Goal: Task Accomplishment & Management: Manage account settings

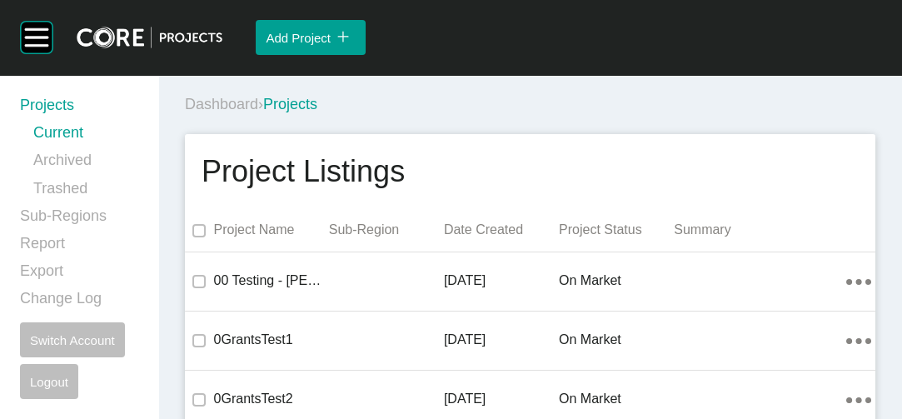
scroll to position [46356, 0]
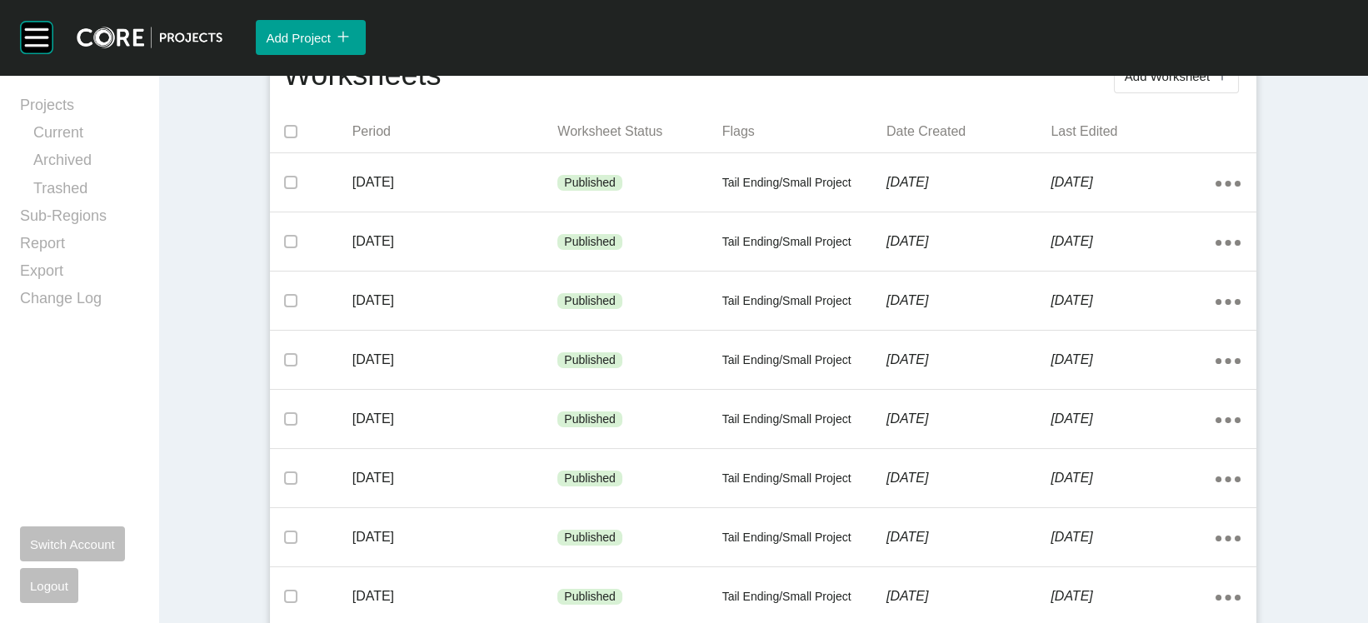
scroll to position [372, 0]
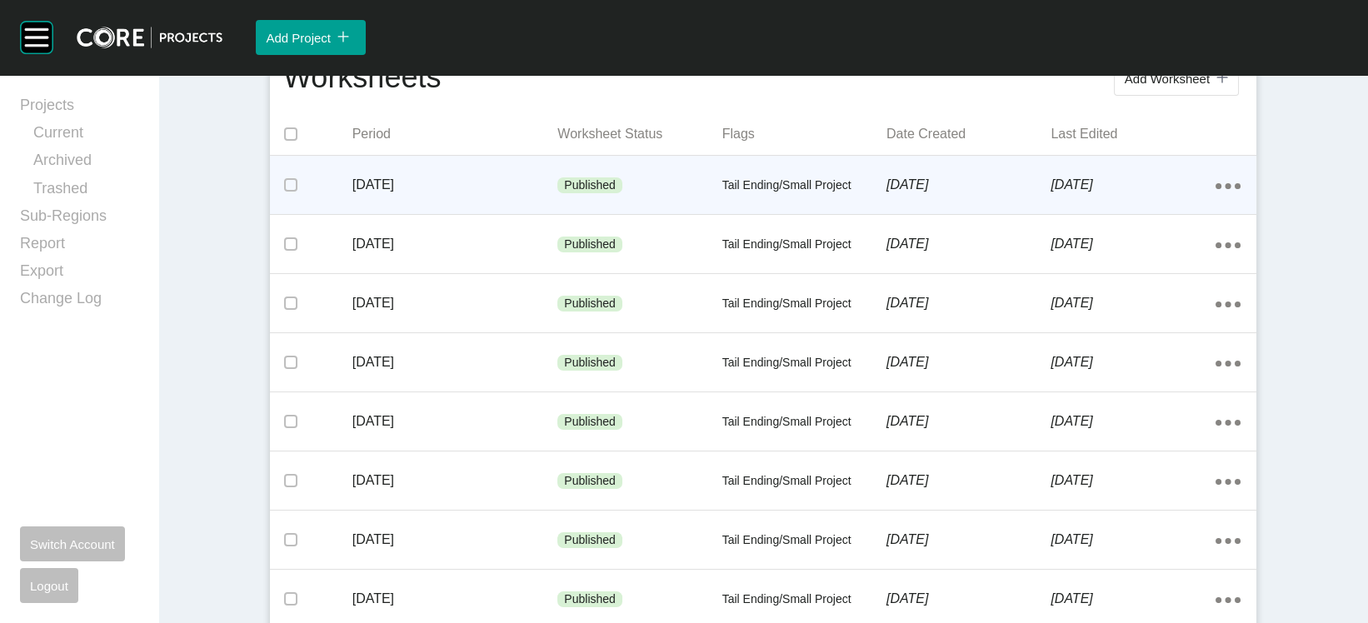
click at [587, 194] on p "Published" at bounding box center [590, 185] width 52 height 17
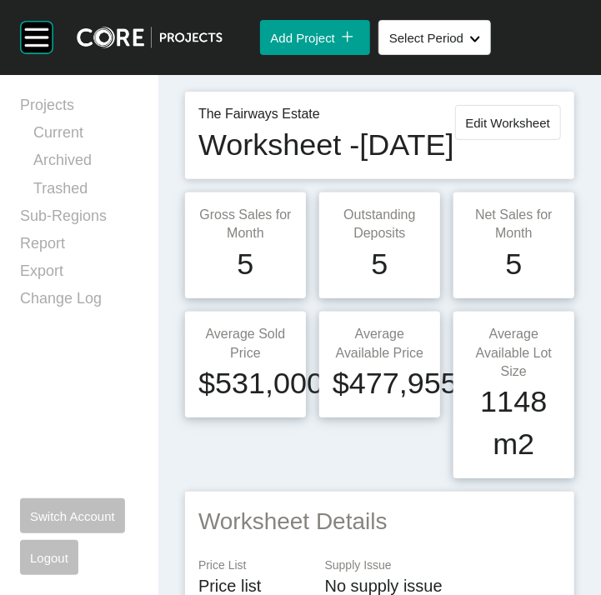
scroll to position [65, 0]
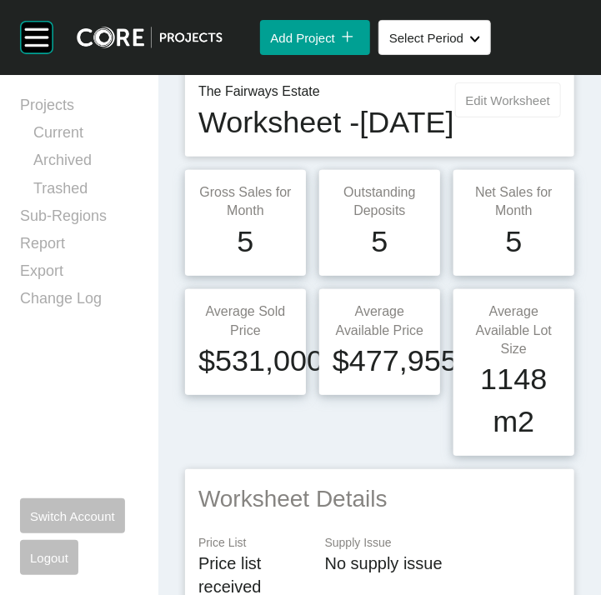
click at [511, 117] on button "Edit Worksheet" at bounding box center [508, 99] width 106 height 35
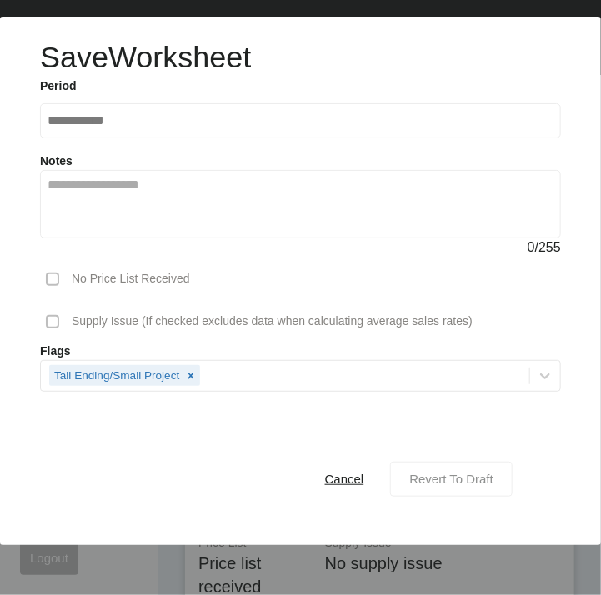
click at [417, 418] on span "Revert To Draft" at bounding box center [451, 478] width 84 height 14
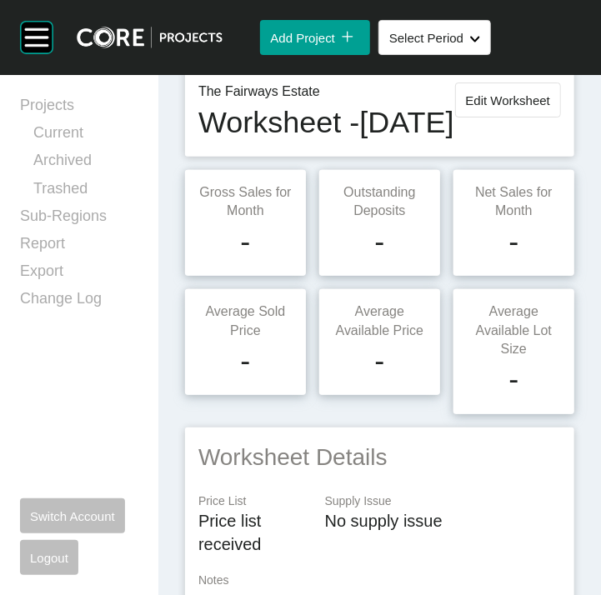
scroll to position [3258, 0]
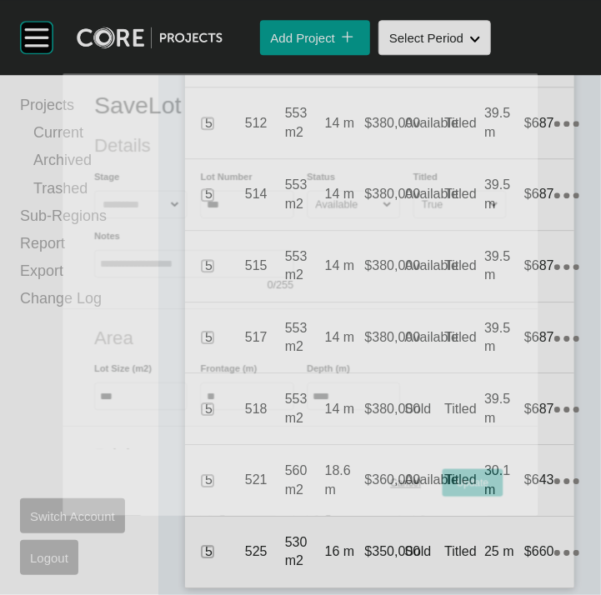
scroll to position [3194, 0]
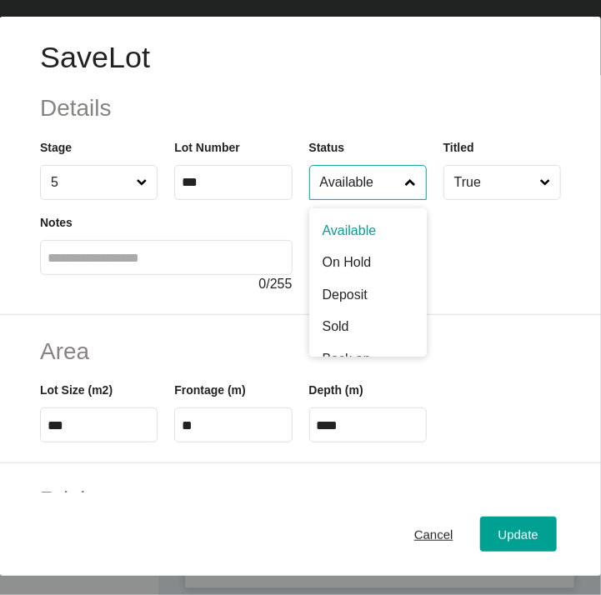
click at [366, 199] on input "Available" at bounding box center [360, 182] width 86 height 33
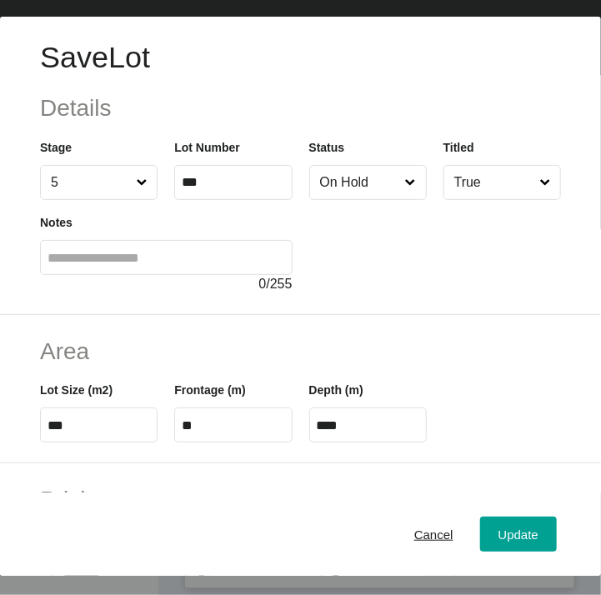
drag, startPoint x: 372, startPoint y: 317, endPoint x: 488, endPoint y: 431, distance: 162.6
click at [494, 418] on div "Update" at bounding box center [518, 534] width 48 height 22
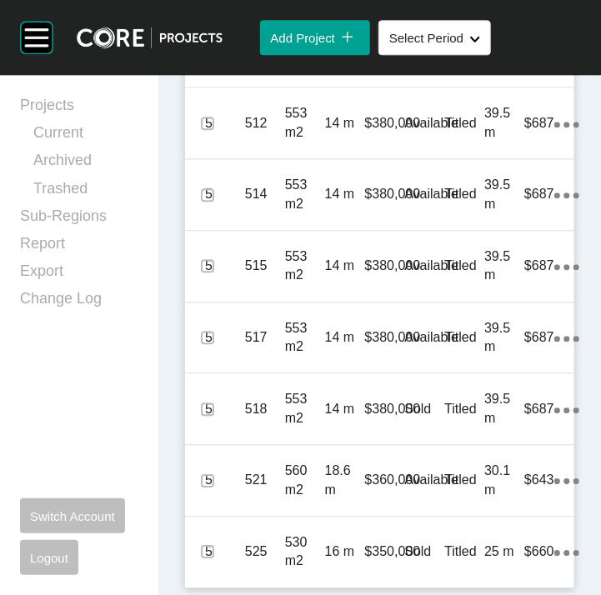
scroll to position [3390, 0]
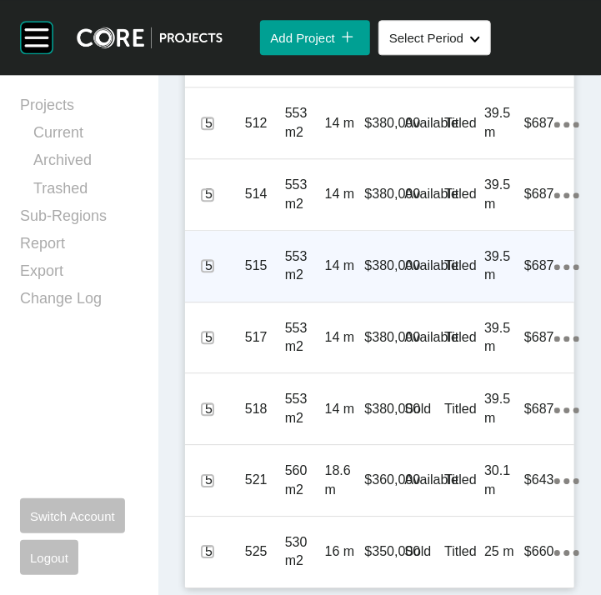
click at [451, 292] on div "Titled" at bounding box center [464, 266] width 40 height 52
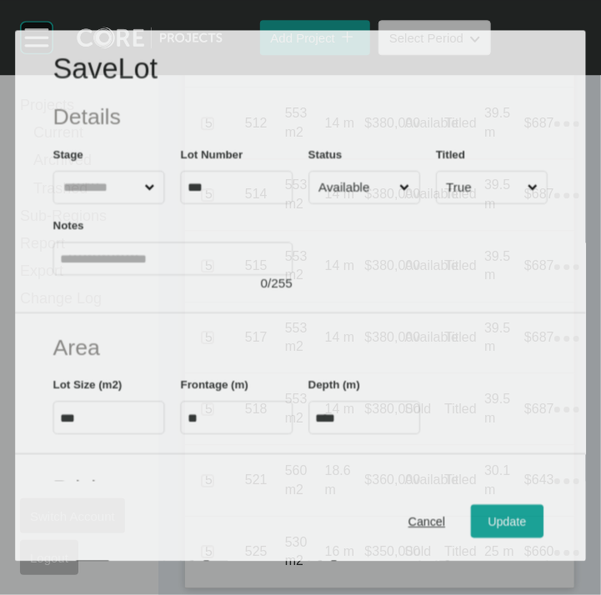
scroll to position [3327, 0]
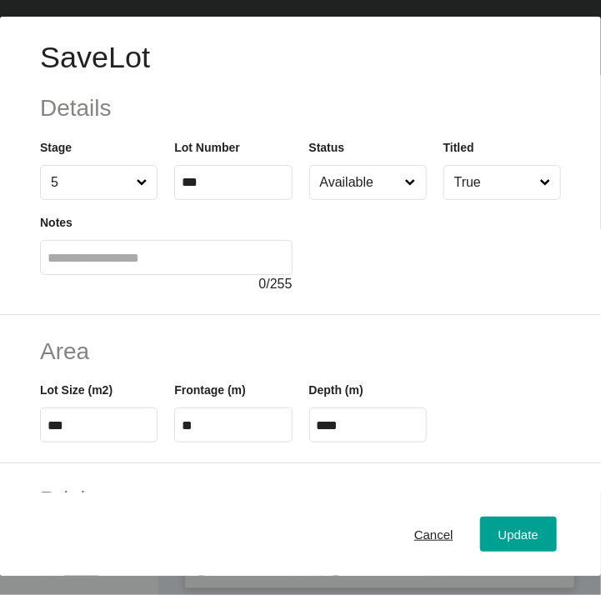
click at [350, 199] on input "Available" at bounding box center [360, 182] width 86 height 33
click at [480, 418] on button "Update" at bounding box center [518, 533] width 77 height 35
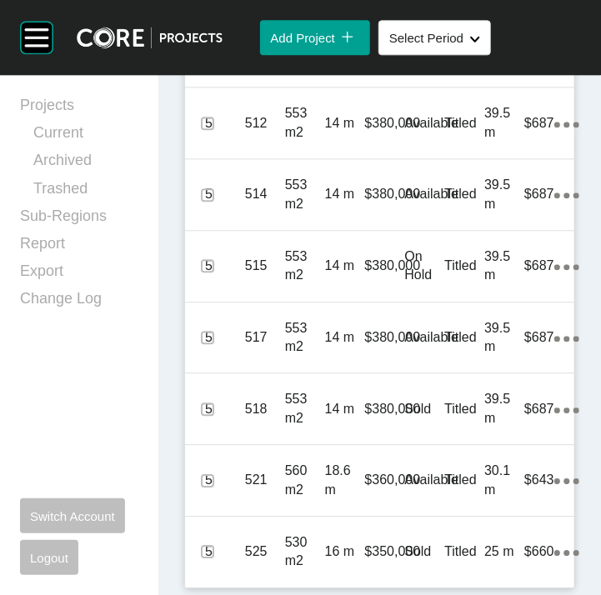
scroll to position [3538, 0]
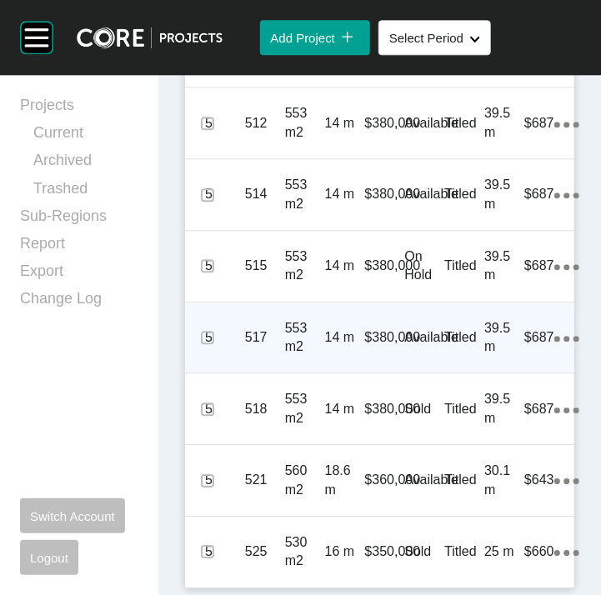
click at [456, 347] on p "Titled" at bounding box center [464, 337] width 40 height 18
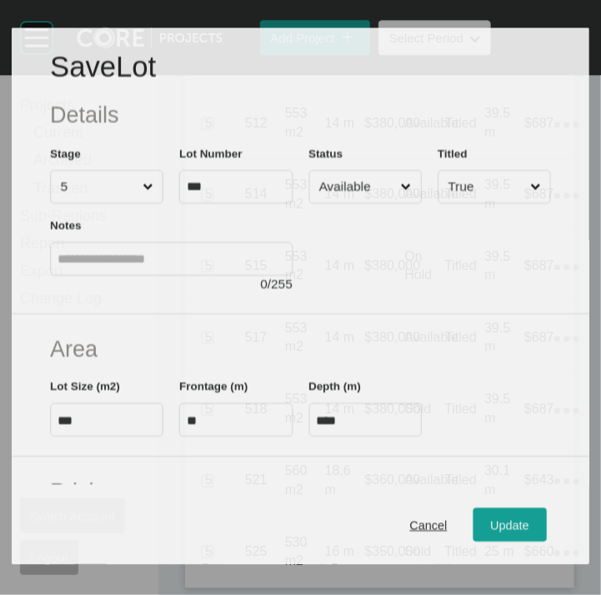
scroll to position [3474, 0]
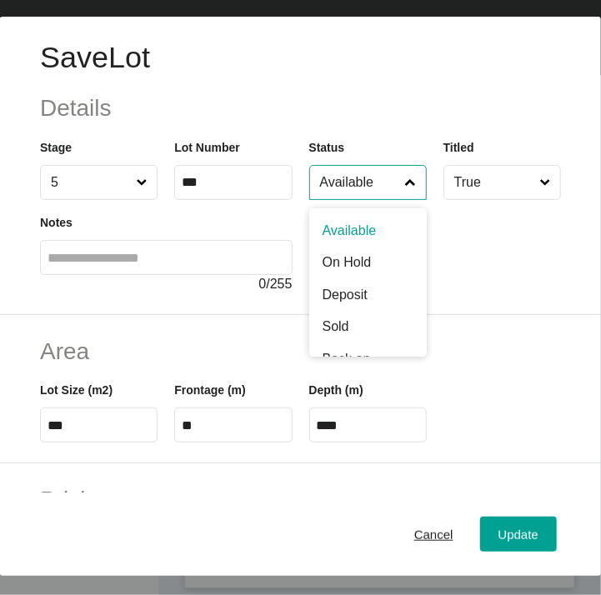
drag, startPoint x: 355, startPoint y: 214, endPoint x: 355, endPoint y: 234, distance: 20.0
click at [355, 199] on input "Available" at bounding box center [360, 182] width 86 height 33
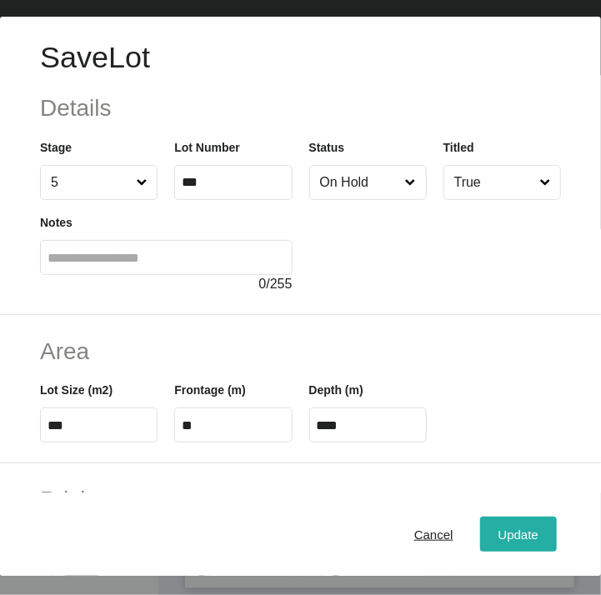
click at [480, 418] on button "Update" at bounding box center [518, 533] width 77 height 35
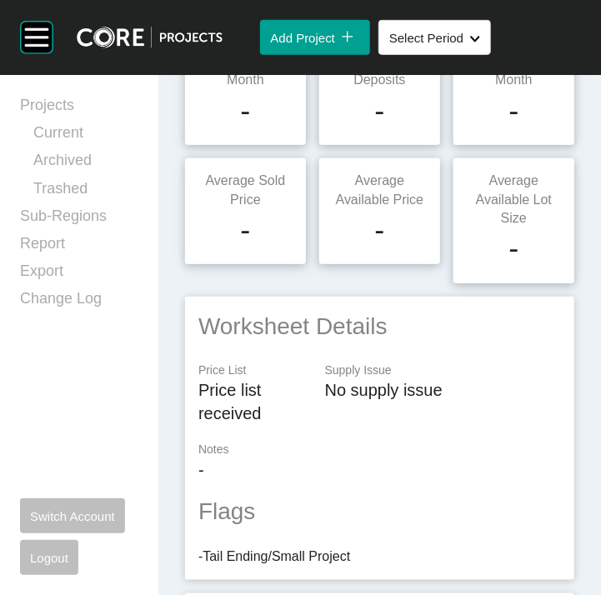
scroll to position [0, 0]
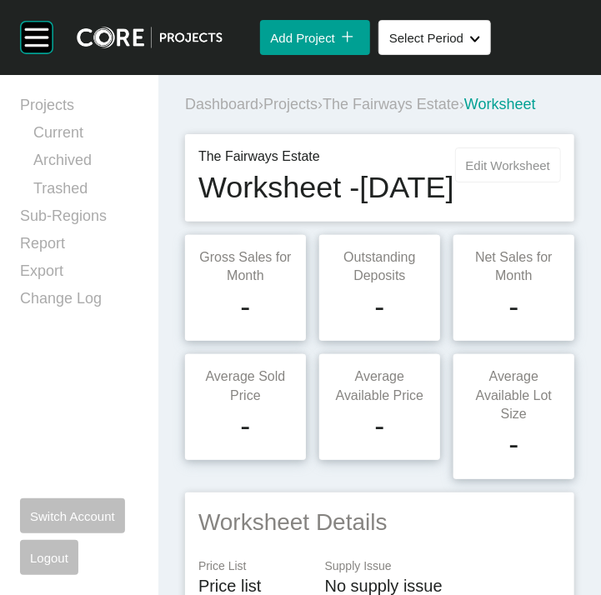
click at [466, 172] on span "Edit Worksheet" at bounding box center [508, 165] width 84 height 14
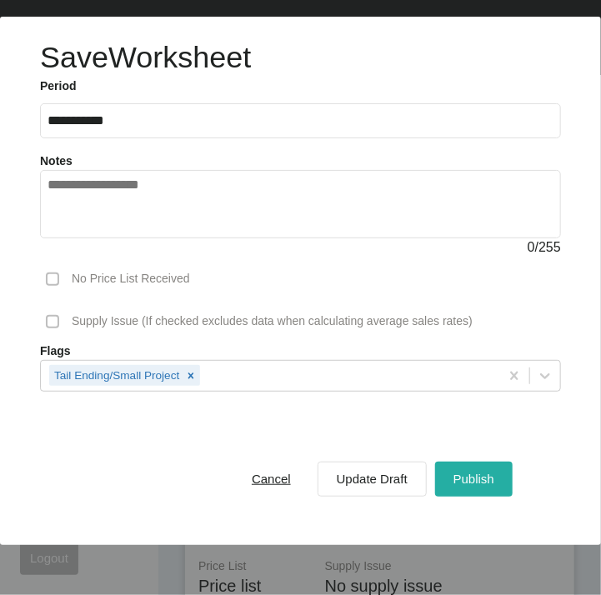
click at [453, 418] on span "Publish" at bounding box center [473, 478] width 41 height 14
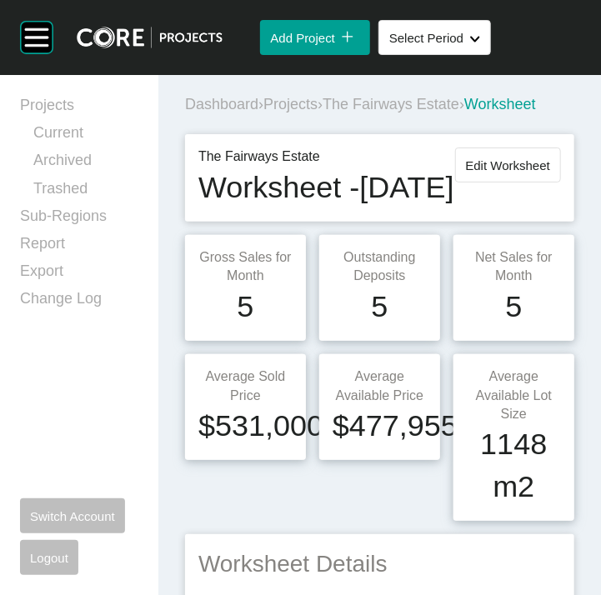
click at [317, 112] on span "Projects" at bounding box center [290, 104] width 54 height 17
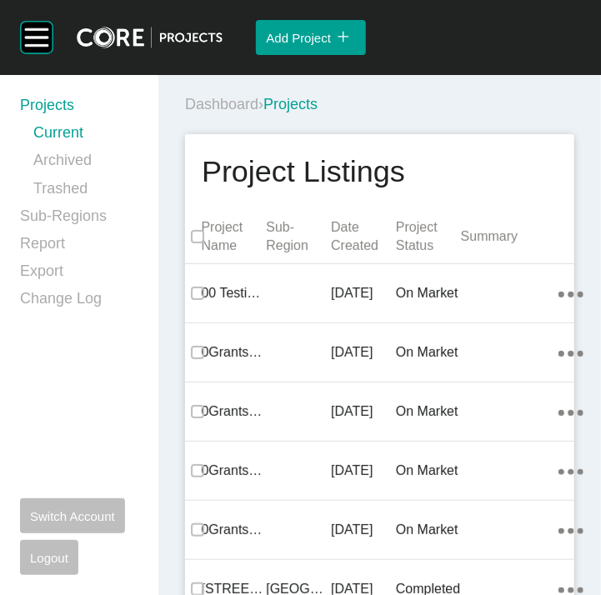
scroll to position [21142, 0]
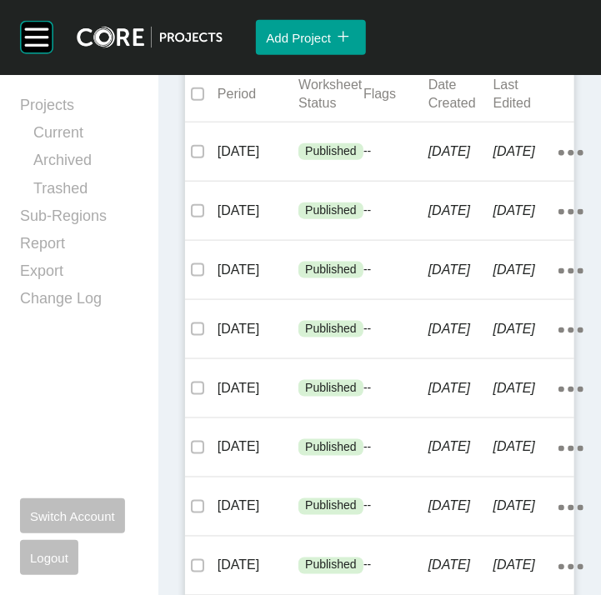
scroll to position [481, 0]
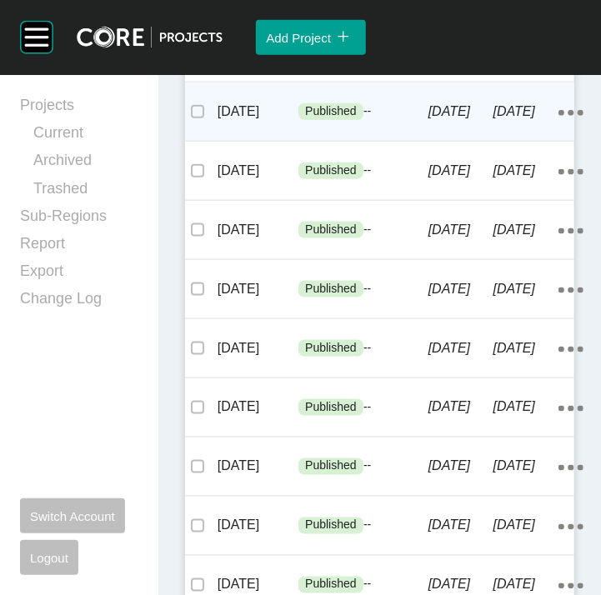
click at [506, 137] on div "[DATE]" at bounding box center [525, 112] width 65 height 52
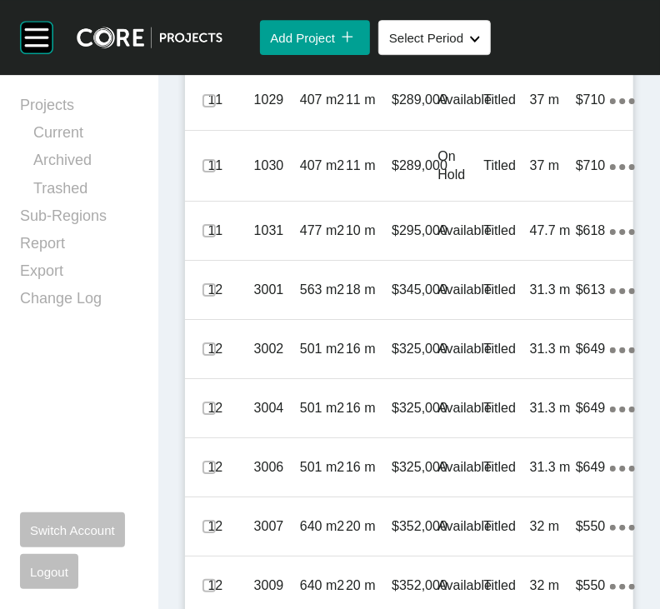
scroll to position [1872, 0]
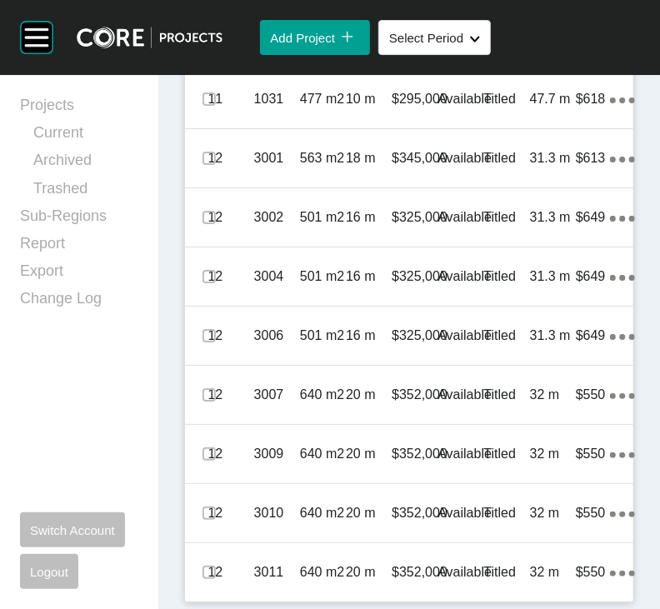
scroll to position [2166, 0]
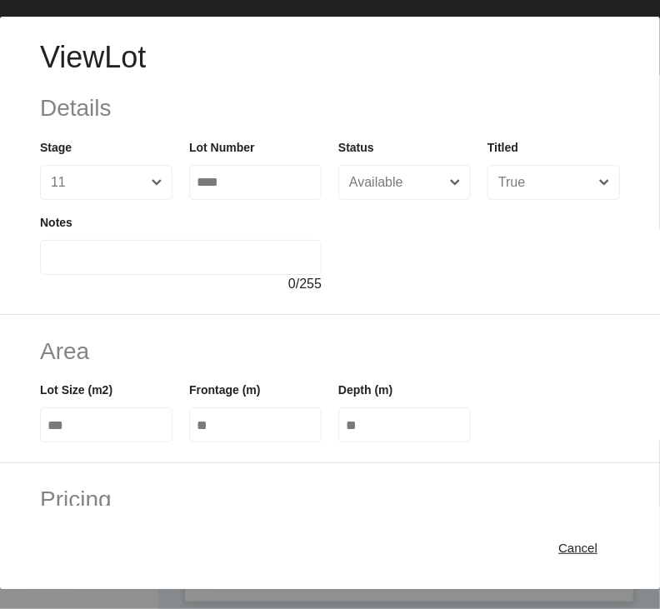
scroll to position [512, 0]
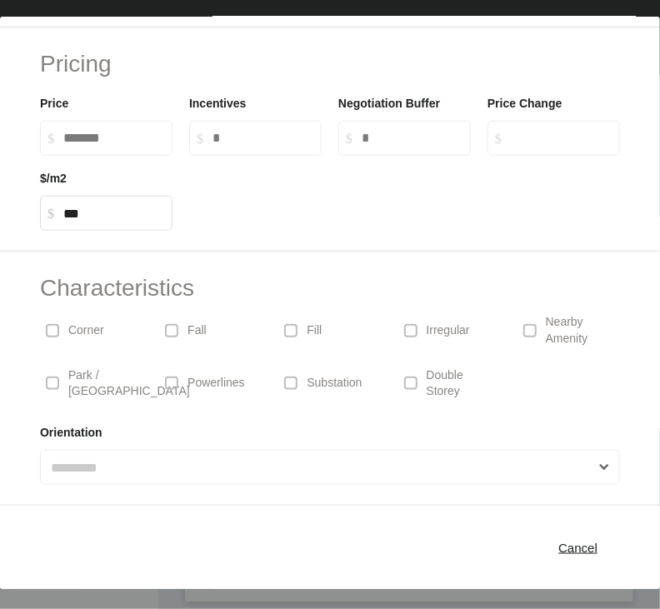
drag, startPoint x: 536, startPoint y: 561, endPoint x: 543, endPoint y: 537, distance: 24.3
click at [554, 418] on div "Cancel" at bounding box center [577, 547] width 47 height 22
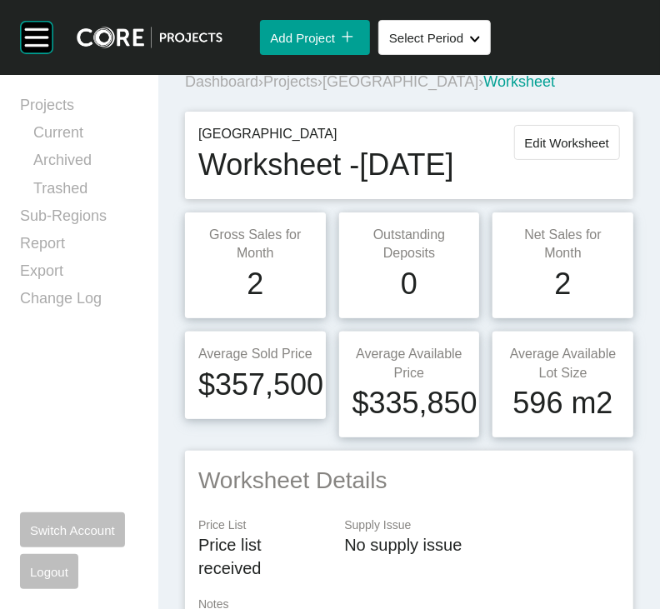
scroll to position [0, 0]
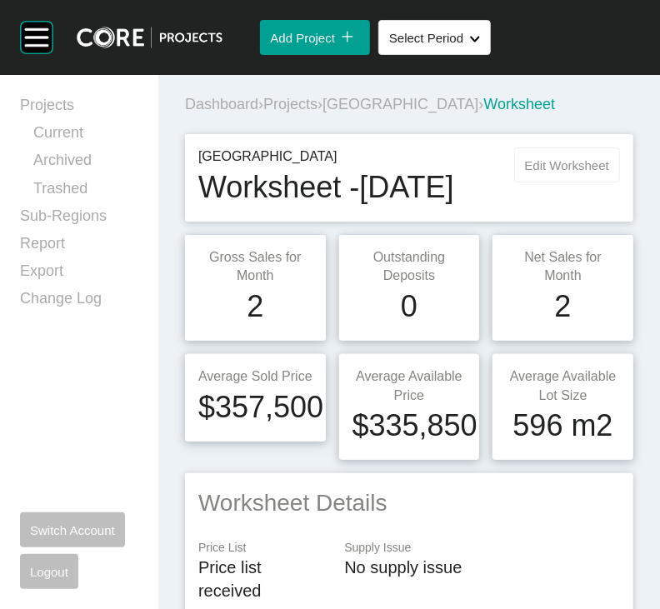
click at [563, 182] on button "Edit Worksheet" at bounding box center [567, 164] width 106 height 35
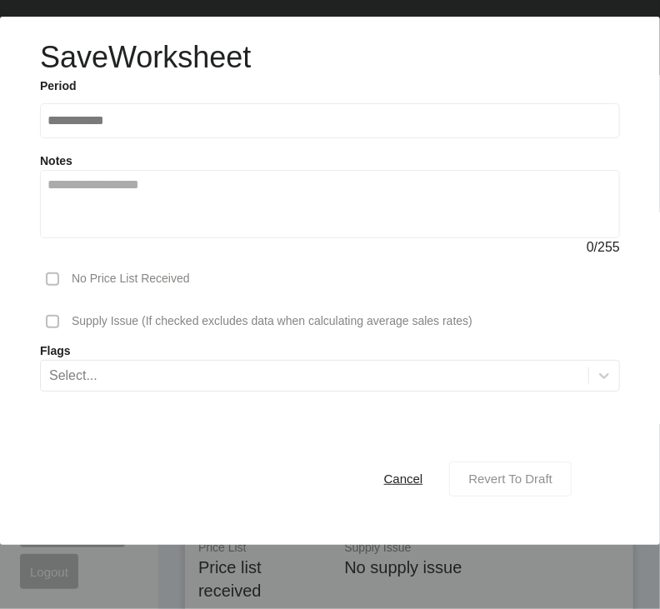
click at [504, 418] on span "Revert To Draft" at bounding box center [510, 478] width 84 height 14
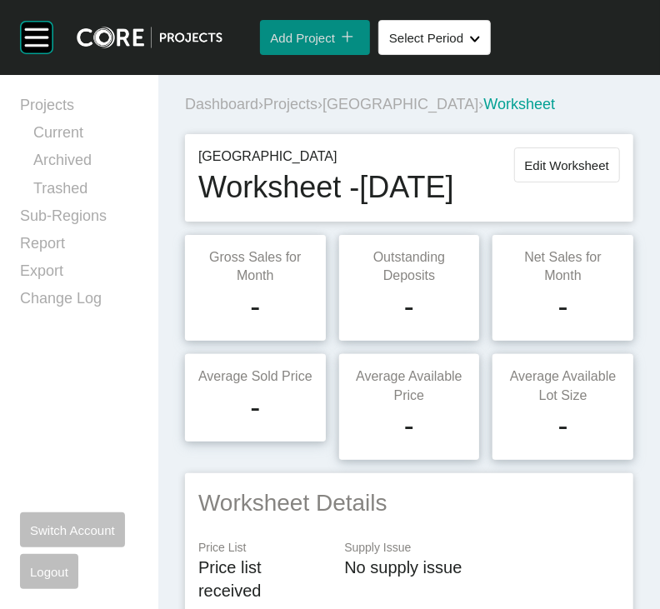
scroll to position [2273, 0]
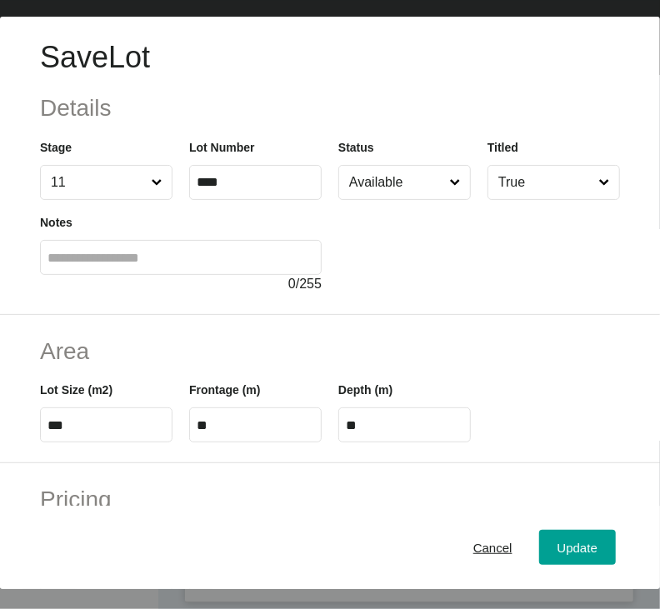
scroll to position [512, 0]
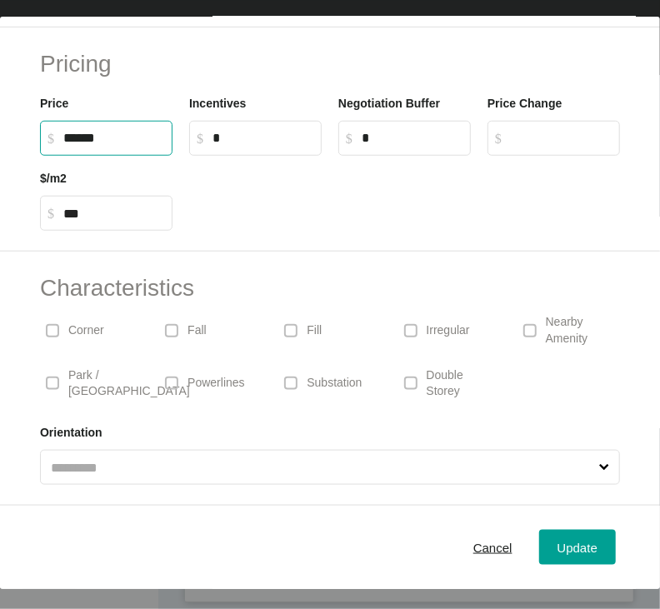
click at [102, 145] on input "******" at bounding box center [114, 138] width 102 height 14
type input "*******"
type input "*****"
type input "***"
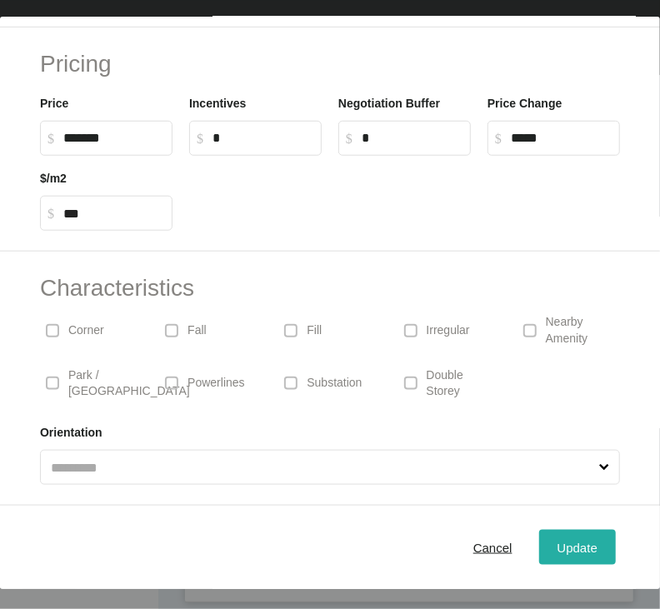
click at [557, 418] on span "Update" at bounding box center [577, 548] width 40 height 14
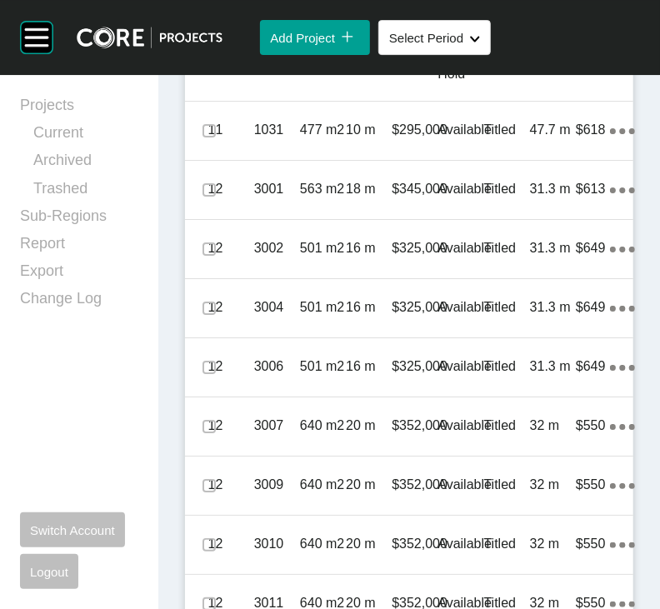
scroll to position [1866, 0]
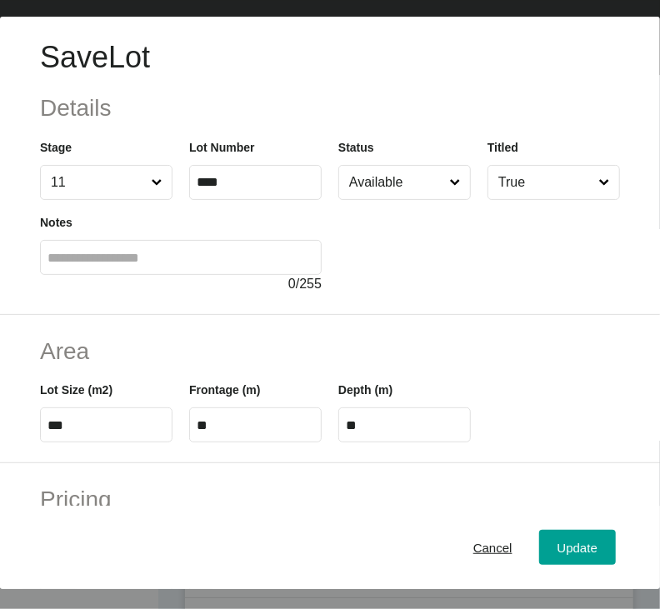
scroll to position [512, 0]
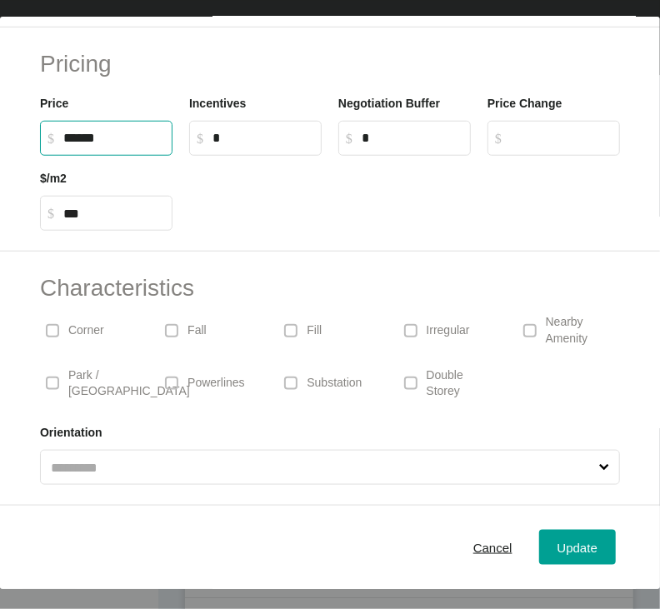
click at [102, 145] on input "******" at bounding box center [114, 138] width 102 height 14
type input "*******"
type input "*****"
type input "***"
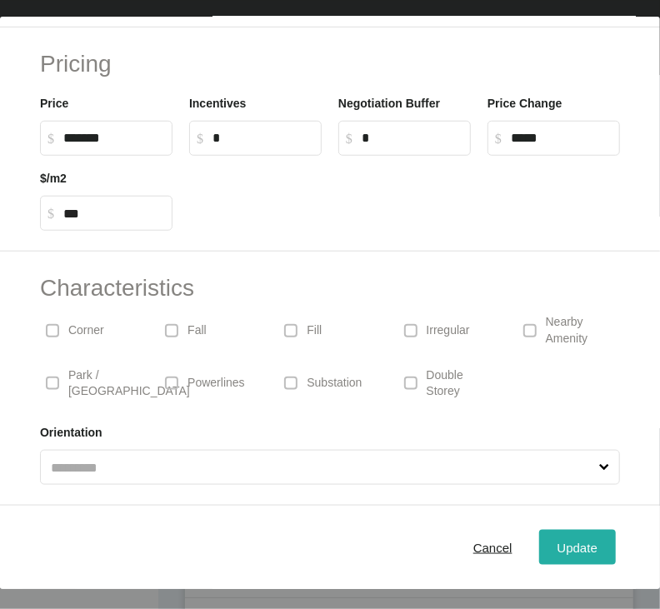
click at [561, 418] on span "Update" at bounding box center [577, 548] width 40 height 14
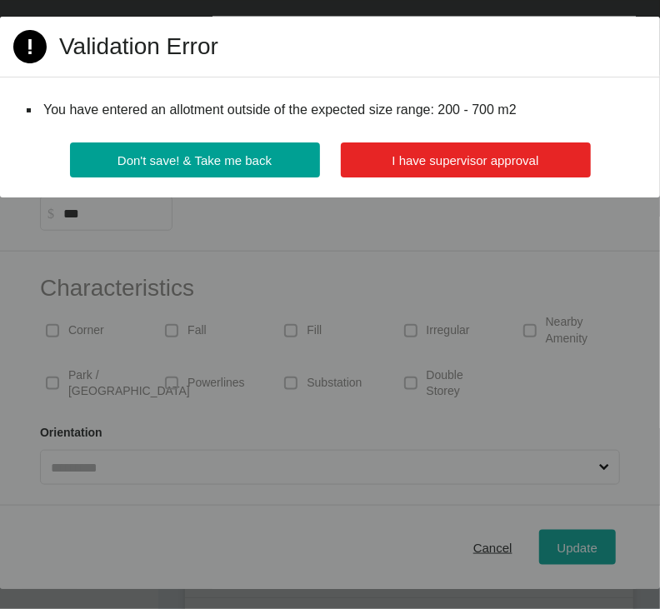
click at [497, 167] on span "I have supervisor approval" at bounding box center [465, 160] width 147 height 14
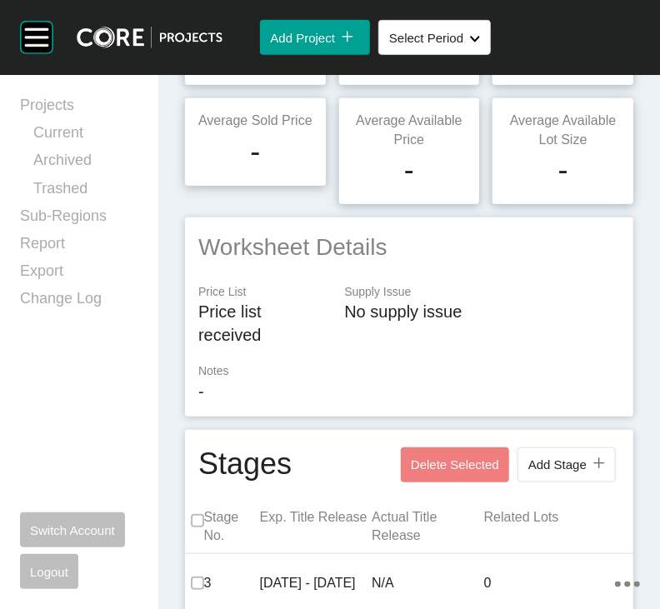
scroll to position [0, 0]
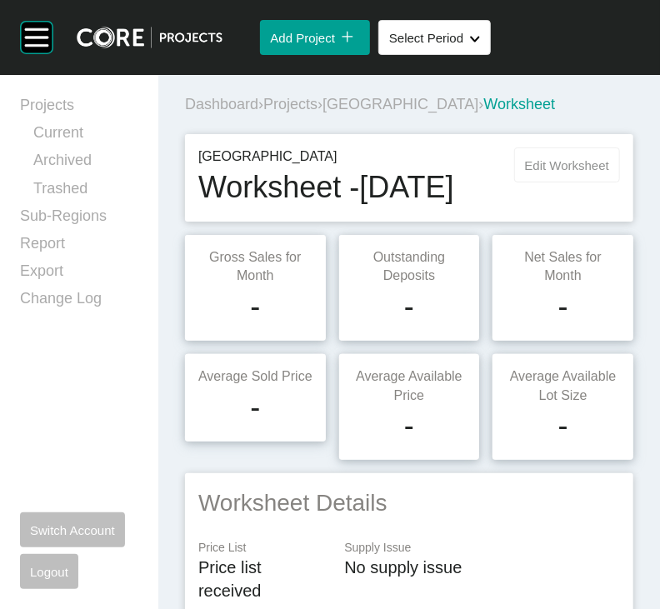
click at [539, 172] on span "Edit Worksheet" at bounding box center [567, 165] width 84 height 14
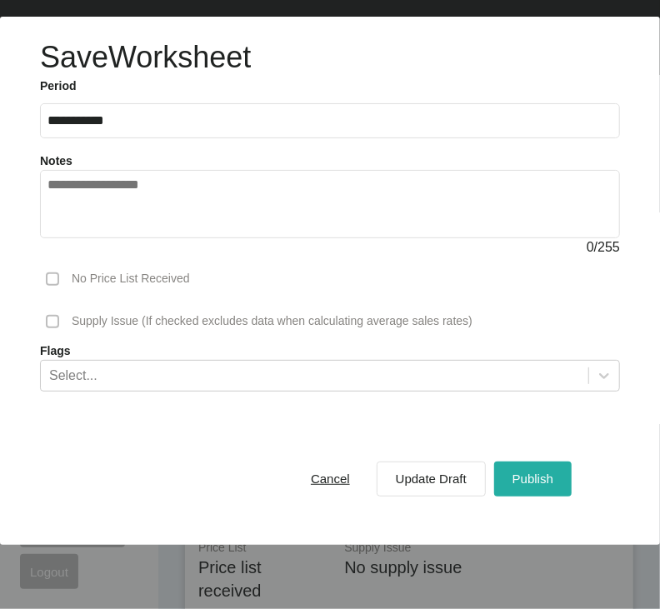
click at [516, 418] on span "Publish" at bounding box center [532, 478] width 41 height 14
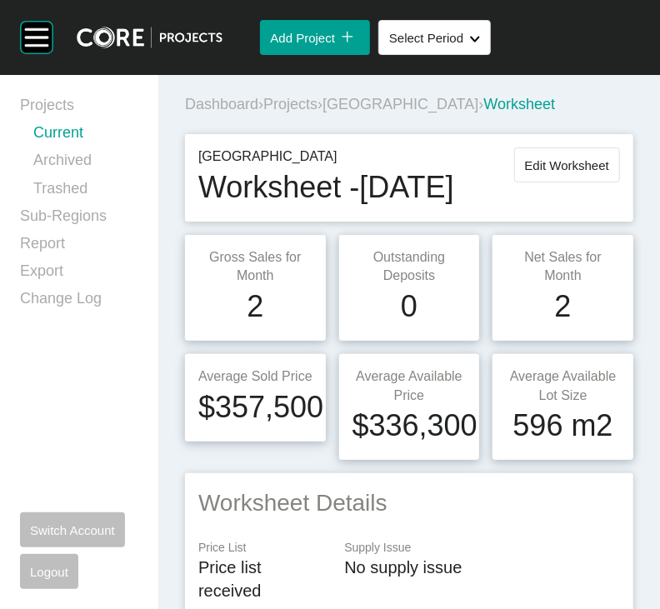
click at [97, 147] on link "Current" at bounding box center [85, 135] width 105 height 27
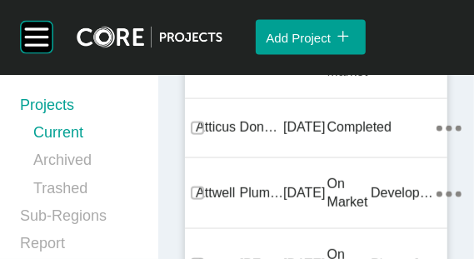
scroll to position [24255, 0]
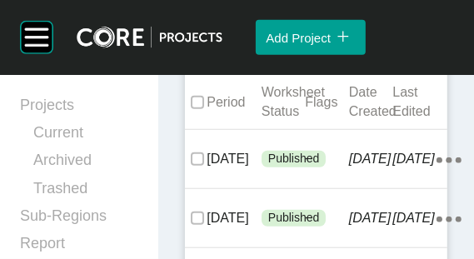
scroll to position [679, 0]
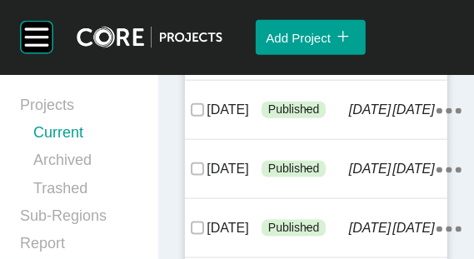
click at [84, 145] on link "Current" at bounding box center [85, 135] width 105 height 27
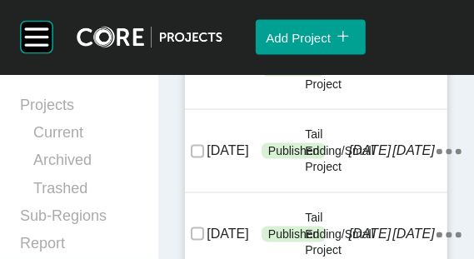
scroll to position [756, 0]
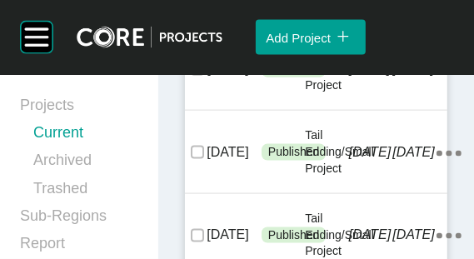
click at [98, 145] on link "Current" at bounding box center [85, 135] width 105 height 27
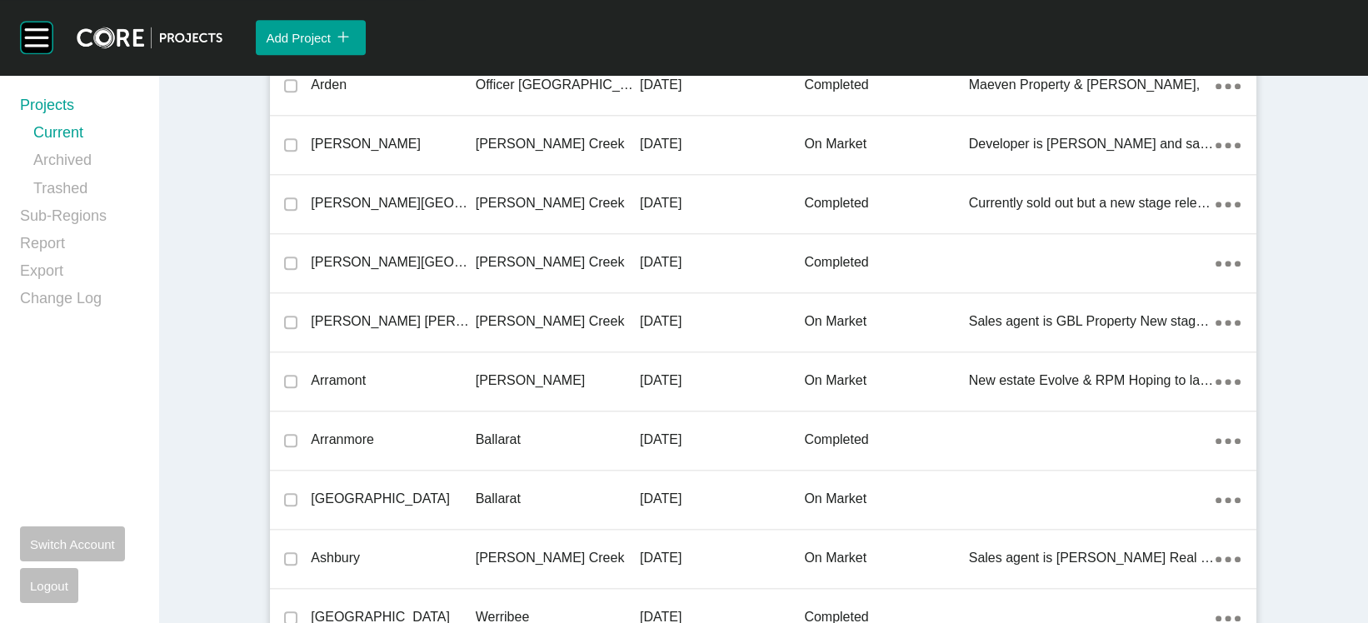
scroll to position [12858, 0]
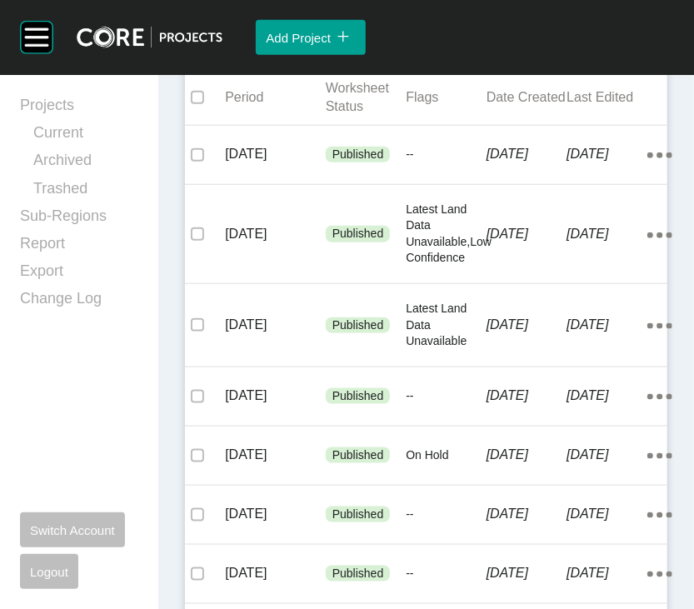
scroll to position [525, 0]
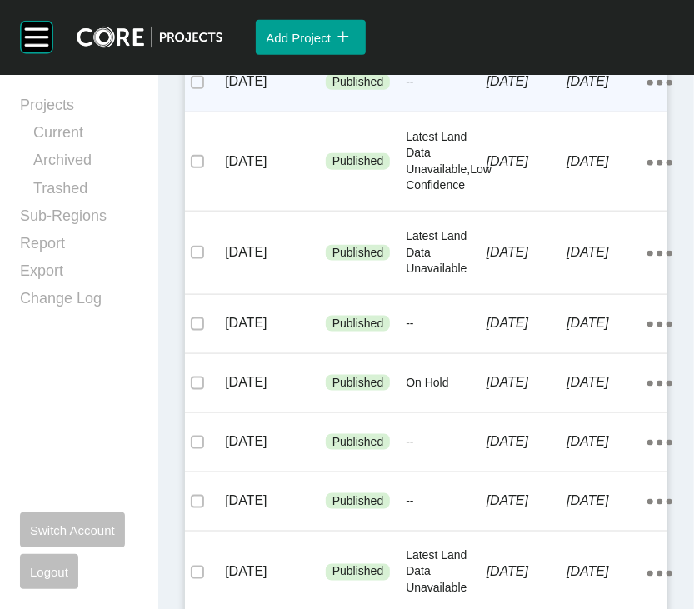
click at [539, 91] on p "[DATE]" at bounding box center [526, 81] width 81 height 18
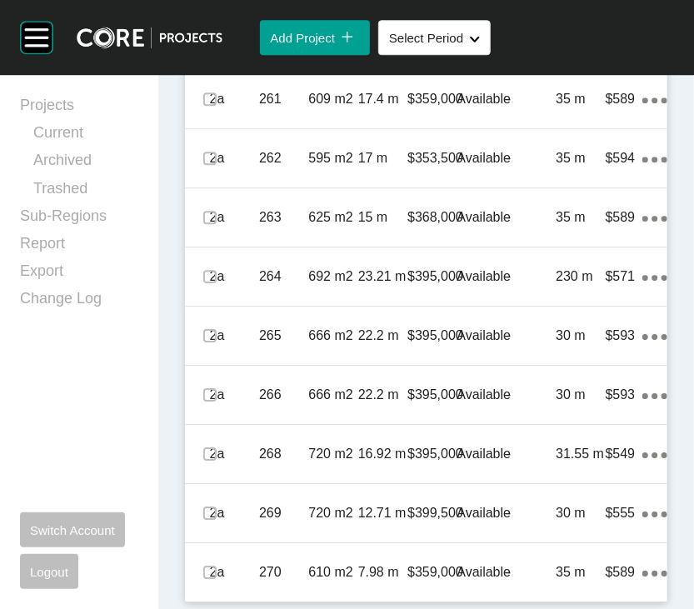
scroll to position [7991, 0]
drag, startPoint x: 213, startPoint y: 501, endPoint x: 223, endPoint y: 469, distance: 34.0
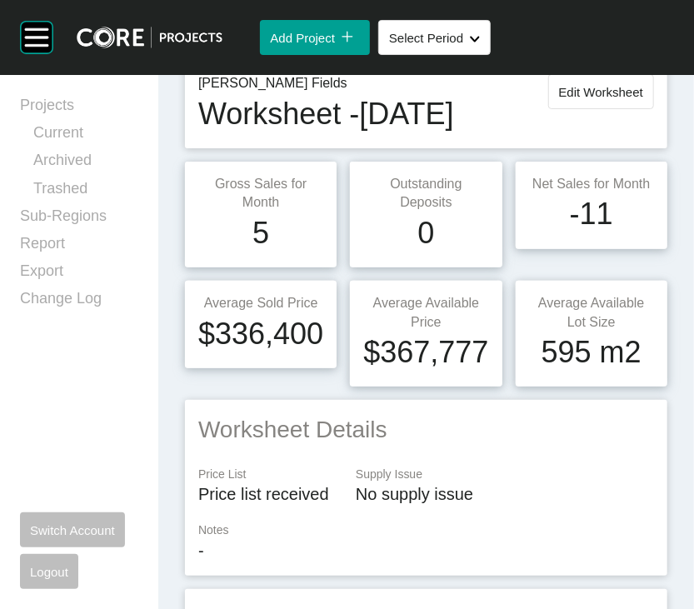
scroll to position [0, 0]
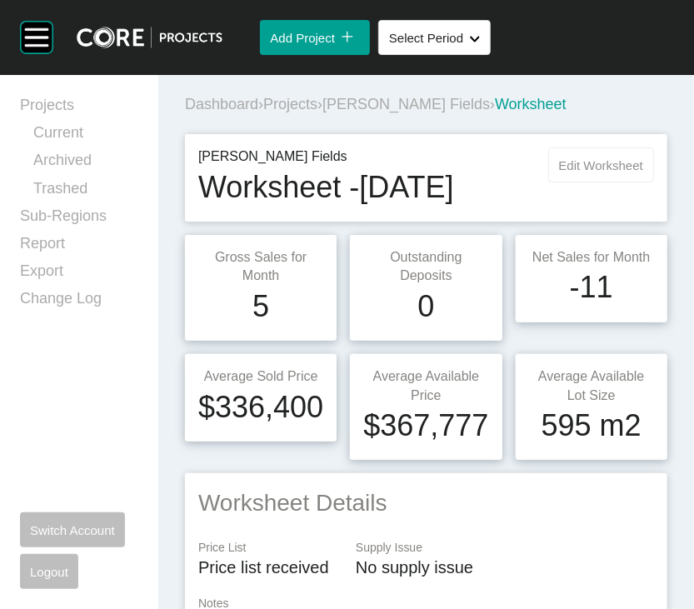
click at [559, 172] on span "Edit Worksheet" at bounding box center [601, 165] width 84 height 14
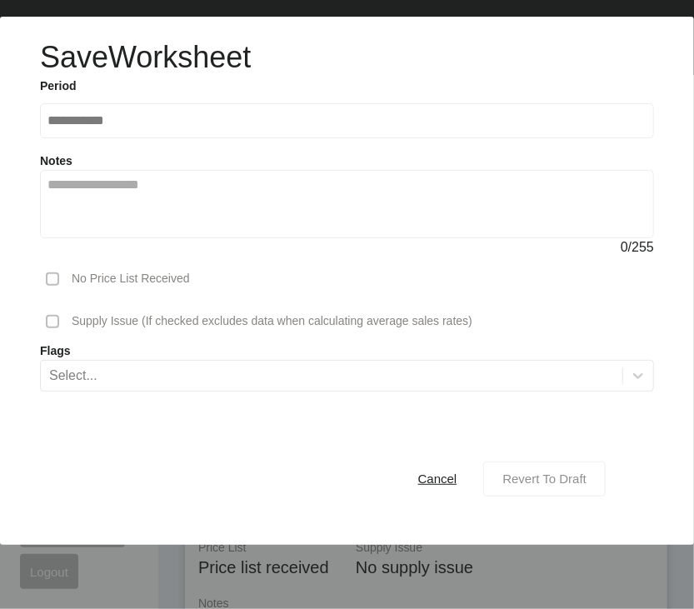
click at [519, 418] on span "Revert To Draft" at bounding box center [544, 478] width 84 height 14
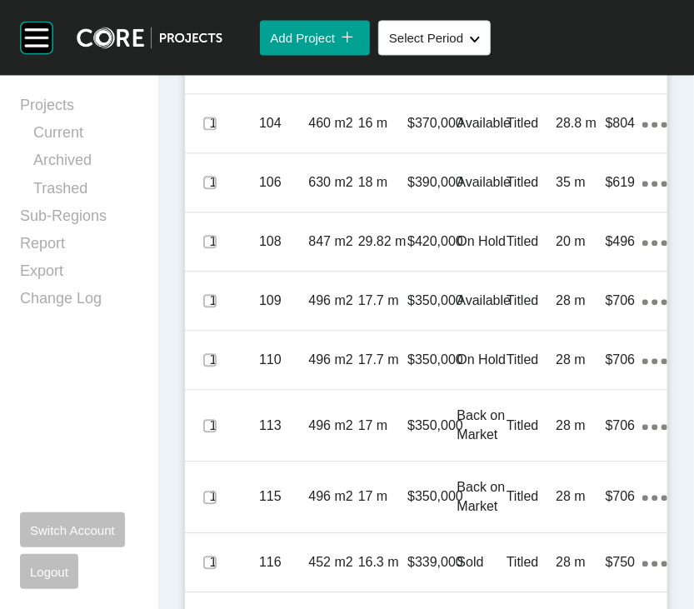
scroll to position [1079, 0]
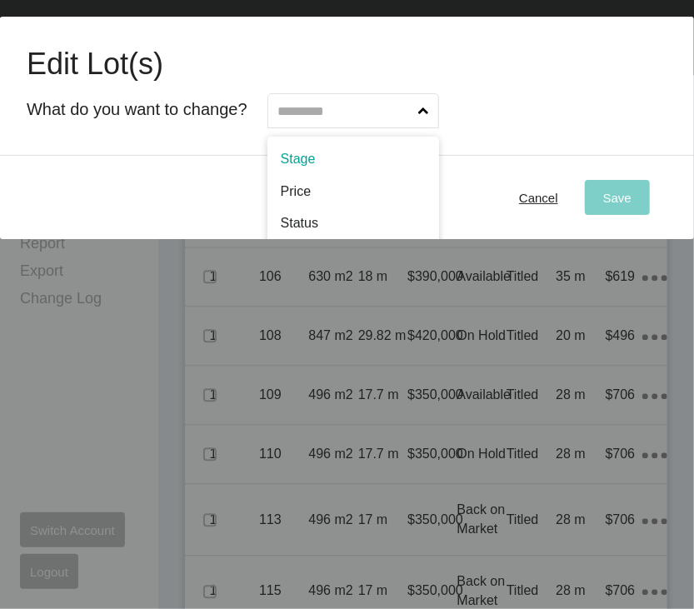
click at [376, 127] on input "text" at bounding box center [345, 110] width 140 height 33
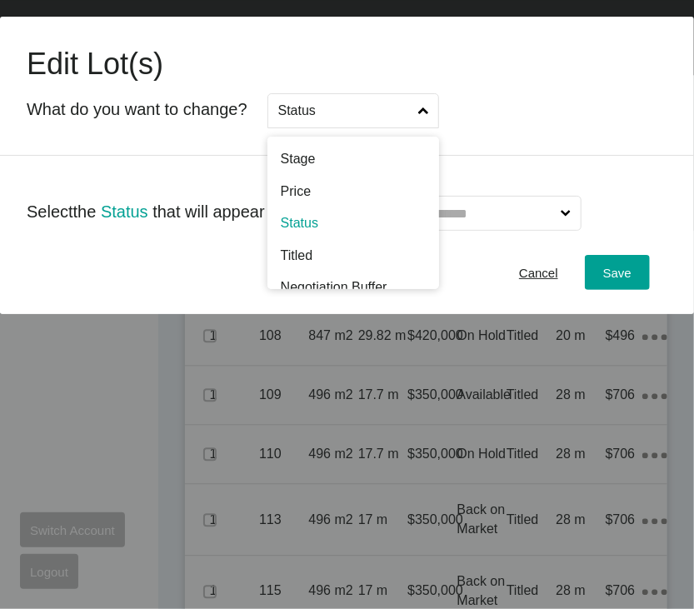
click at [415, 127] on input "Status" at bounding box center [345, 110] width 140 height 33
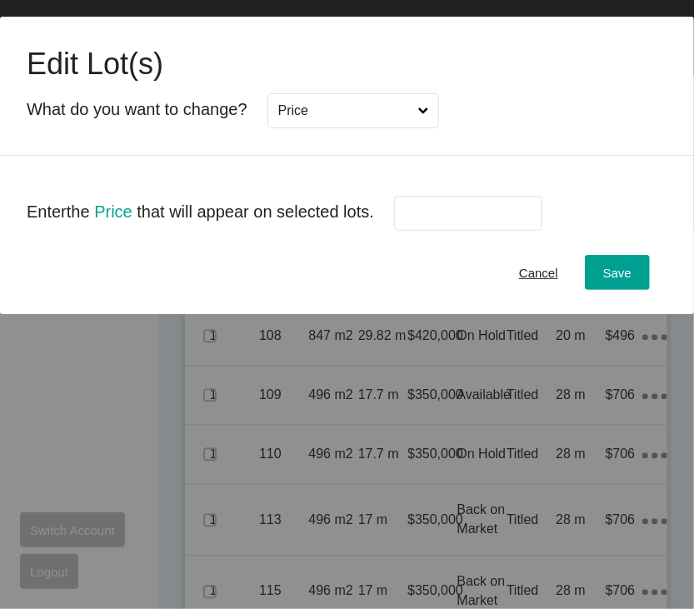
click at [535, 221] on input "text" at bounding box center [467, 214] width 133 height 14
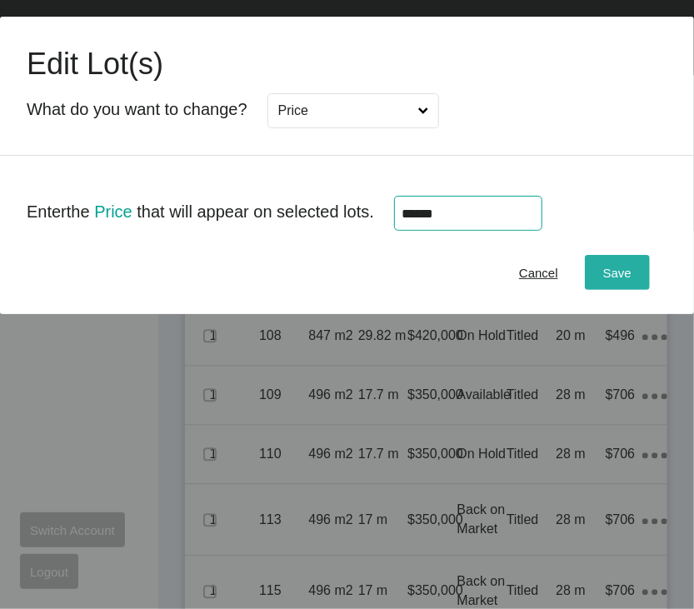
type input "******"
click at [585, 290] on button "Save" at bounding box center [617, 272] width 65 height 35
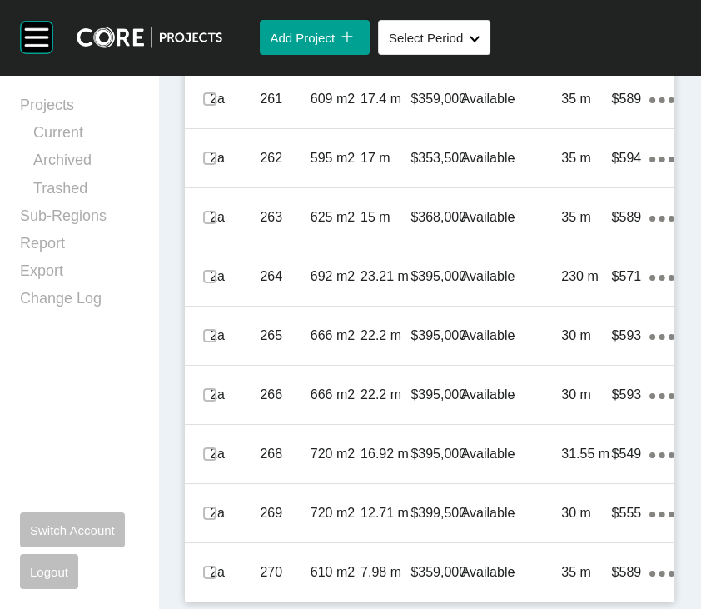
scroll to position [7486, 0]
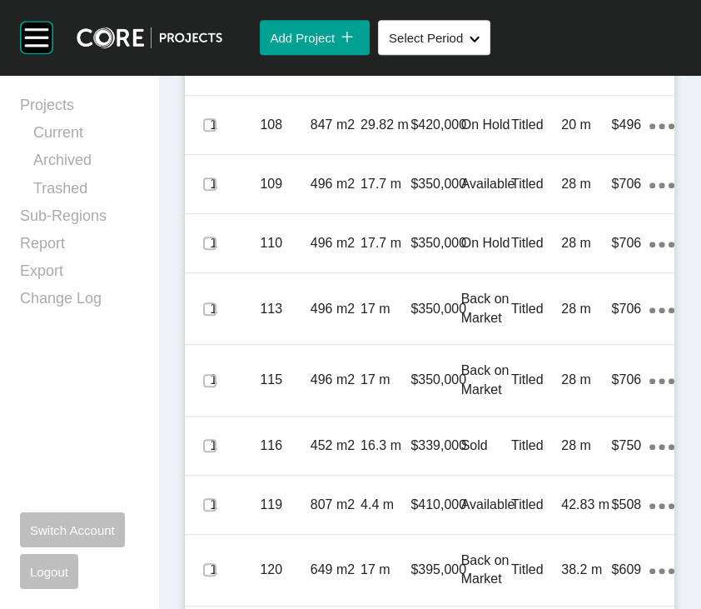
scroll to position [1325, 0]
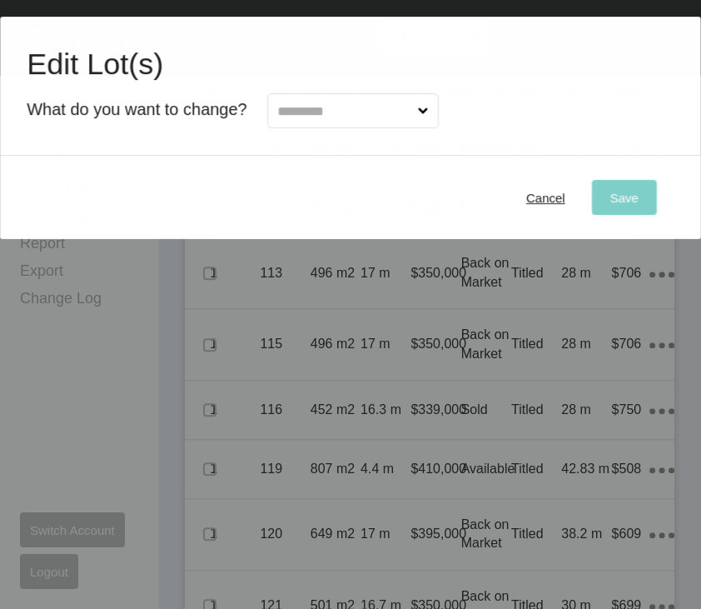
click at [409, 127] on input "text" at bounding box center [345, 110] width 140 height 33
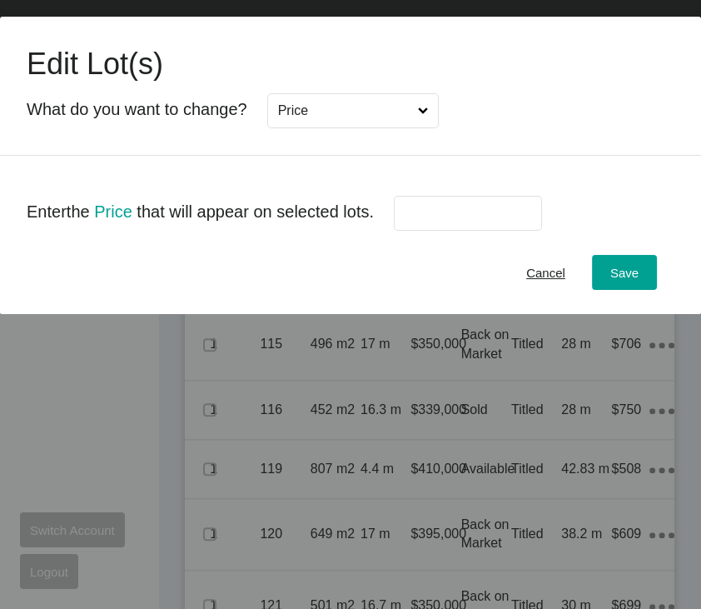
click at [535, 221] on input "text" at bounding box center [467, 214] width 133 height 14
click at [486, 231] on label "******" at bounding box center [468, 213] width 148 height 35
click at [486, 221] on input "******" at bounding box center [467, 214] width 133 height 14
drag, startPoint x: 486, startPoint y: 264, endPoint x: 479, endPoint y: 259, distance: 9.0
click at [479, 221] on input "******" at bounding box center [467, 214] width 133 height 14
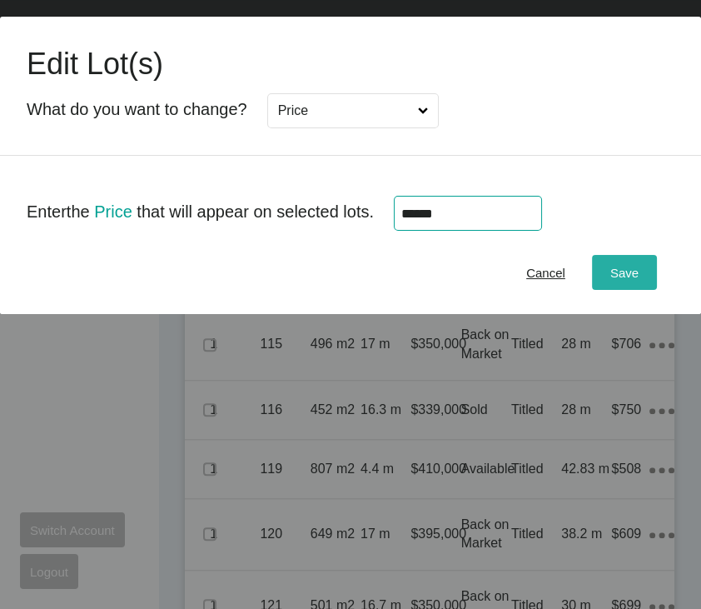
type input "******"
click at [611, 280] on span "Save" at bounding box center [625, 273] width 28 height 14
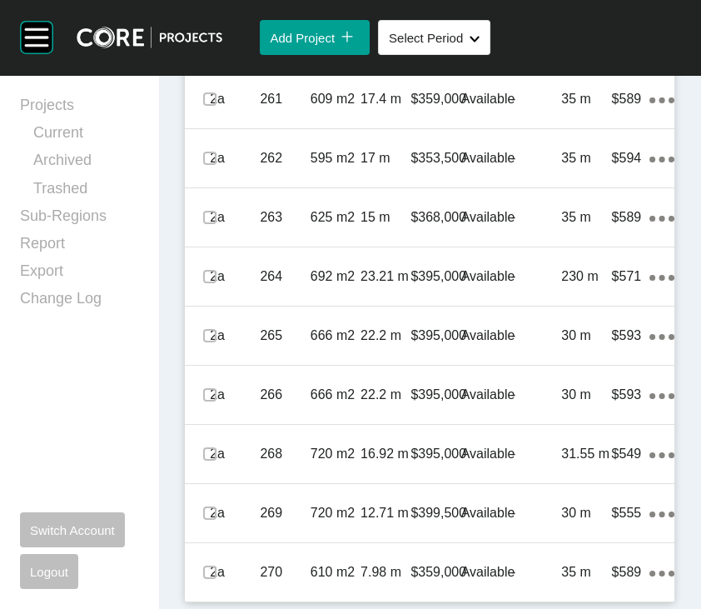
scroll to position [8126, 0]
click at [217, 47] on label at bounding box center [209, 39] width 13 height 13
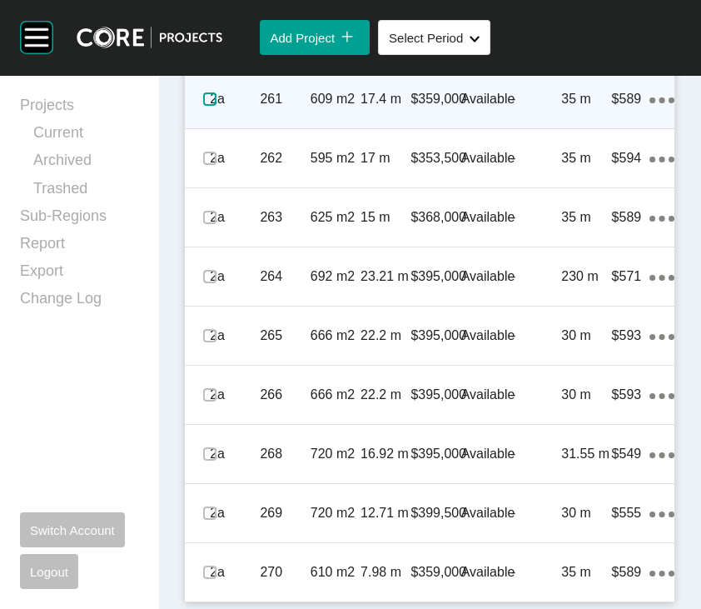
click at [217, 106] on label at bounding box center [209, 98] width 13 height 13
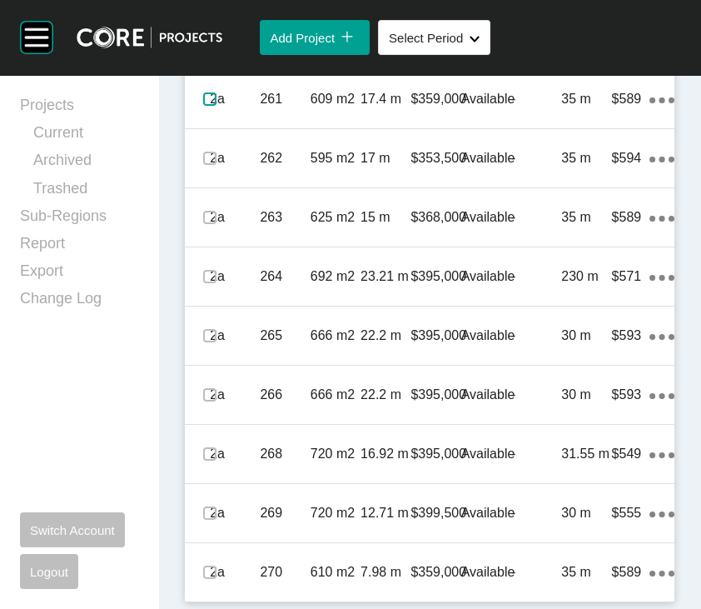
scroll to position [8412, 0]
click at [461, 66] on div "Available" at bounding box center [486, 40] width 50 height 52
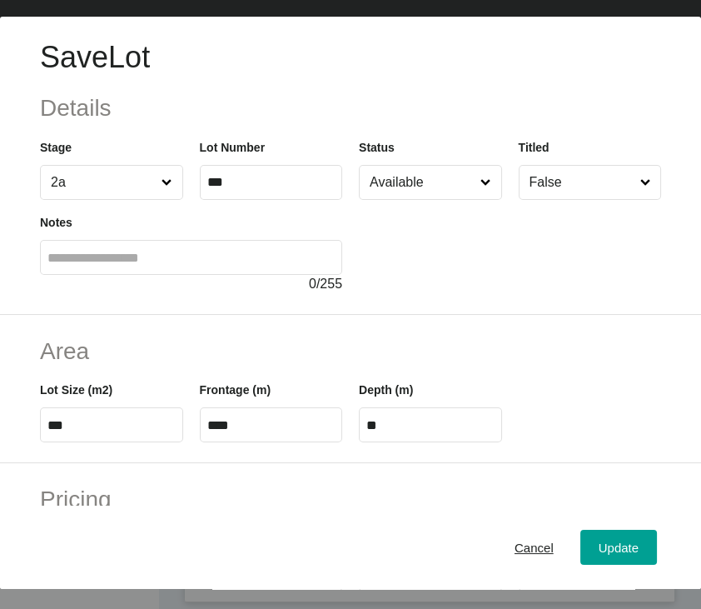
scroll to position [512, 0]
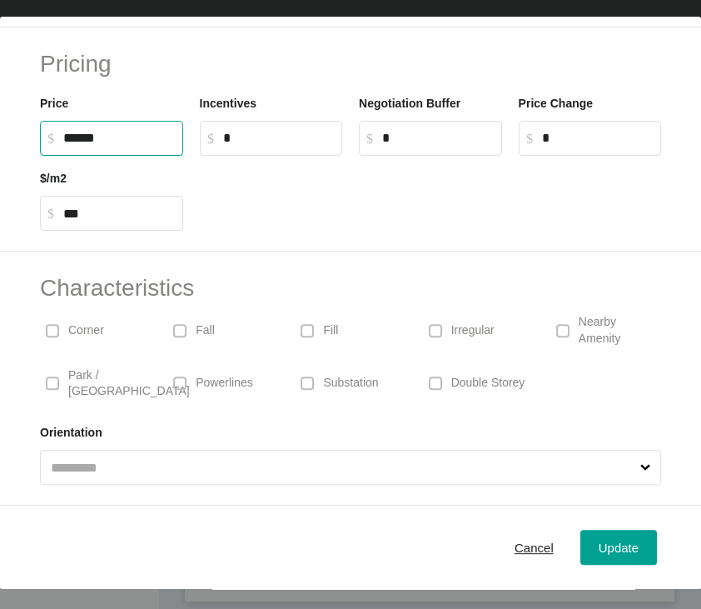
drag, startPoint x: 103, startPoint y: 201, endPoint x: 112, endPoint y: 223, distance: 24.0
click at [88, 145] on input "******" at bounding box center [119, 138] width 112 height 14
type input "*******"
type input "*****"
type input "***"
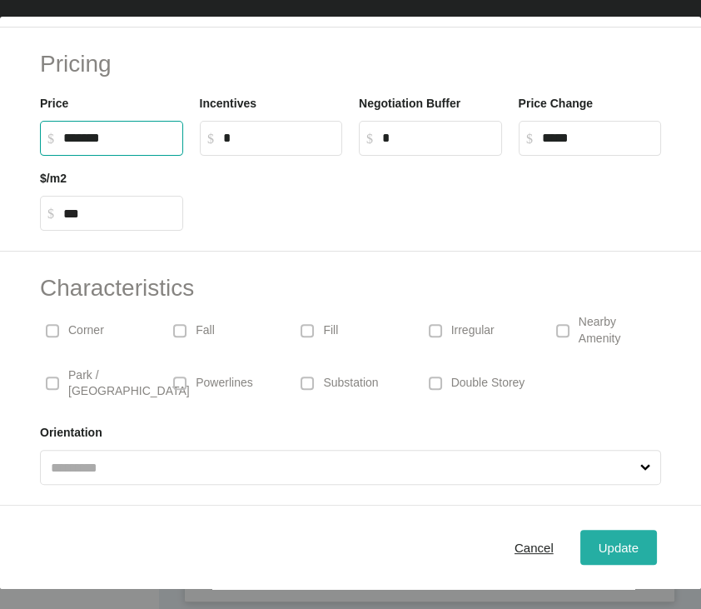
click at [599, 418] on span "Update" at bounding box center [619, 548] width 40 height 14
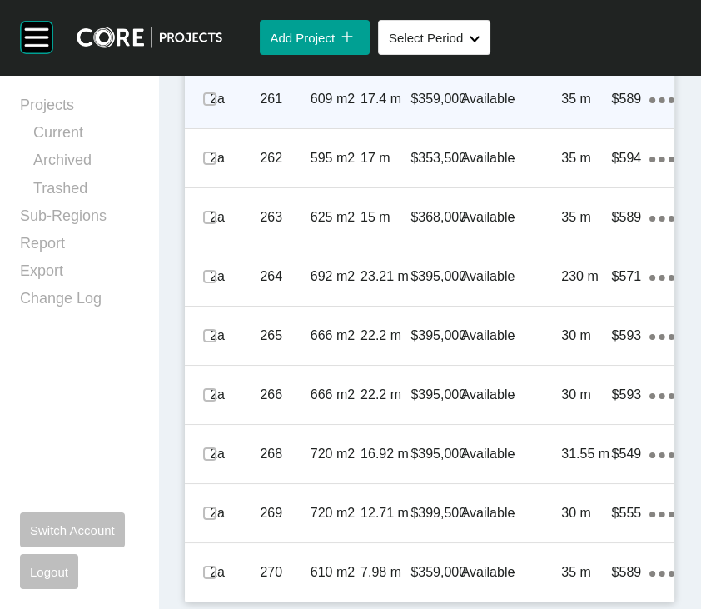
click at [491, 108] on p "Available" at bounding box center [488, 99] width 54 height 18
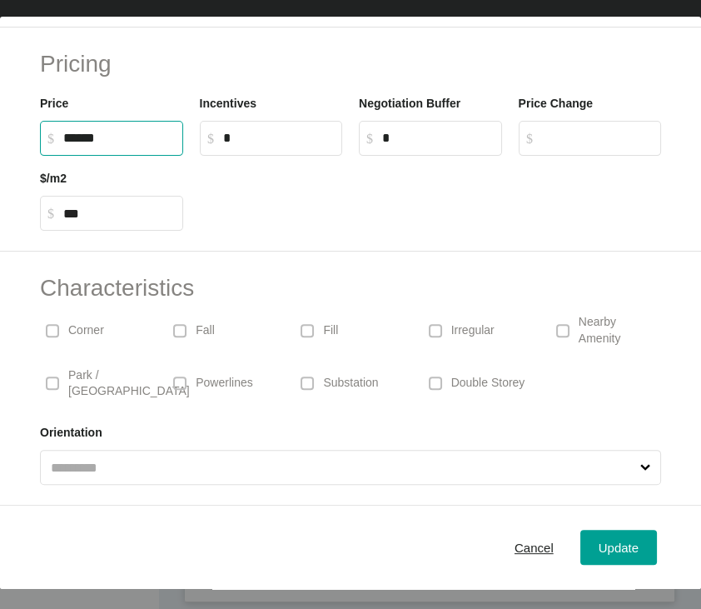
drag, startPoint x: 87, startPoint y: 191, endPoint x: 103, endPoint y: 187, distance: 16.4
click at [103, 156] on label "$ Created with Sketch. $ ******" at bounding box center [111, 138] width 143 height 35
type input "*******"
type input "*****"
type input "***"
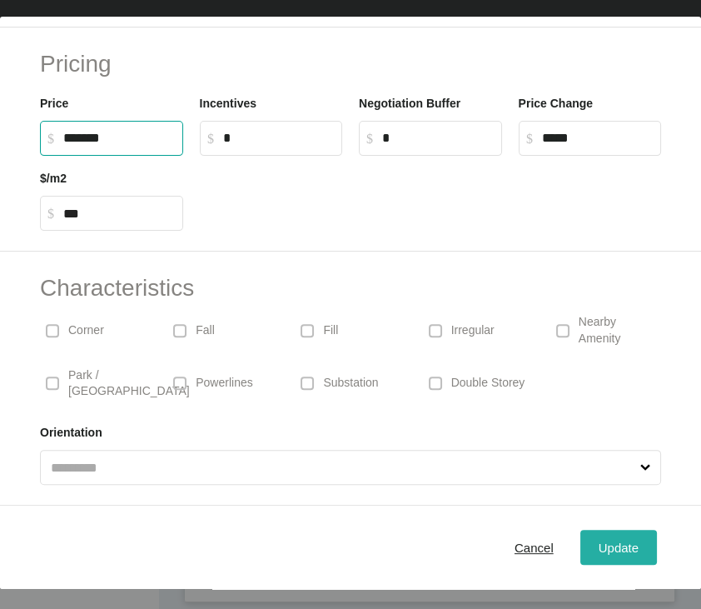
click at [581, 418] on button "Update" at bounding box center [619, 547] width 77 height 35
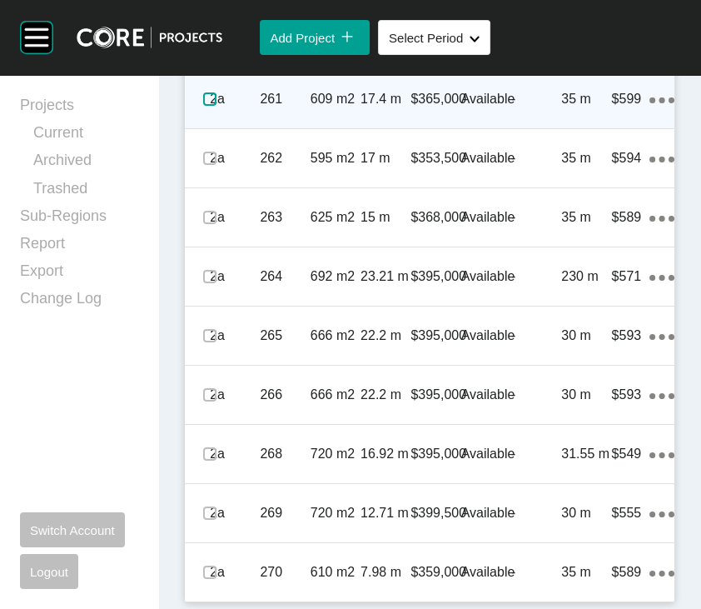
click at [217, 106] on label at bounding box center [209, 98] width 13 height 13
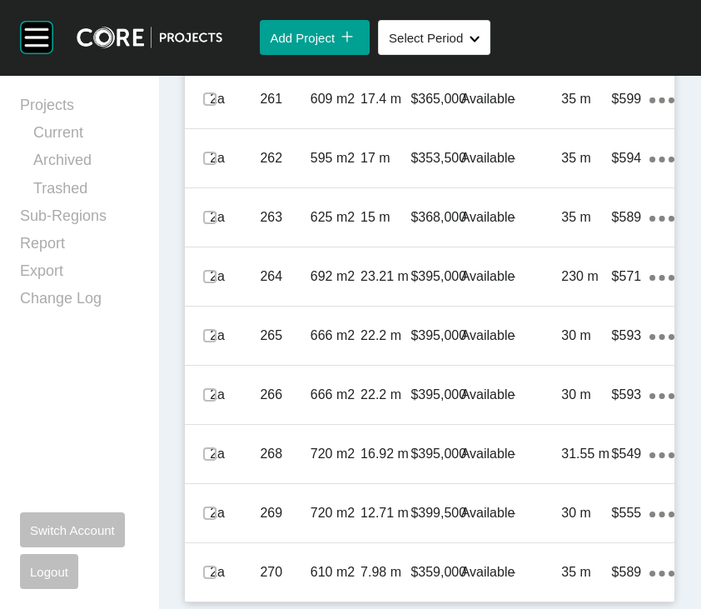
click at [217, 47] on label at bounding box center [209, 39] width 13 height 13
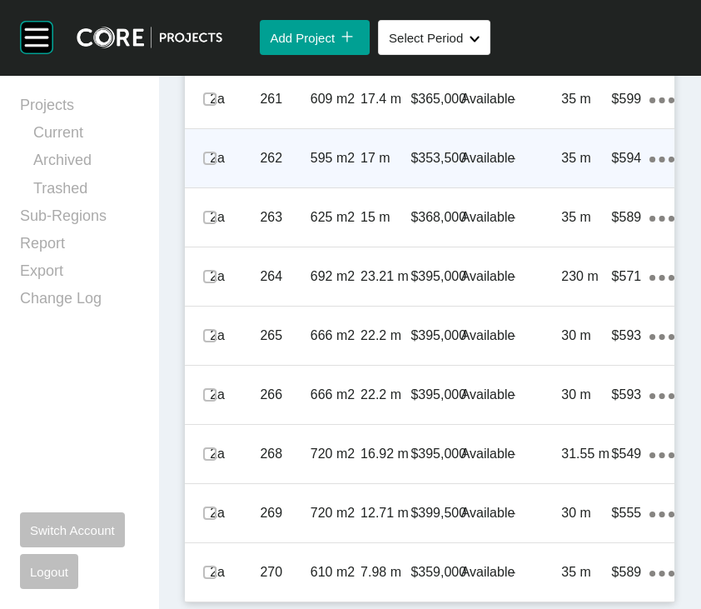
click at [362, 167] on p "17 m" at bounding box center [386, 158] width 50 height 18
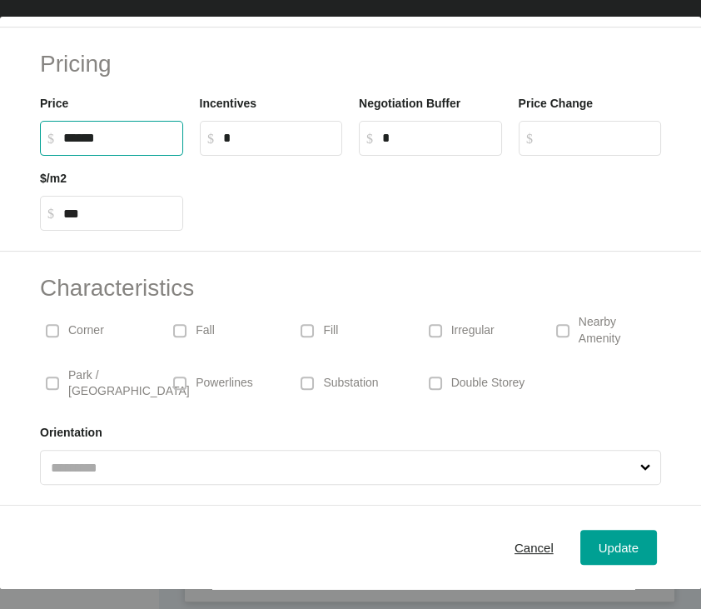
drag, startPoint x: 83, startPoint y: 199, endPoint x: 248, endPoint y: 204, distance: 165.0
click at [248, 156] on div "Price $ Created with Sketch. $ ****** Incentives $ Created with Sketch. $ * Neg…" at bounding box center [351, 118] width 638 height 75
type input "*******"
type input "*****"
type input "***"
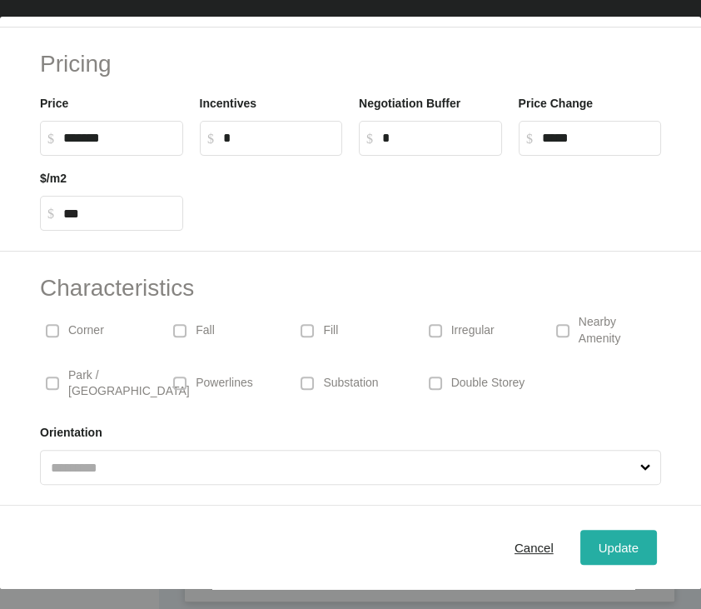
click at [599, 418] on span "Update" at bounding box center [619, 548] width 40 height 14
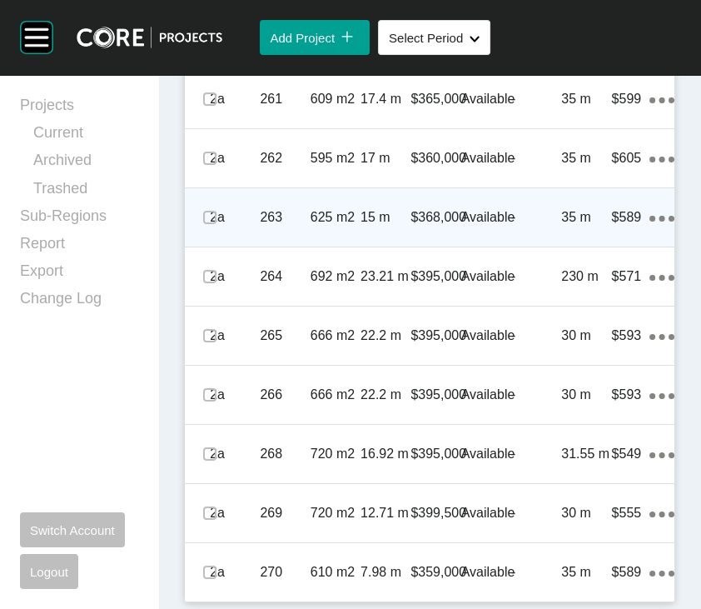
click at [541, 243] on div "-" at bounding box center [536, 218] width 50 height 52
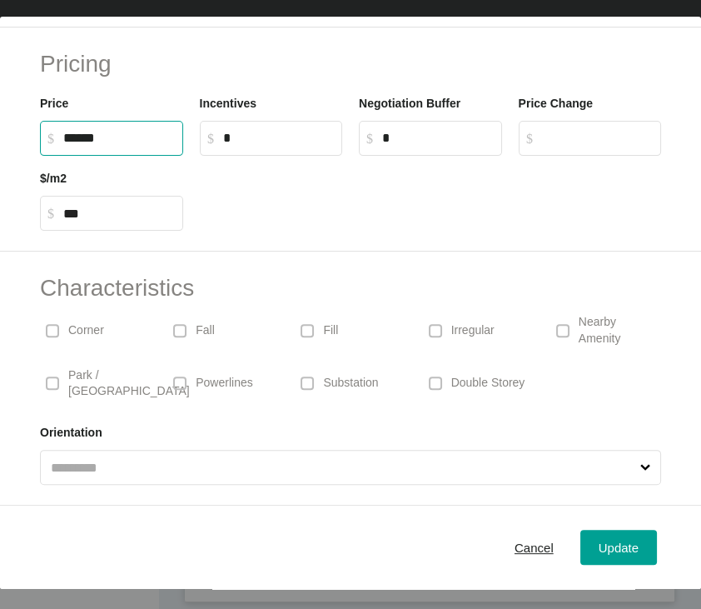
click at [96, 145] on input "******" at bounding box center [119, 138] width 112 height 14
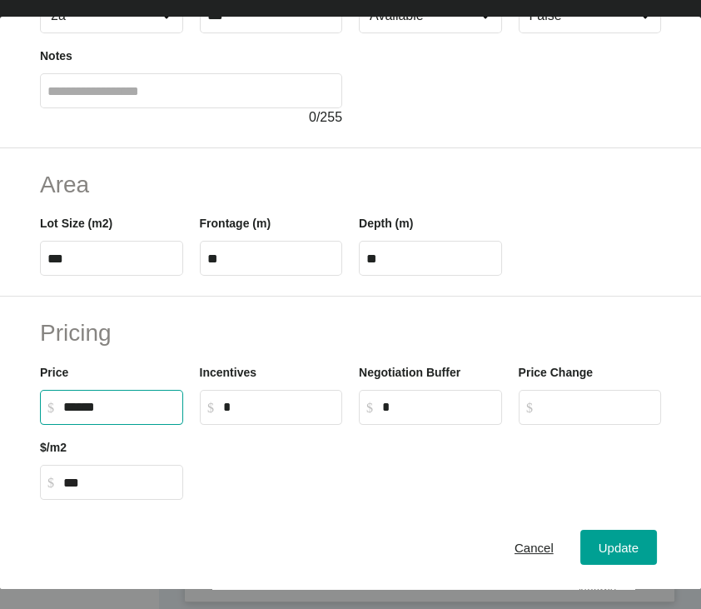
scroll to position [157, 0]
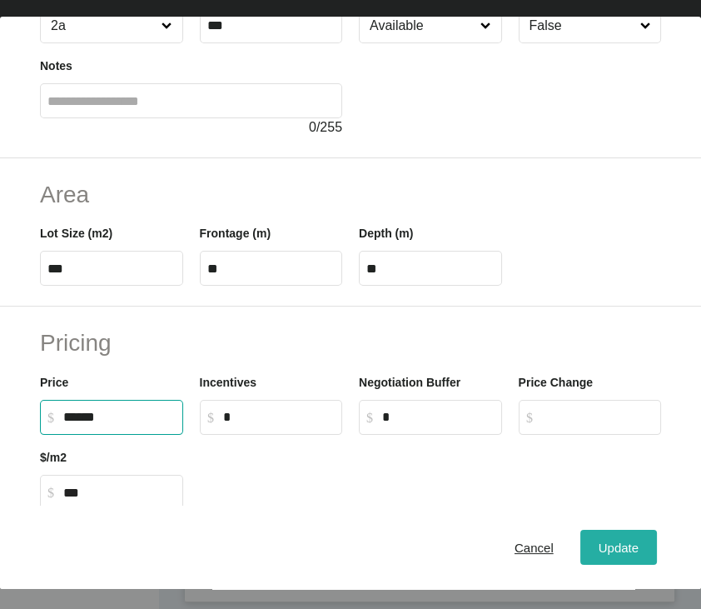
type input "*******"
type input "******"
type input "***"
click at [606, 418] on span "Update" at bounding box center [619, 548] width 40 height 14
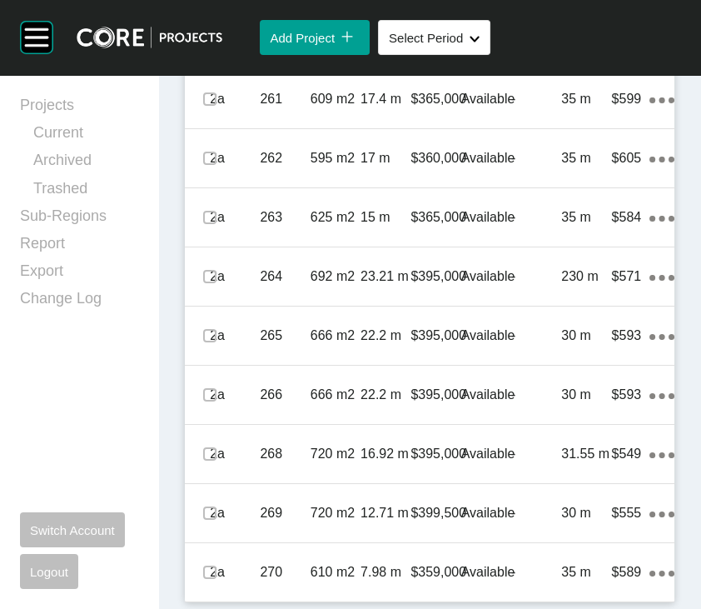
scroll to position [8887, 0]
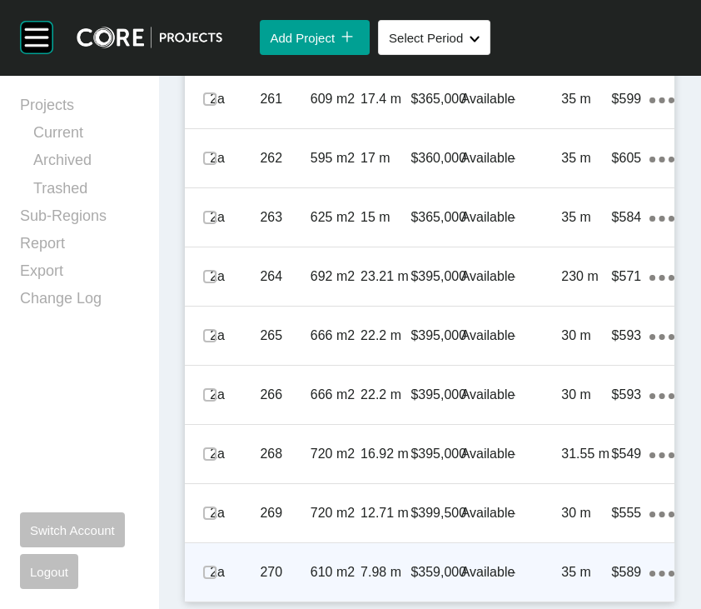
click at [570, 418] on div "35 m" at bounding box center [586, 572] width 50 height 52
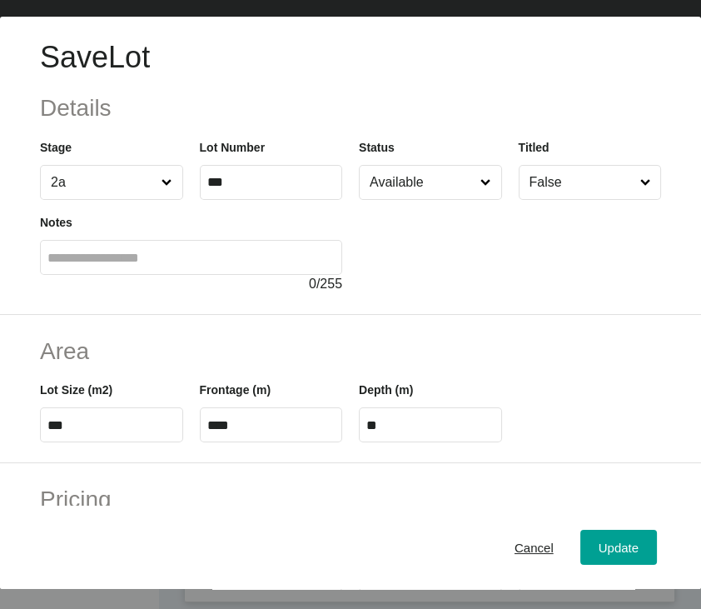
scroll to position [512, 0]
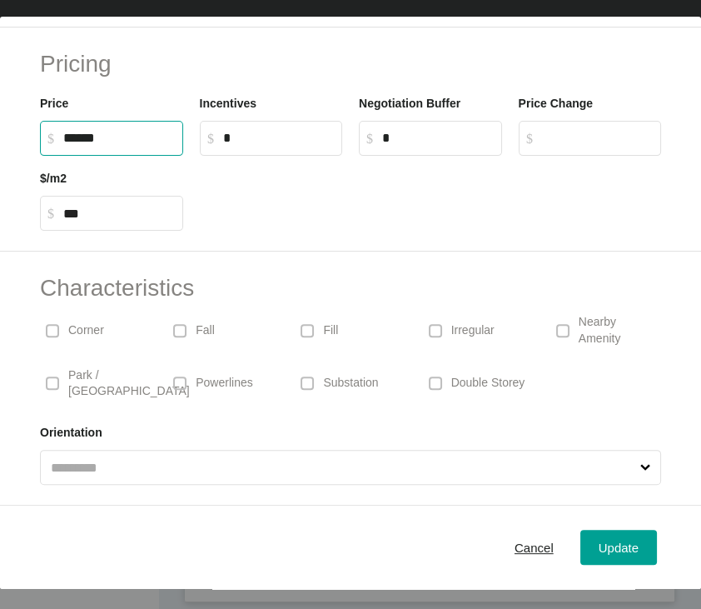
drag, startPoint x: 85, startPoint y: 192, endPoint x: 102, endPoint y: 187, distance: 18.2
click at [102, 145] on input "******" at bounding box center [119, 138] width 112 height 14
type input "*******"
type input "*****"
type input "***"
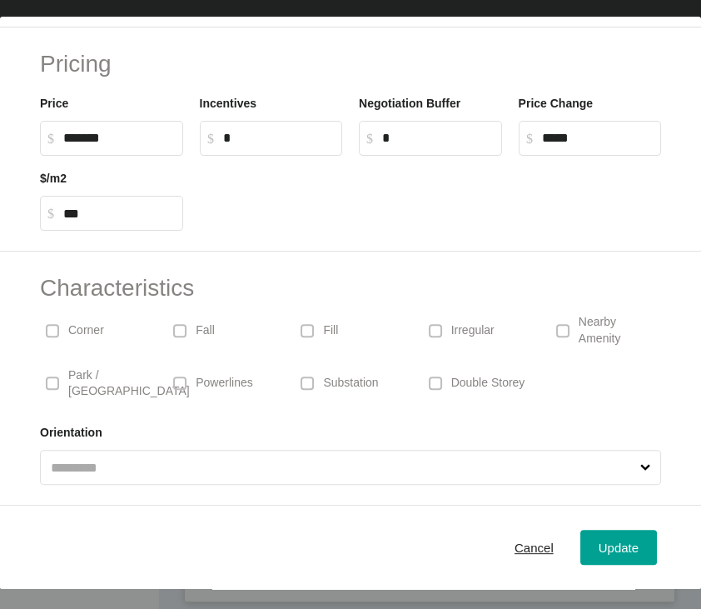
drag, startPoint x: 275, startPoint y: 182, endPoint x: 303, endPoint y: 204, distance: 36.2
click at [277, 156] on label "$ Created with Sketch. $ *" at bounding box center [271, 138] width 143 height 35
click at [277, 145] on input "*" at bounding box center [279, 138] width 112 height 14
click at [601, 418] on span "Update" at bounding box center [619, 548] width 40 height 14
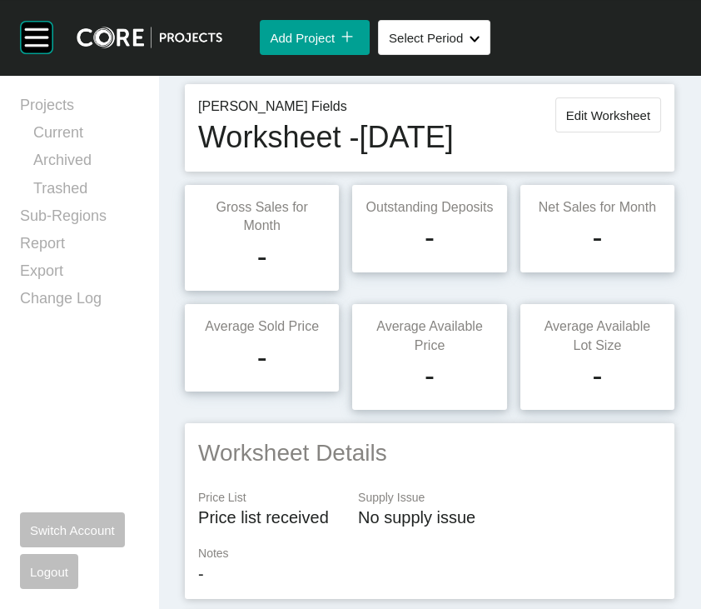
scroll to position [0, 0]
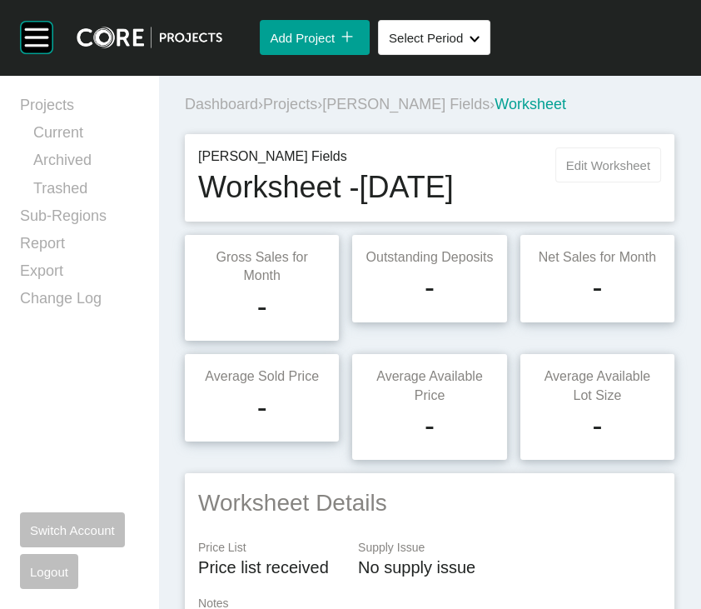
click at [566, 172] on span "Edit Worksheet" at bounding box center [608, 165] width 84 height 14
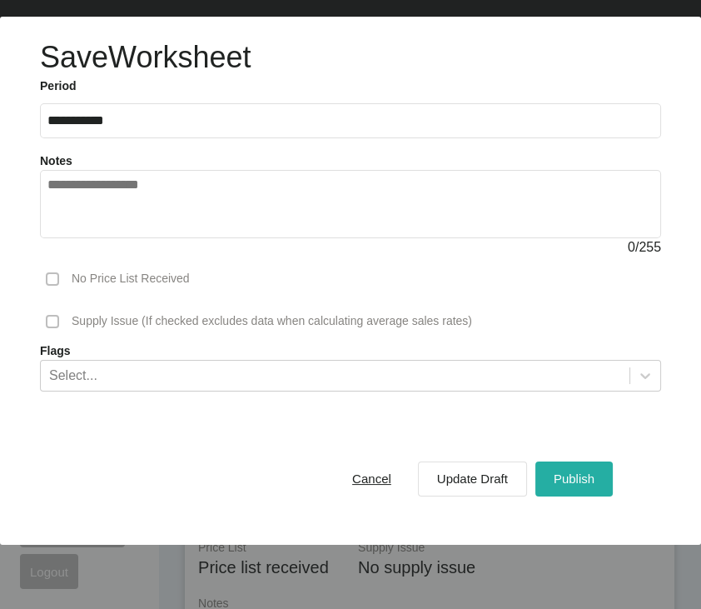
click at [554, 418] on span "Publish" at bounding box center [574, 478] width 41 height 14
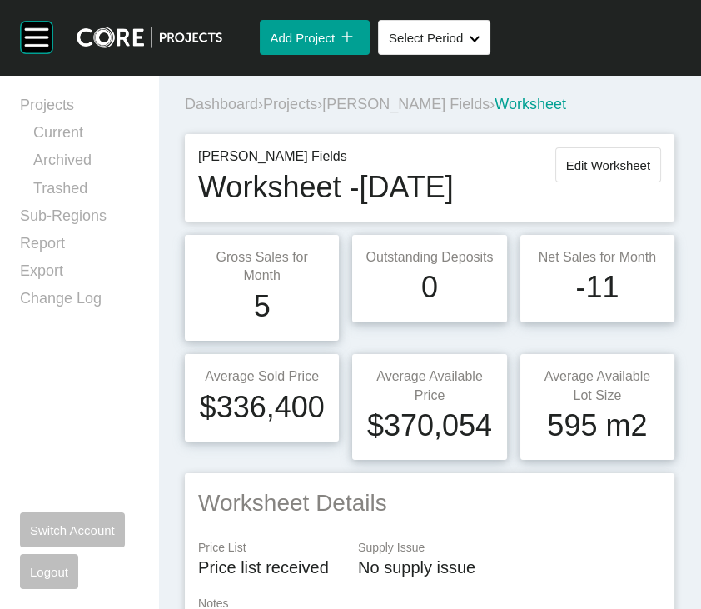
click at [317, 112] on span "Projects" at bounding box center [290, 104] width 54 height 17
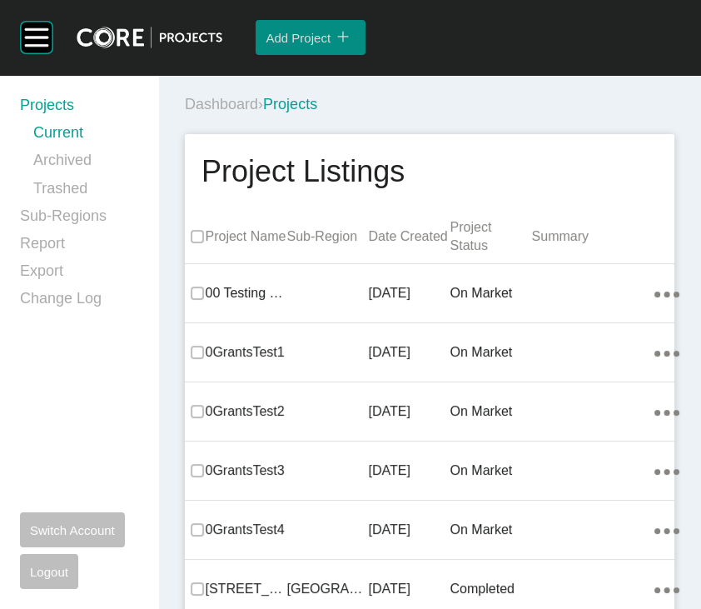
scroll to position [16622, 0]
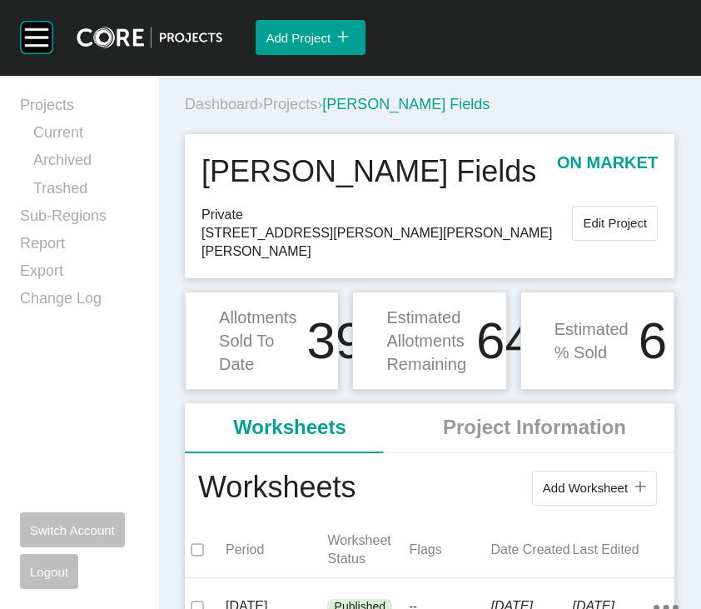
click at [308, 112] on span "Projects" at bounding box center [290, 104] width 54 height 17
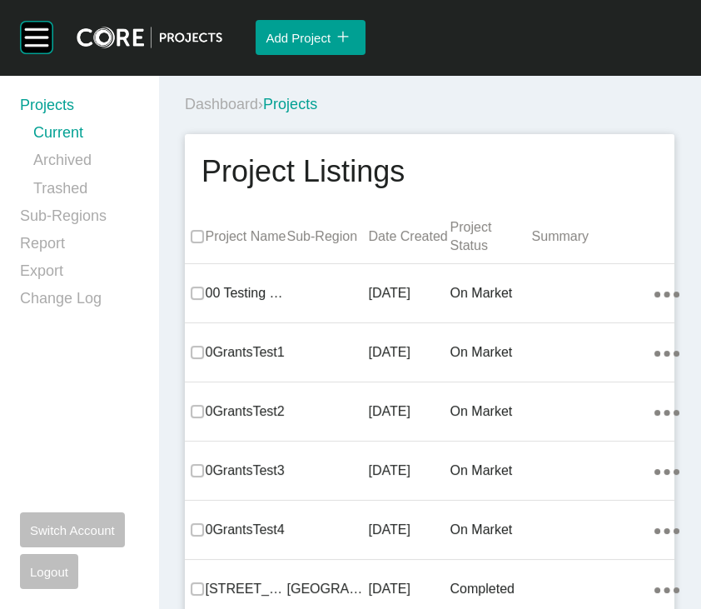
scroll to position [9473, 0]
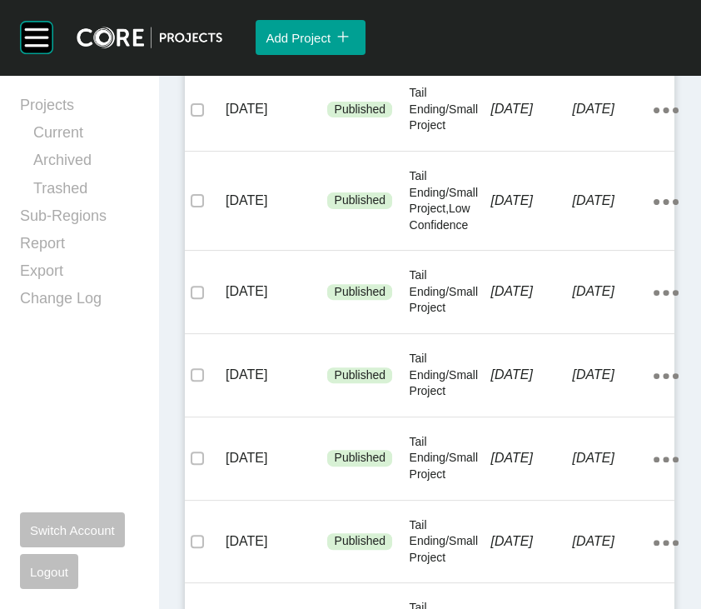
scroll to position [485, 0]
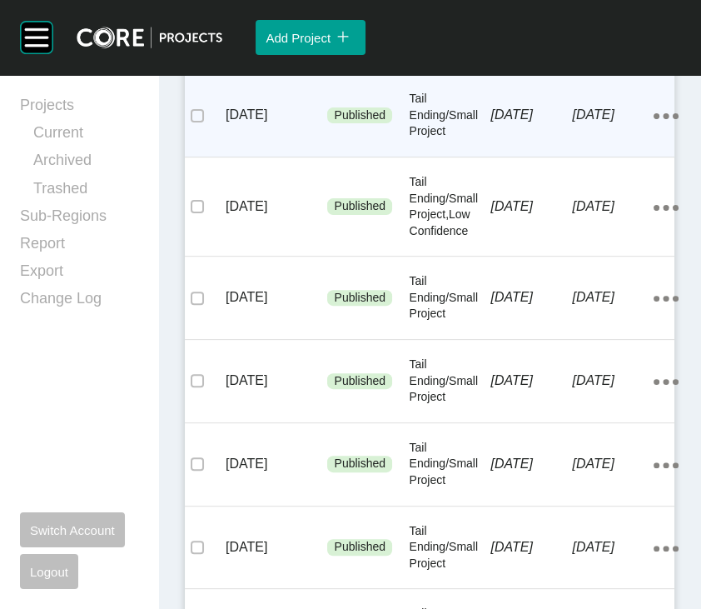
click at [444, 140] on p "Tail Ending/Small Project" at bounding box center [450, 115] width 82 height 49
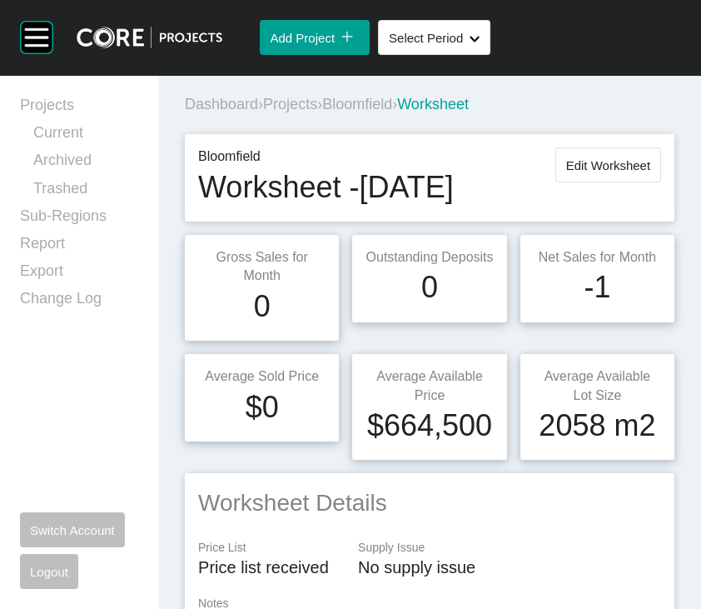
click at [308, 112] on span "Projects" at bounding box center [290, 104] width 54 height 17
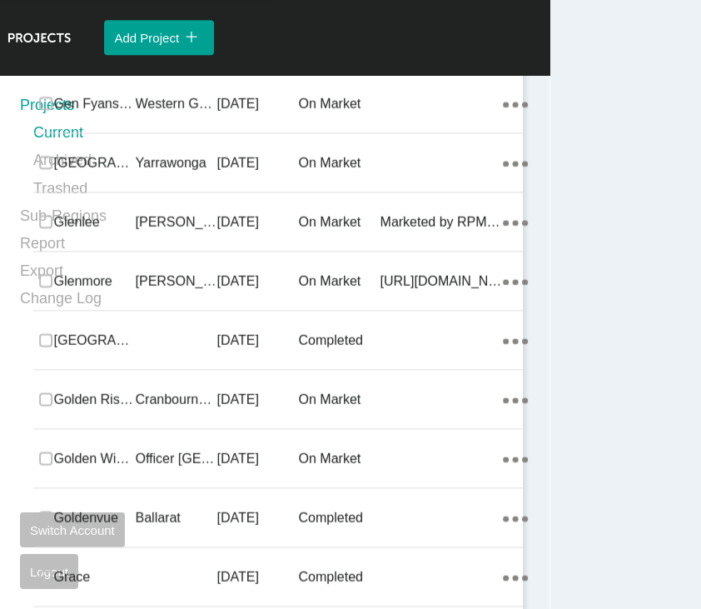
scroll to position [26046, 0]
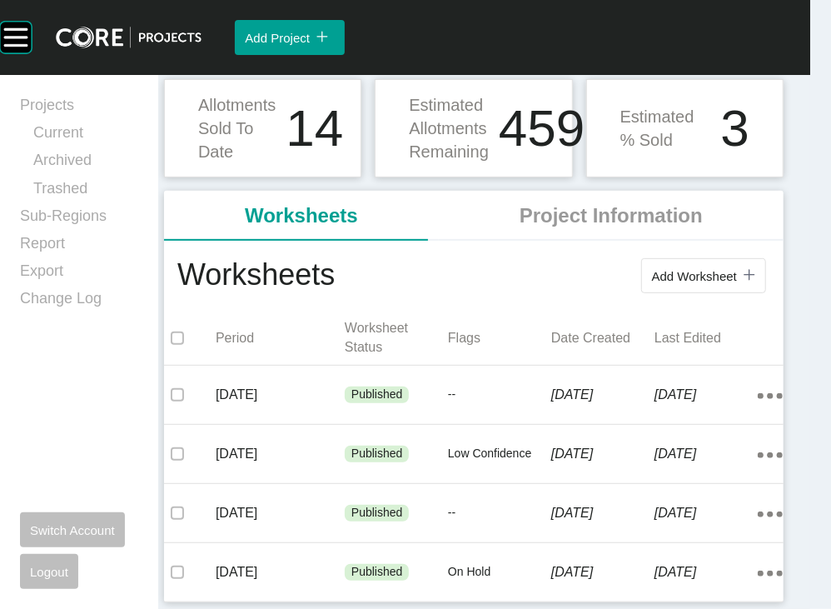
scroll to position [462, 0]
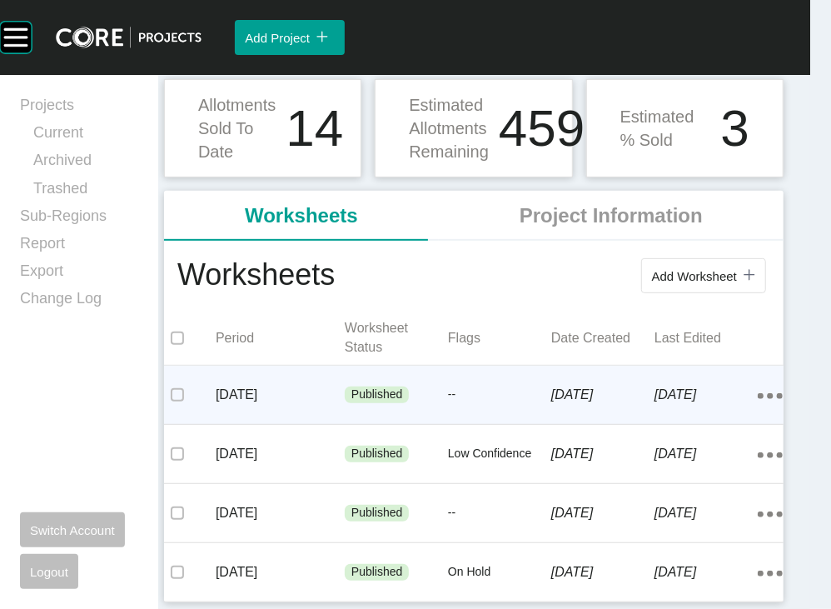
click at [403, 386] on p "Published" at bounding box center [377, 394] width 52 height 17
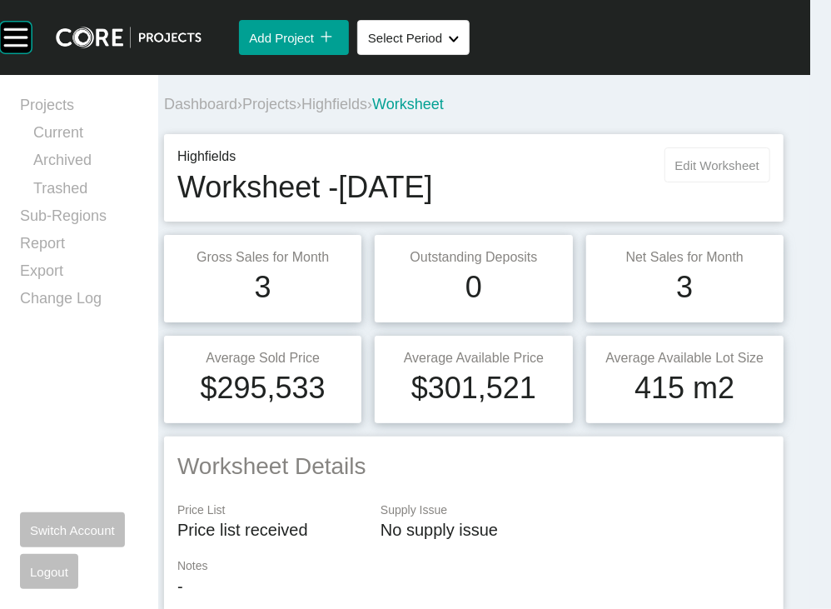
click at [671, 182] on button "Edit Worksheet" at bounding box center [718, 164] width 106 height 35
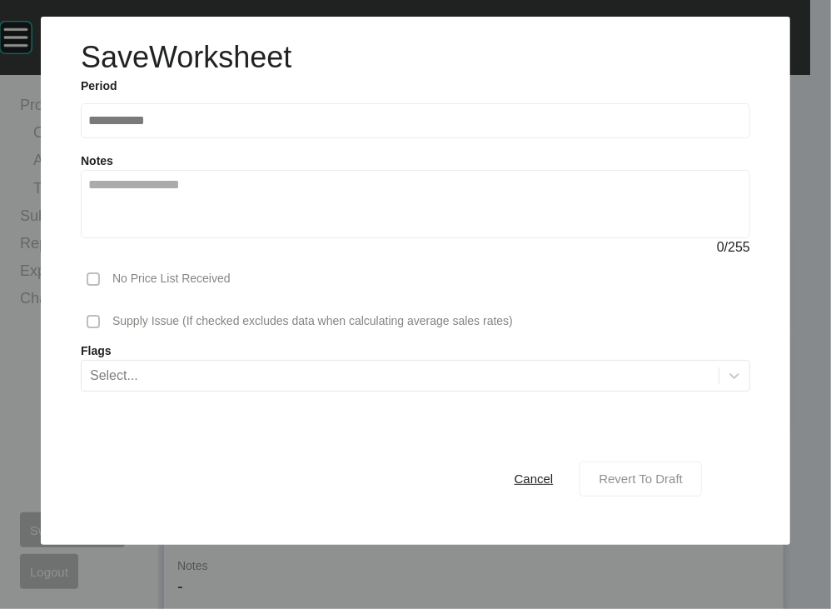
click at [602, 418] on span "Revert To Draft" at bounding box center [641, 478] width 84 height 14
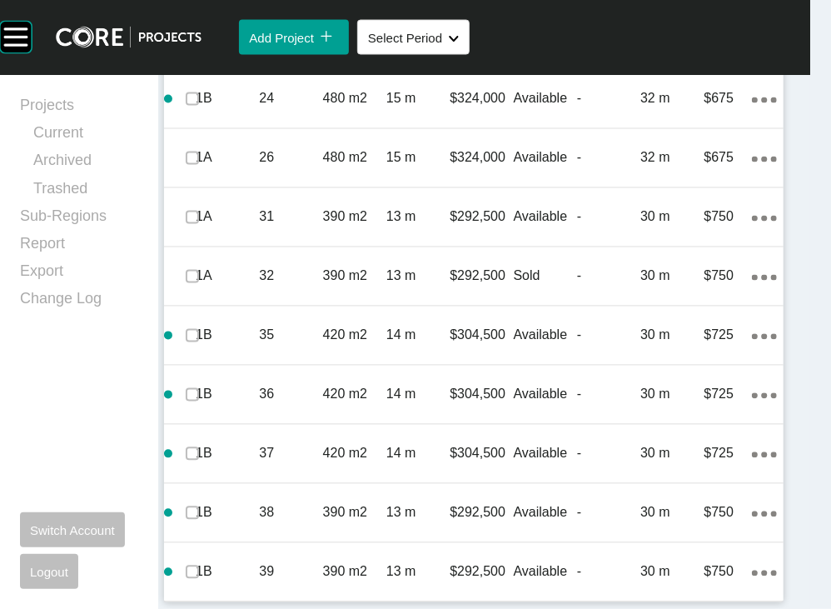
scroll to position [1573, 0]
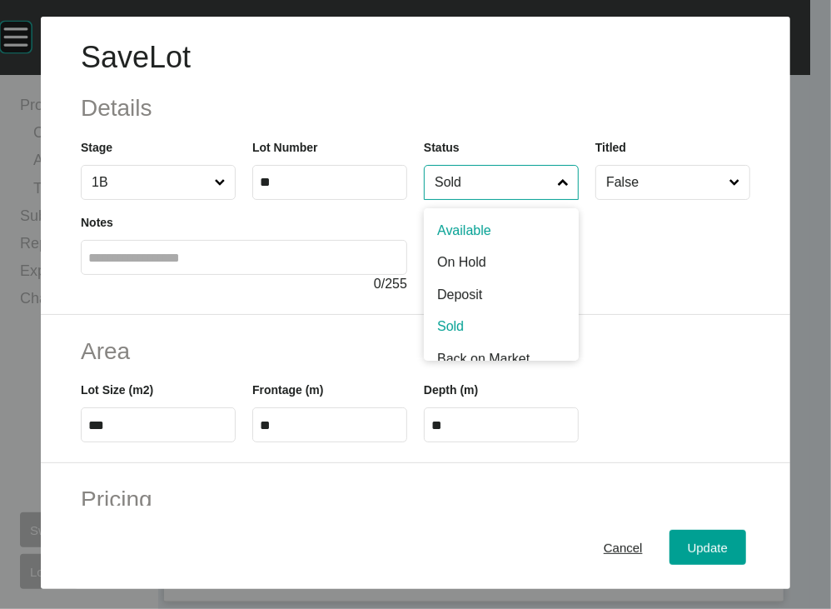
click at [489, 199] on input "Sold" at bounding box center [492, 182] width 123 height 33
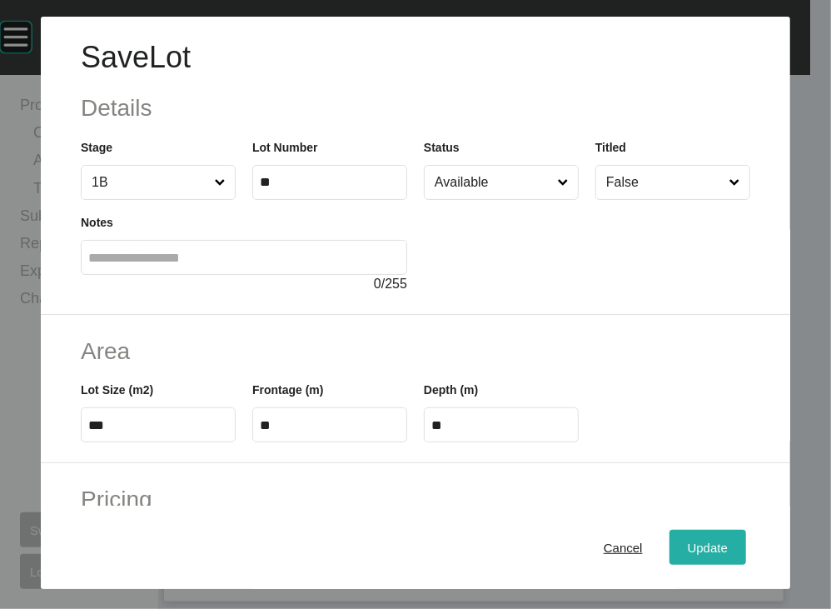
click at [696, 418] on span "Update" at bounding box center [708, 548] width 40 height 14
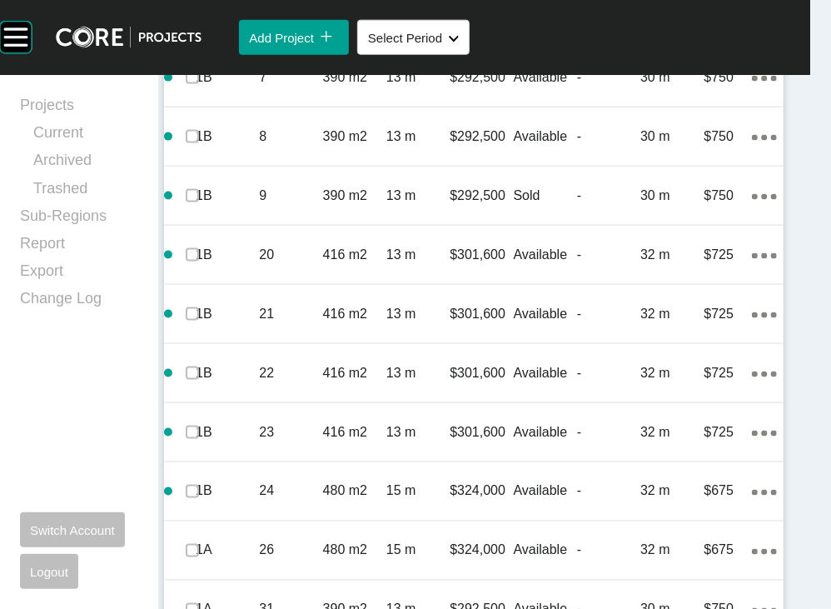
scroll to position [0, 0]
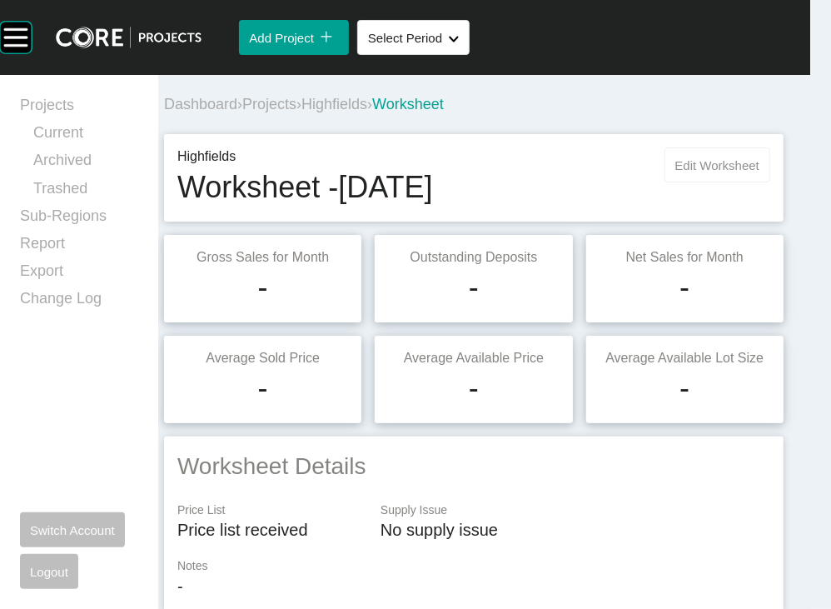
click at [683, 172] on span "Edit Worksheet" at bounding box center [718, 165] width 84 height 14
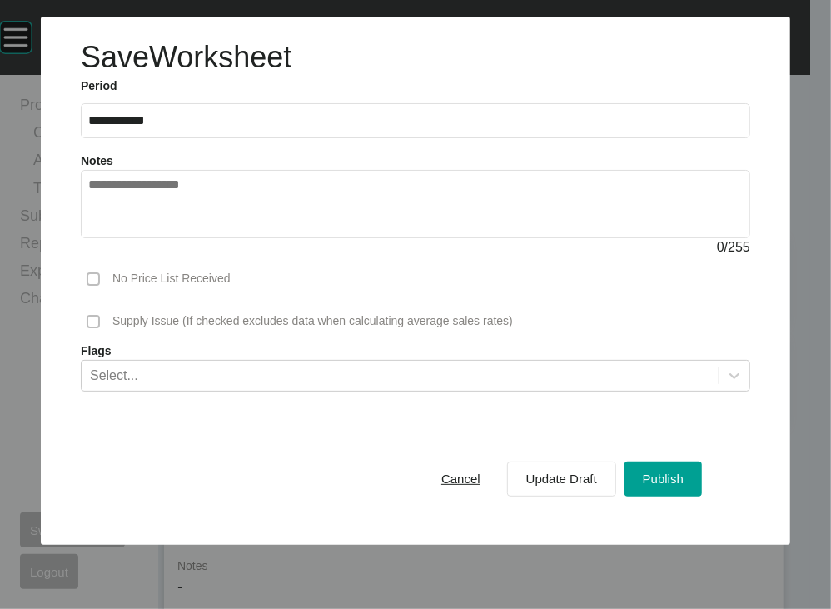
click at [686, 418] on div "Cancel Update Draft Publish" at bounding box center [562, 478] width 287 height 43
click at [669, 418] on span "Publish" at bounding box center [663, 478] width 41 height 14
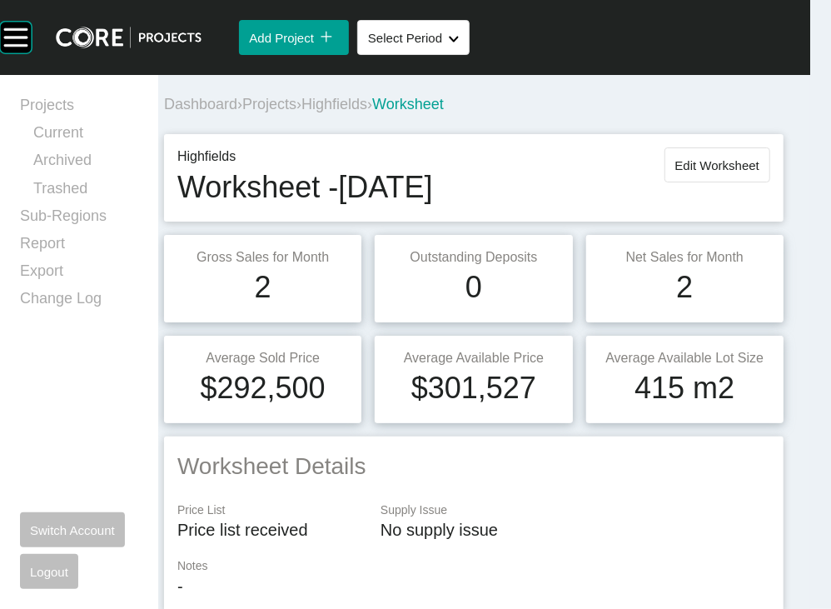
click at [297, 112] on span "Projects" at bounding box center [269, 104] width 54 height 17
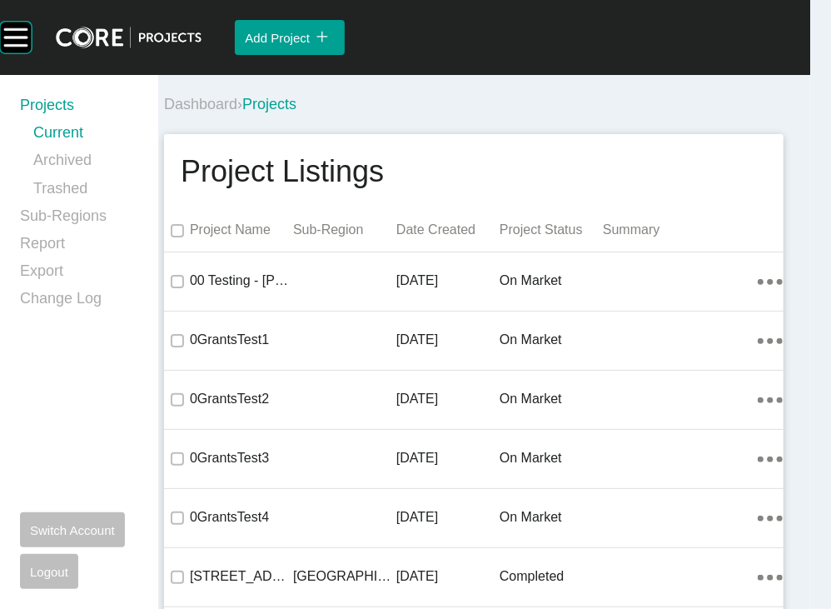
scroll to position [3825, 0]
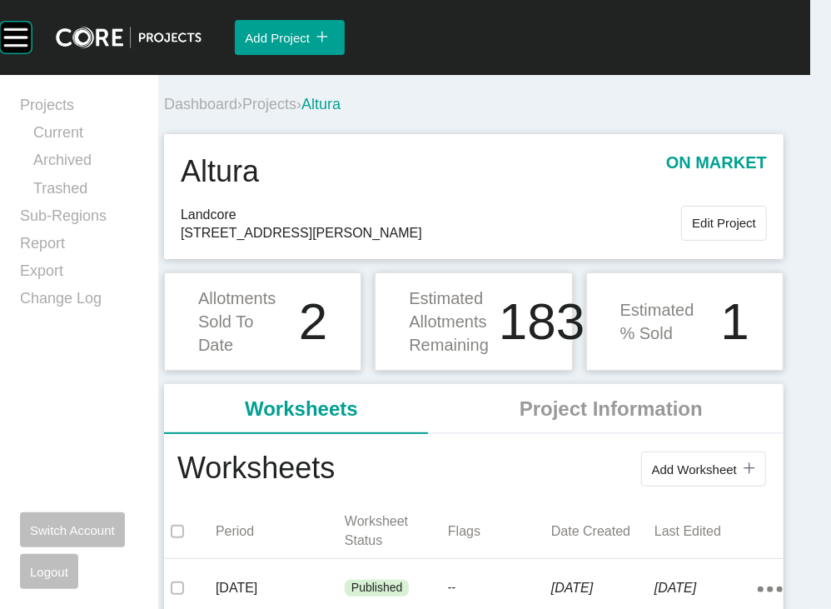
scroll to position [387, 0]
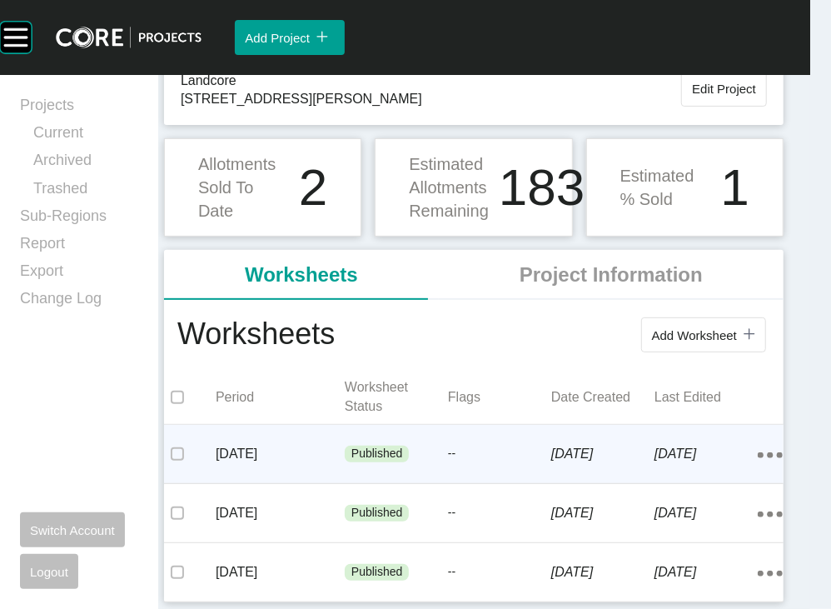
click at [449, 418] on div "--" at bounding box center [499, 454] width 103 height 50
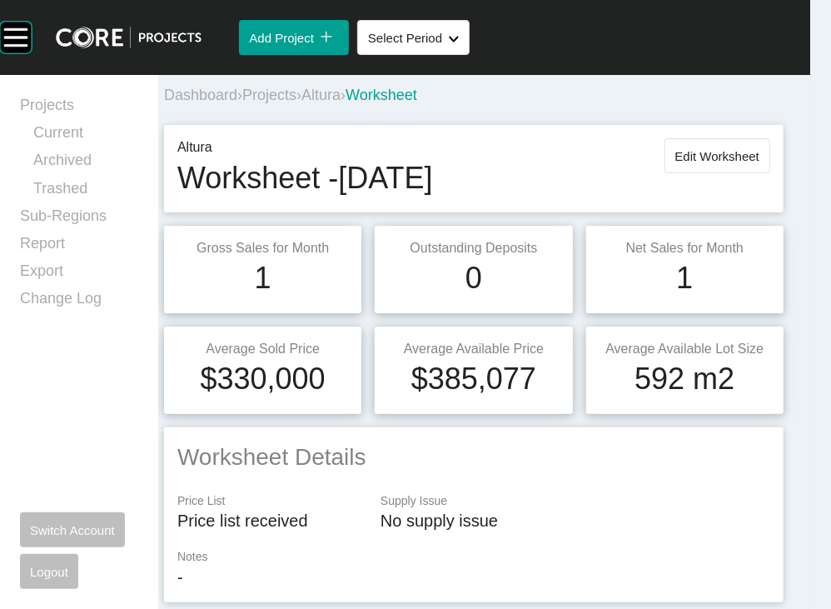
scroll to position [12, 0]
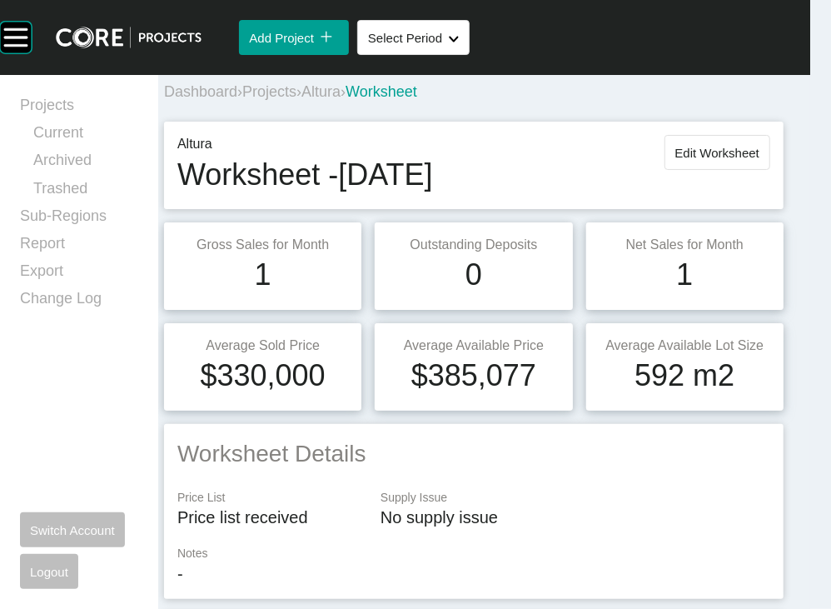
click at [297, 100] on span "Projects" at bounding box center [269, 91] width 54 height 17
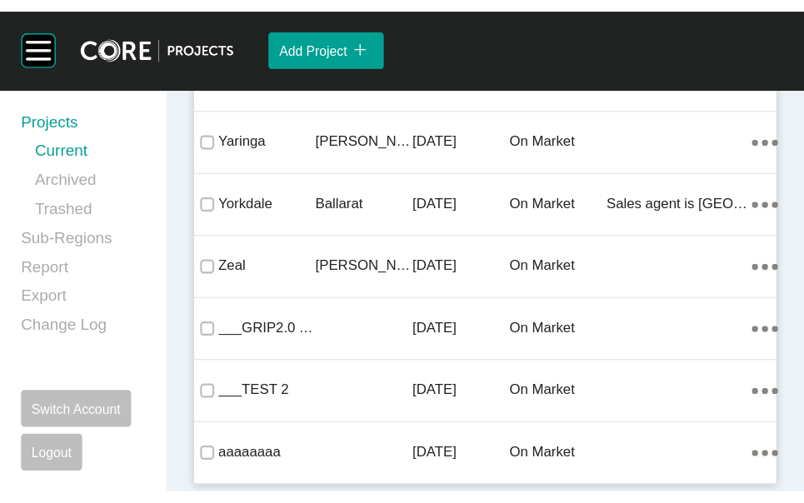
scroll to position [54713, 0]
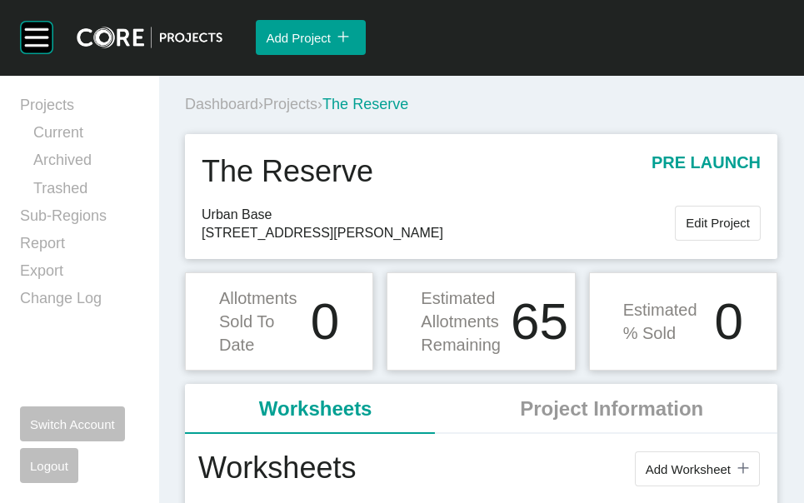
click at [311, 112] on span "Projects" at bounding box center [290, 104] width 54 height 17
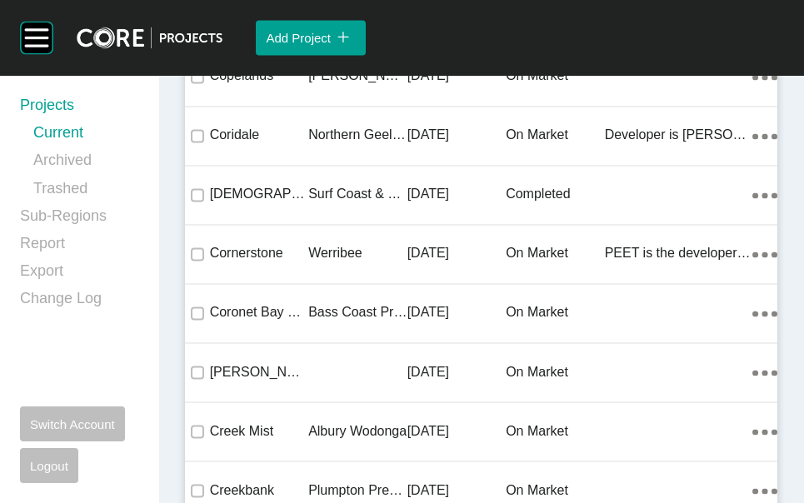
scroll to position [31366, 0]
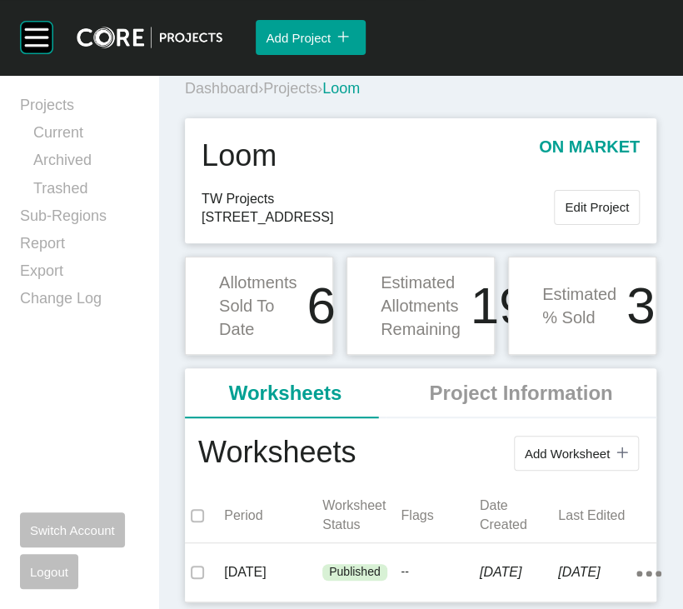
scroll to position [223, 0]
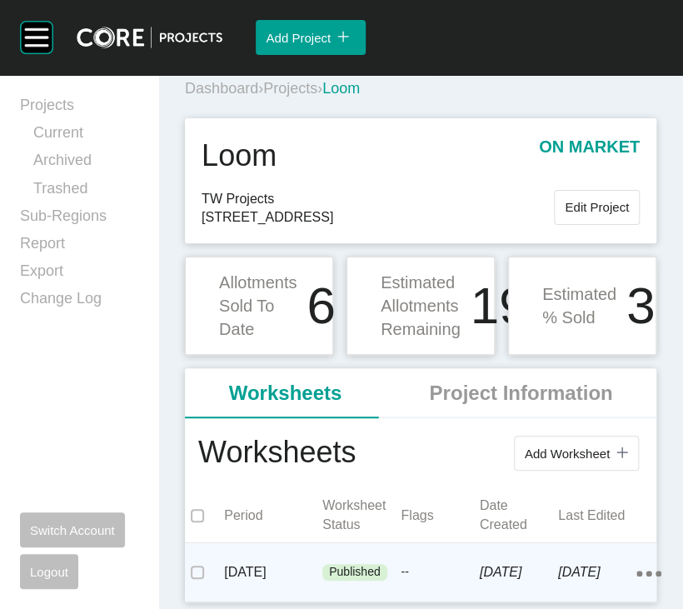
click at [421, 418] on div "--" at bounding box center [440, 572] width 78 height 50
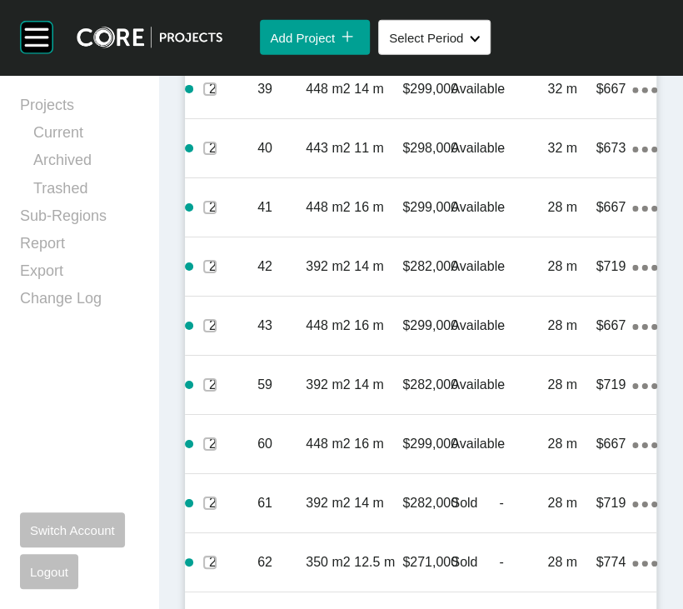
scroll to position [1709, 0]
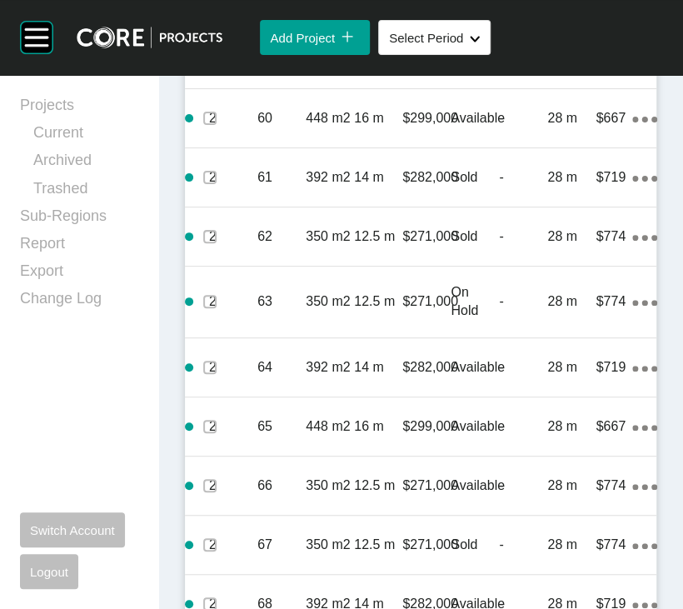
scroll to position [2028, 0]
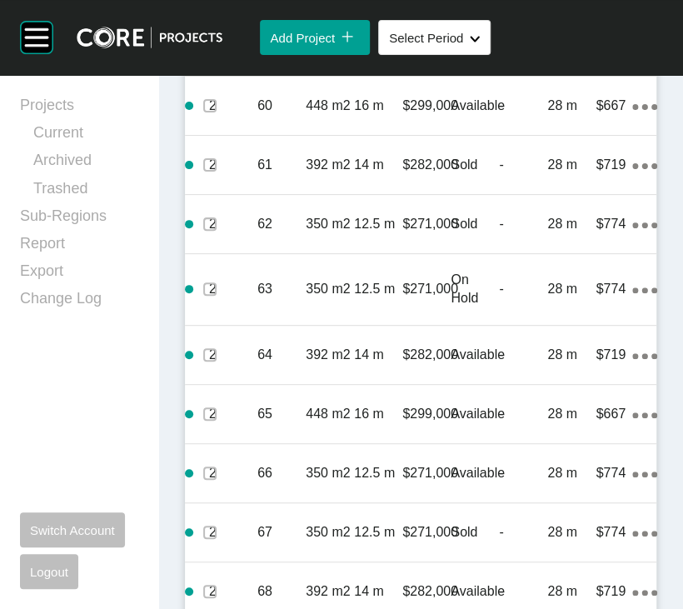
drag, startPoint x: 216, startPoint y: 478, endPoint x: 225, endPoint y: 482, distance: 10.1
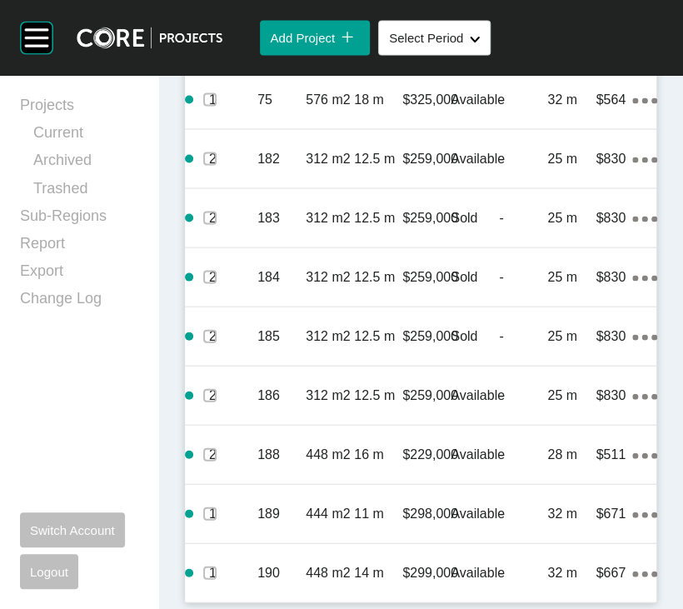
scroll to position [3059, 0]
drag, startPoint x: 666, startPoint y: 371, endPoint x: 667, endPoint y: 393, distance: 22.6
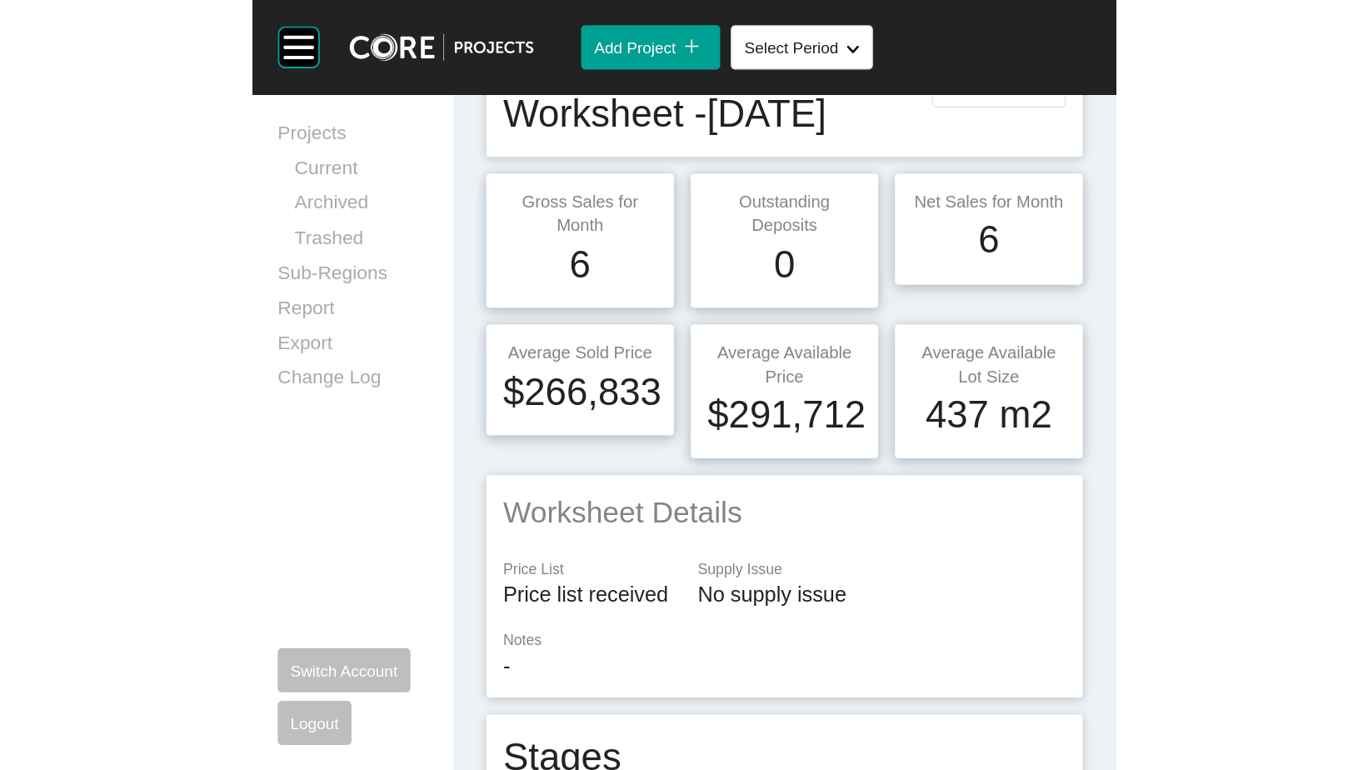
scroll to position [0, 0]
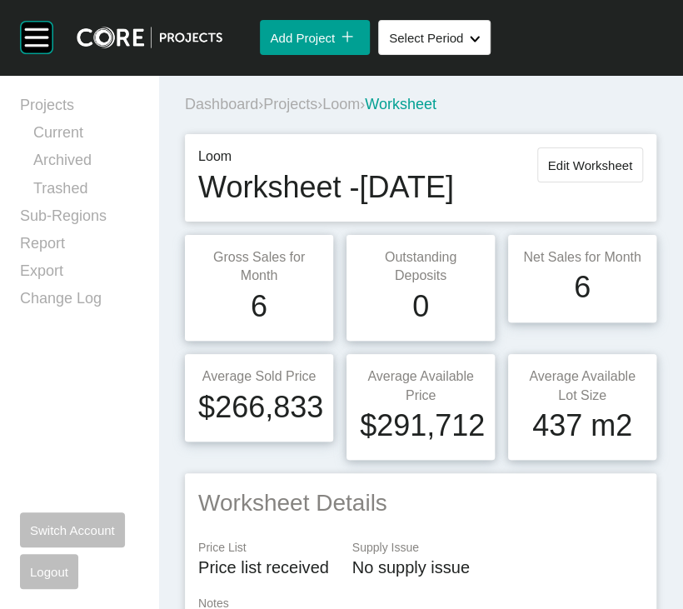
click at [311, 112] on span "Projects" at bounding box center [290, 104] width 54 height 17
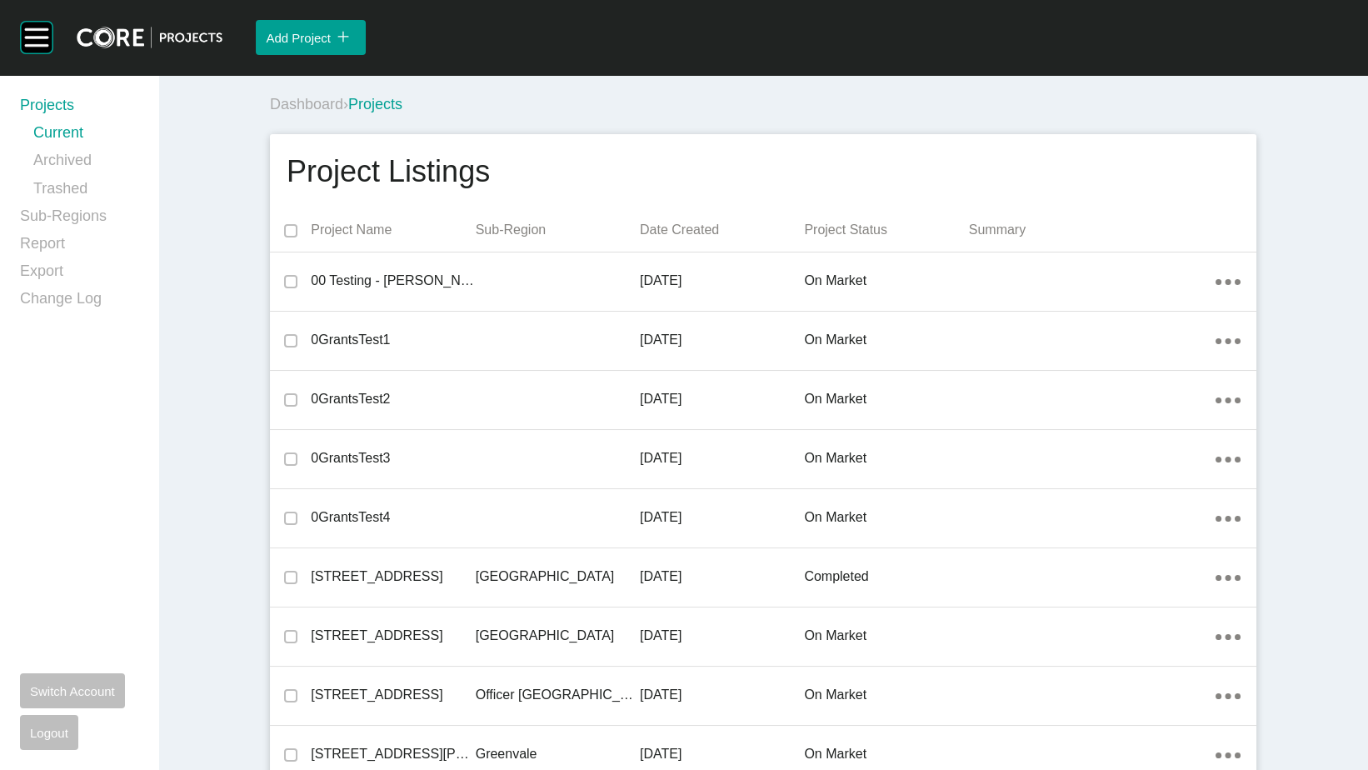
click at [578, 37] on div "Add Project icon/tick copy 11 Created with Sketch." at bounding box center [794, 37] width 1145 height 75
click at [735, 48] on div "Add Project icon/tick copy 11 Created with Sketch." at bounding box center [794, 37] width 1145 height 75
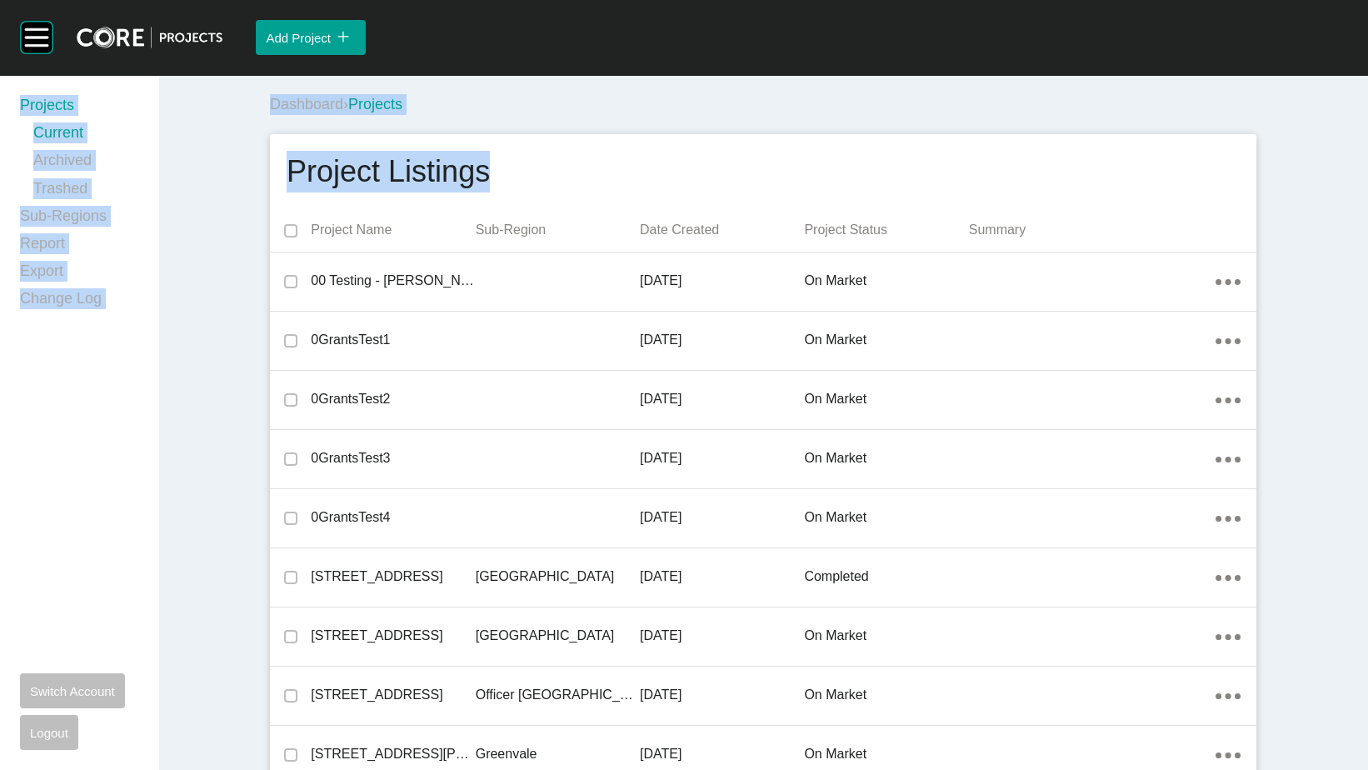
drag, startPoint x: 740, startPoint y: 37, endPoint x: 764, endPoint y: 247, distance: 212.1
click at [764, 247] on div "Group 2 Created with Sketch. . Add Project icon/tick copy 11 Created with Sketc…" at bounding box center [684, 385] width 1368 height 770
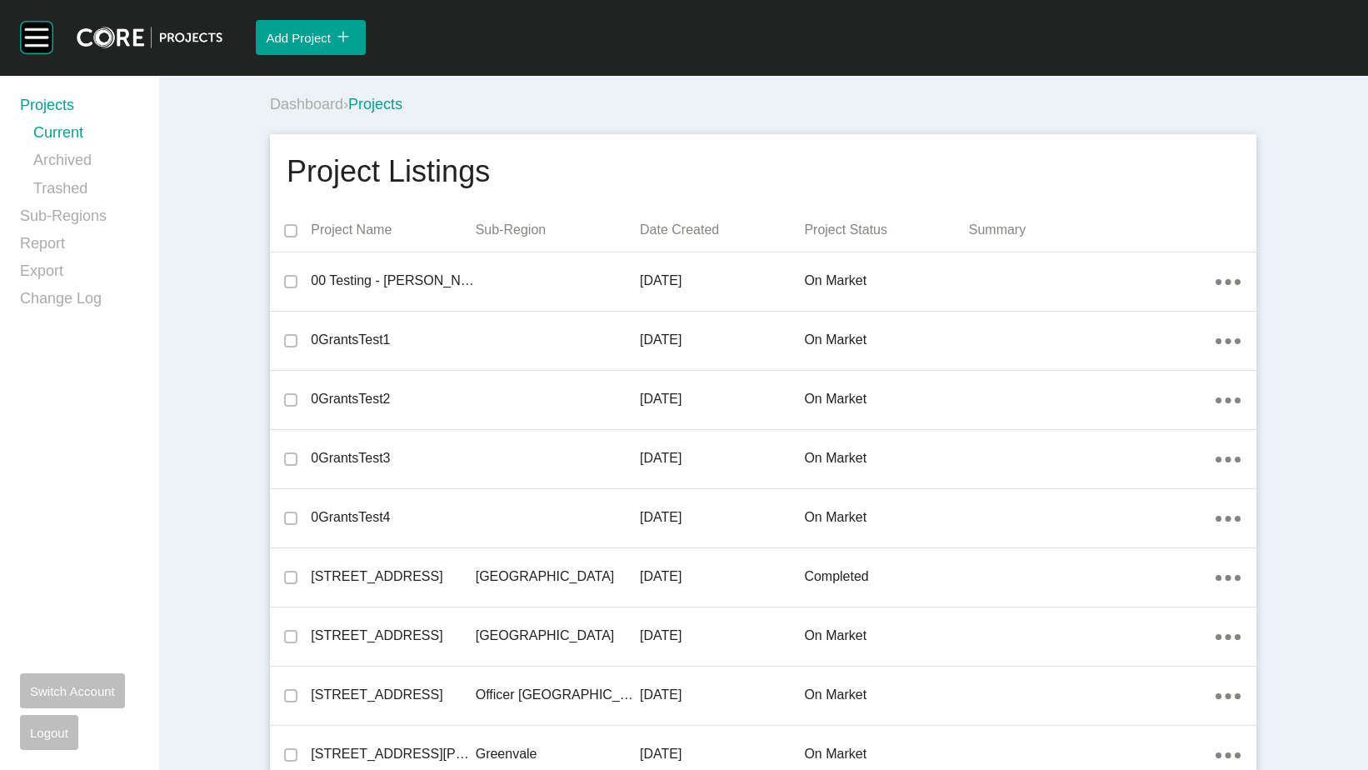
drag, startPoint x: 509, startPoint y: 29, endPoint x: 529, endPoint y: 102, distance: 75.2
click at [529, 101] on div "Group 2 Created with Sketch. . Add Project icon/tick copy 11 Created with Sketc…" at bounding box center [684, 385] width 1368 height 770
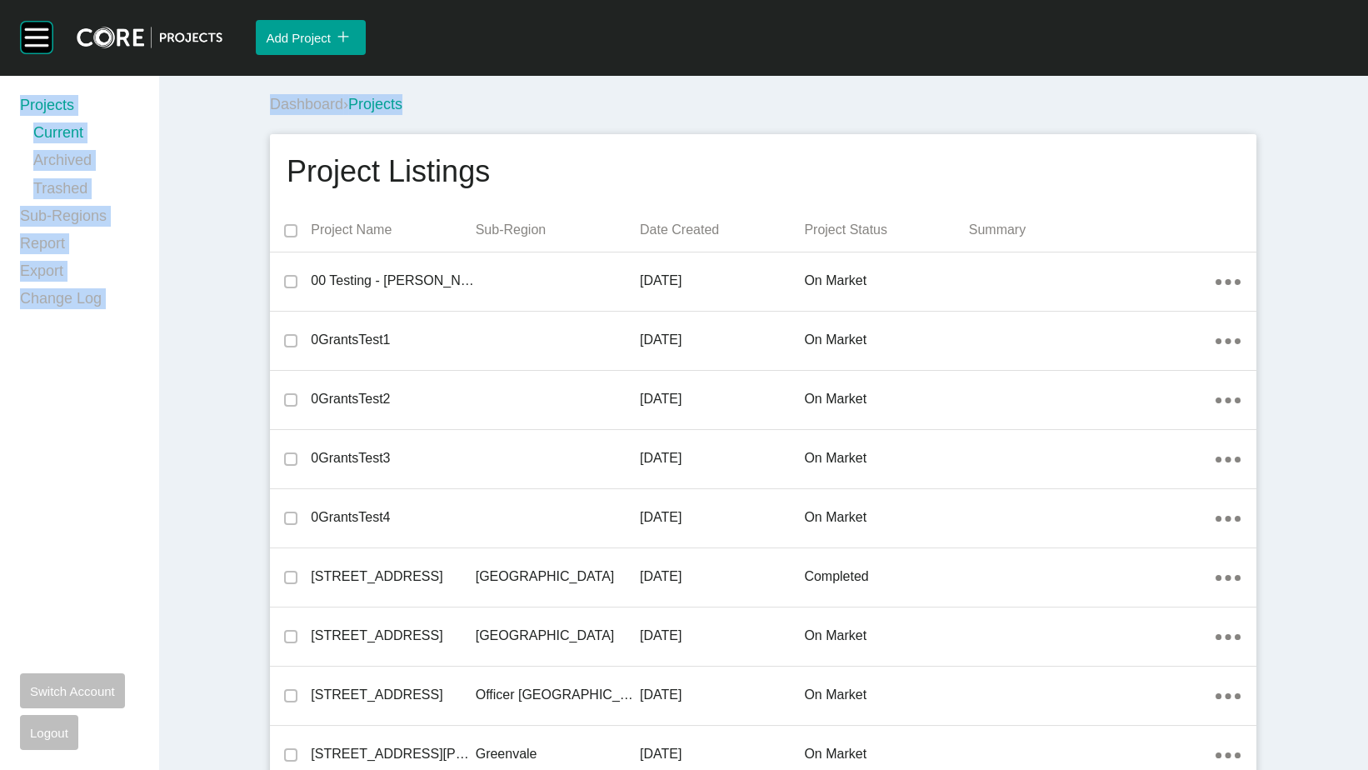
drag, startPoint x: 1338, startPoint y: 9, endPoint x: 1289, endPoint y: 137, distance: 137.1
click at [901, 137] on div "Group 2 Created with Sketch. . Add Project icon/tick copy 11 Created with Sketc…" at bounding box center [684, 385] width 1368 height 770
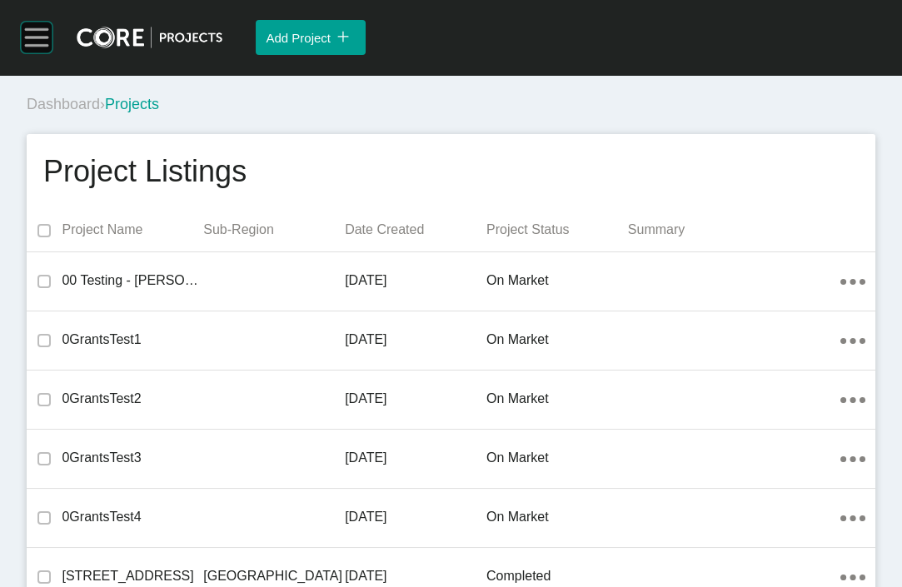
click at [36, 42] on rect at bounding box center [37, 38] width 32 height 32
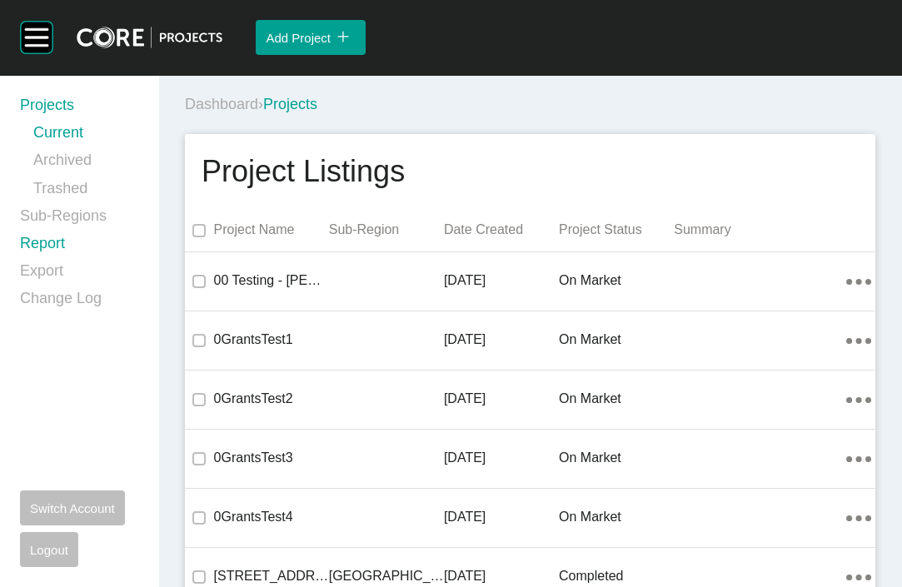
click at [69, 261] on link "Report" at bounding box center [79, 246] width 118 height 27
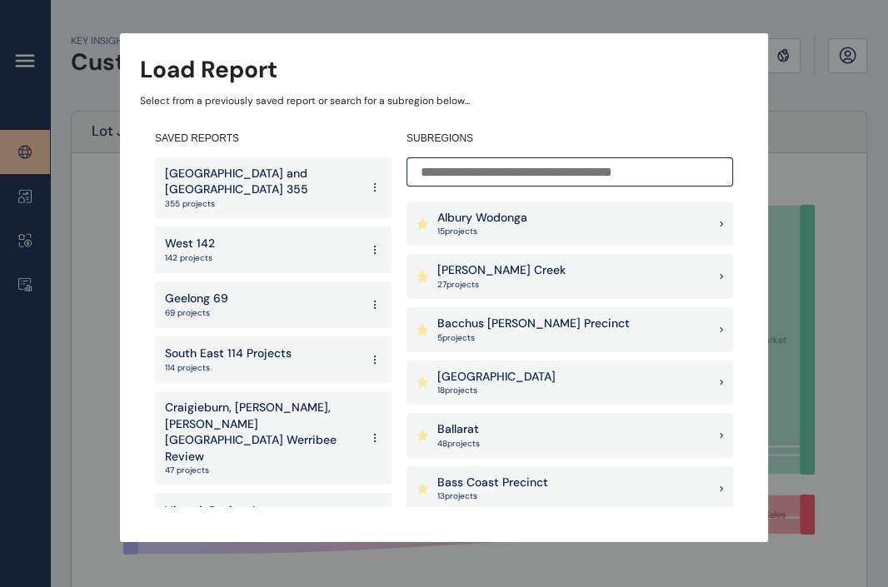
click at [178, 198] on p "355 projects" at bounding box center [262, 204] width 195 height 12
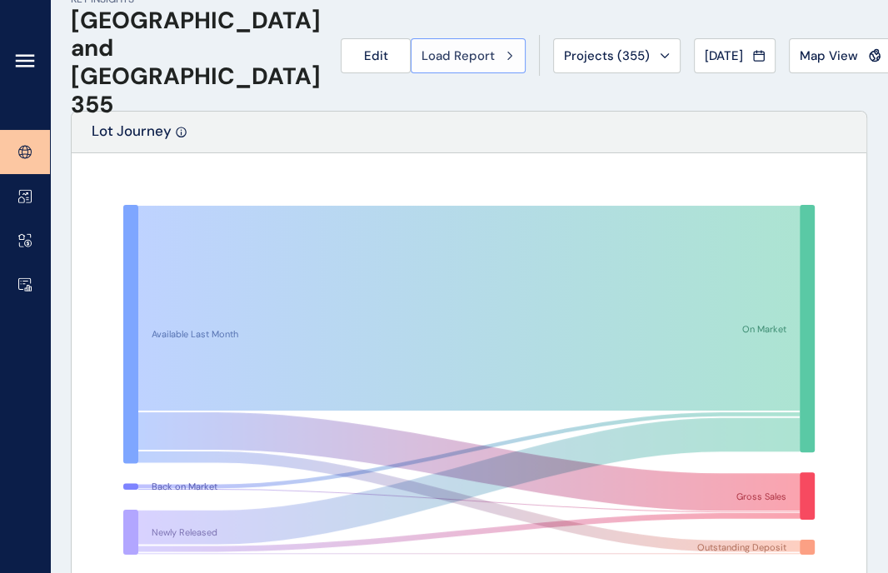
click at [421, 48] on span "Load Report" at bounding box center [457, 55] width 73 height 17
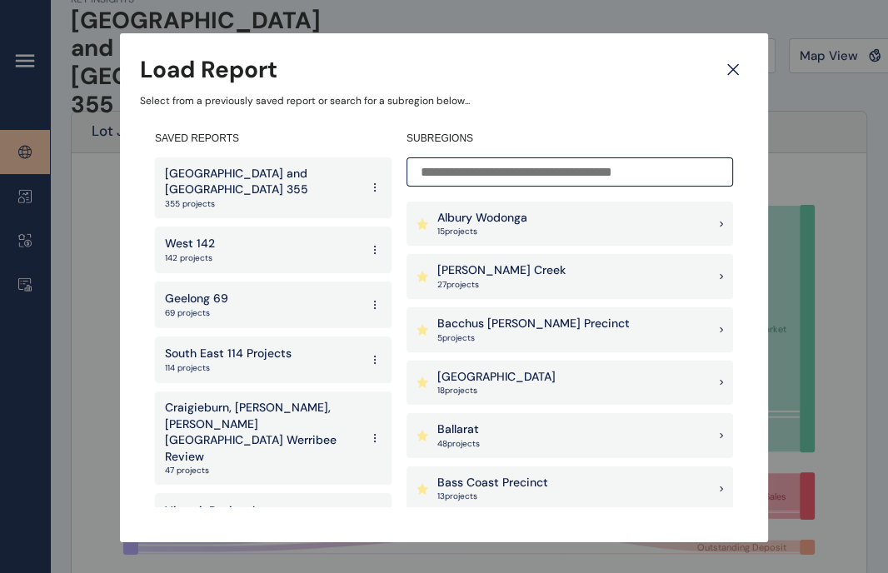
click at [260, 266] on div "Melbourne and Geelong 355 355 projects West 142 142 projects Geelong 69 69 proj…" at bounding box center [273, 332] width 237 height 350
click at [263, 282] on div "Geelong 69 69 projects" at bounding box center [273, 305] width 237 height 47
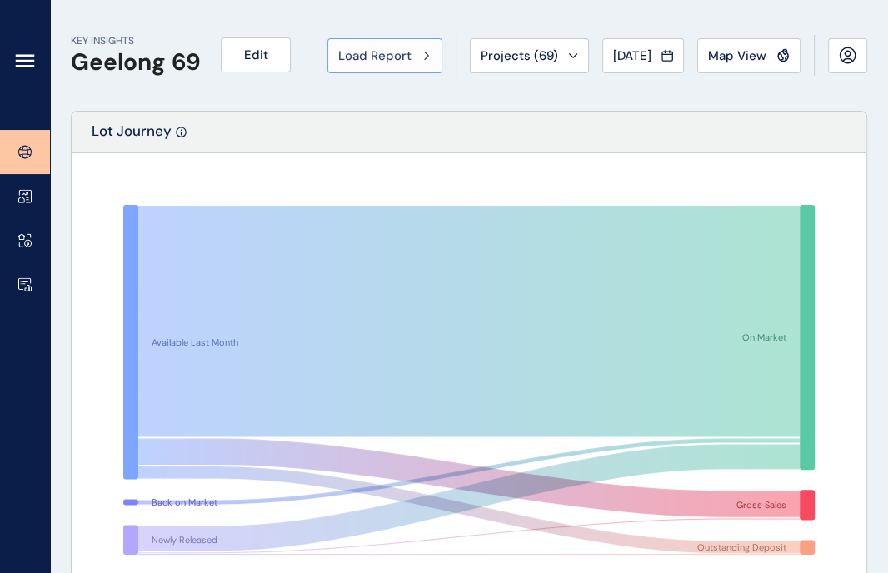
click at [347, 60] on span "Load Report" at bounding box center [374, 55] width 73 height 17
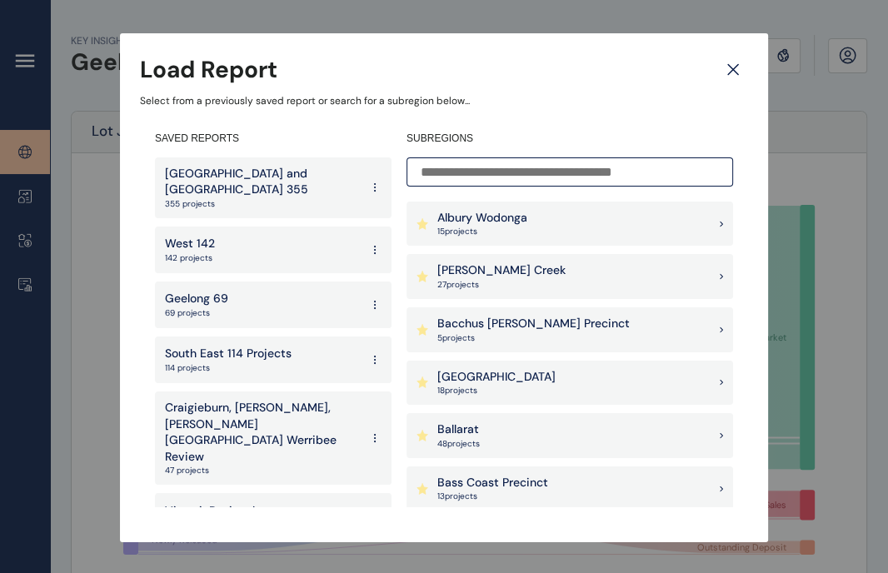
click at [324, 172] on div "Melbourne and Geelong 355 355 projects" at bounding box center [273, 187] width 237 height 61
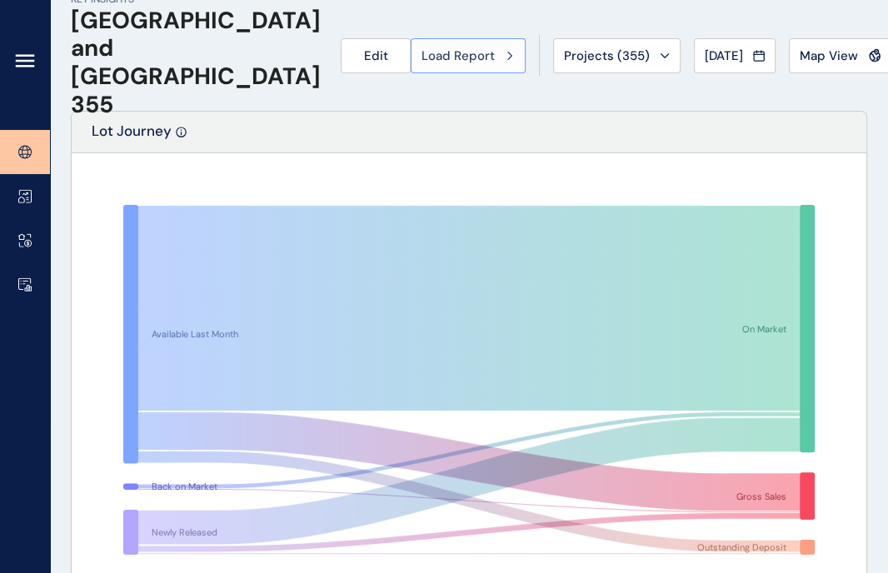
click at [411, 67] on button "Load Report" at bounding box center [468, 55] width 115 height 35
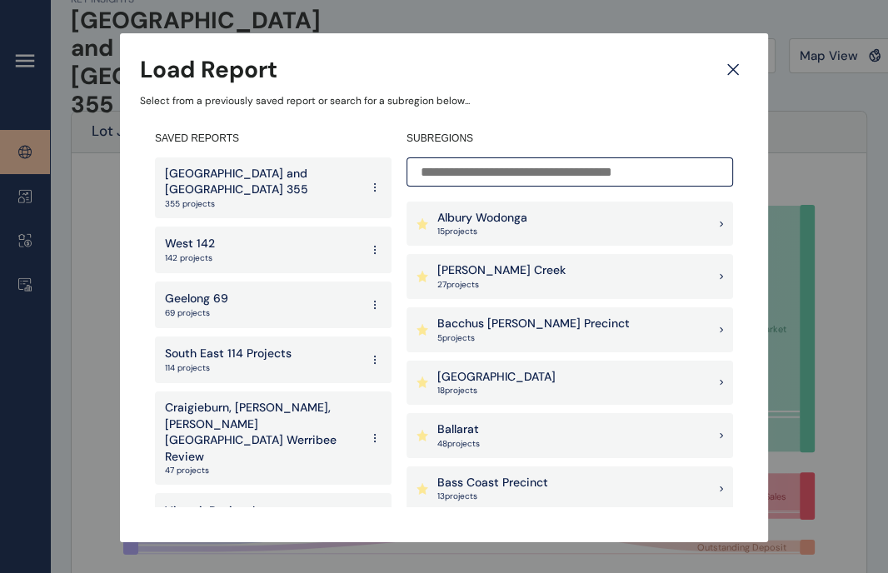
click at [222, 362] on p "114 projects" at bounding box center [228, 368] width 127 height 12
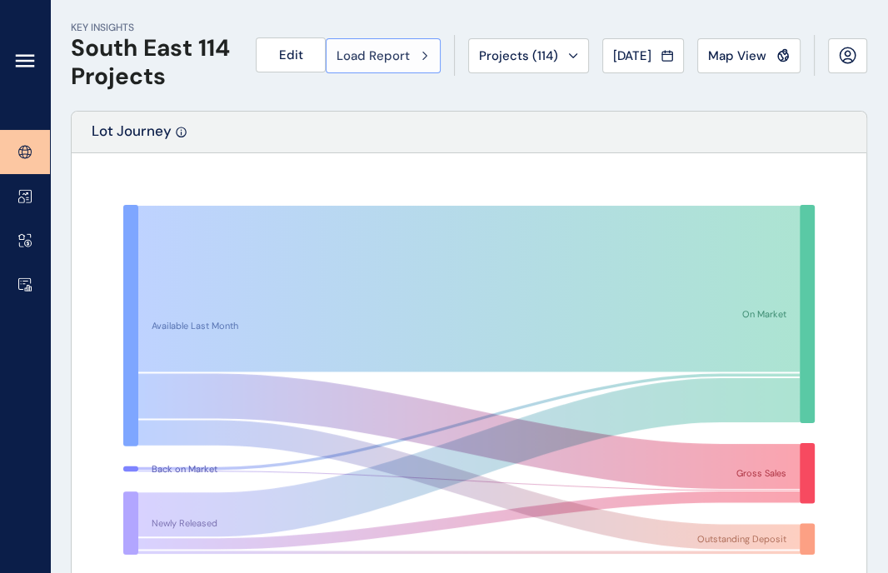
click at [326, 66] on button "Load Report" at bounding box center [383, 55] width 115 height 35
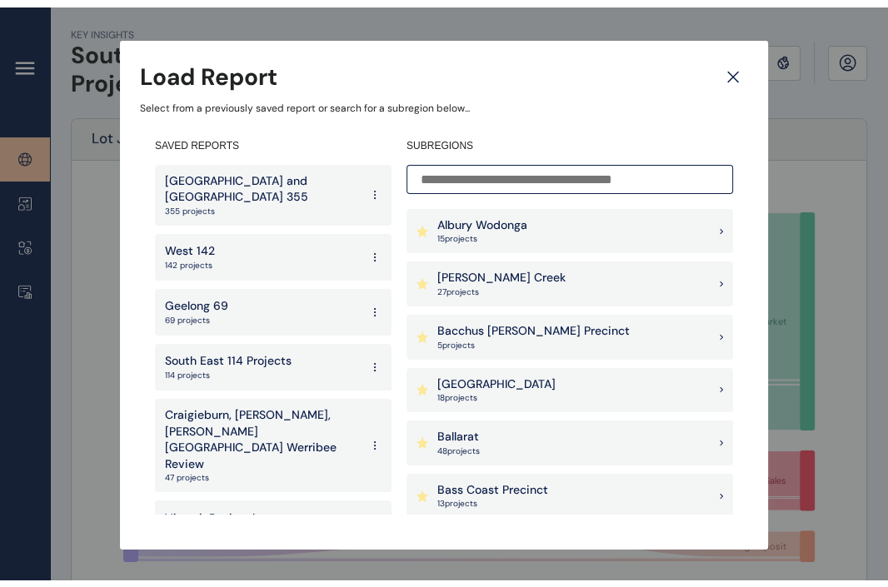
scroll to position [305, 0]
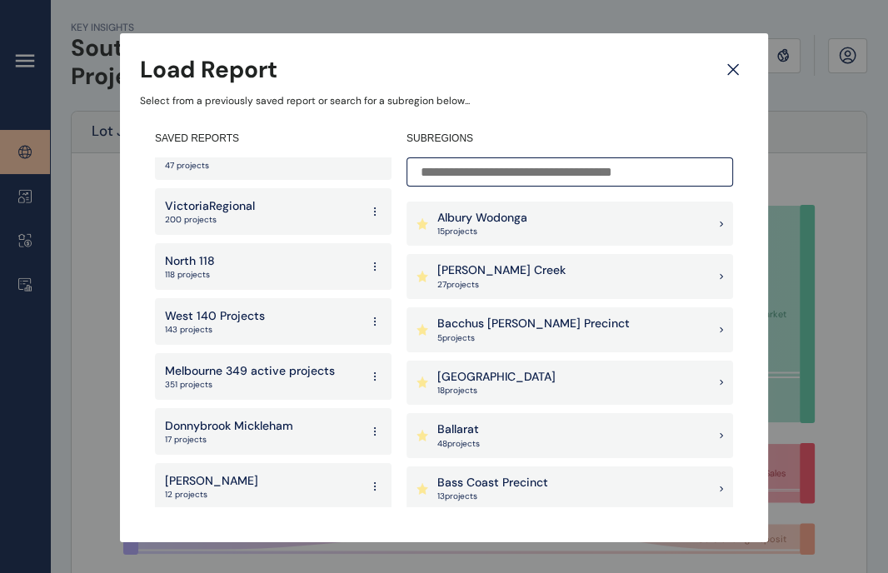
click at [174, 253] on p "North 118" at bounding box center [190, 261] width 50 height 17
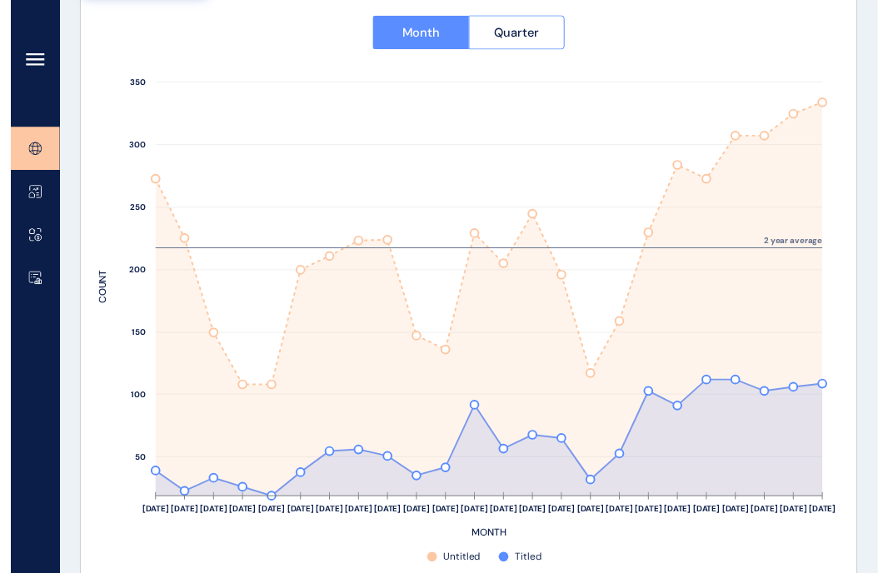
scroll to position [547, 0]
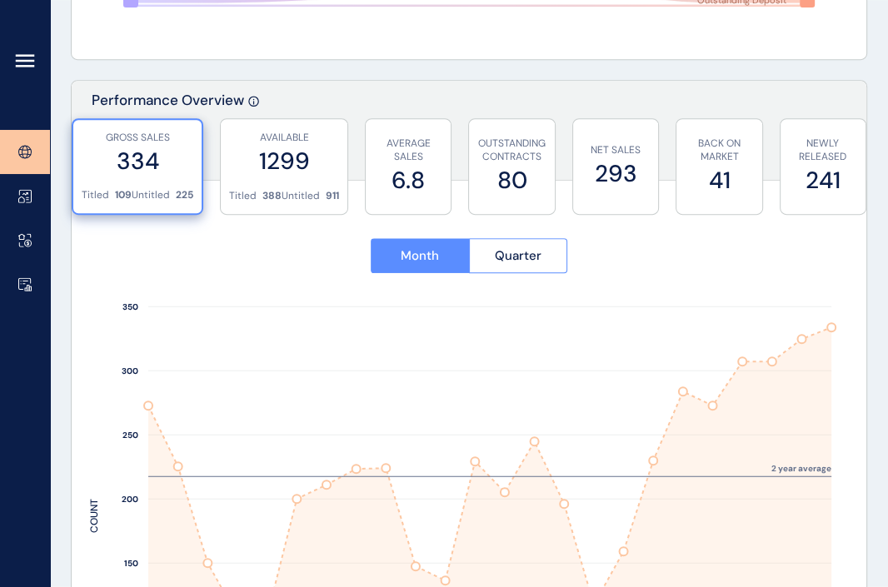
click at [24, 72] on div at bounding box center [25, 65] width 50 height 130
click at [24, 66] on icon at bounding box center [25, 66] width 17 height 0
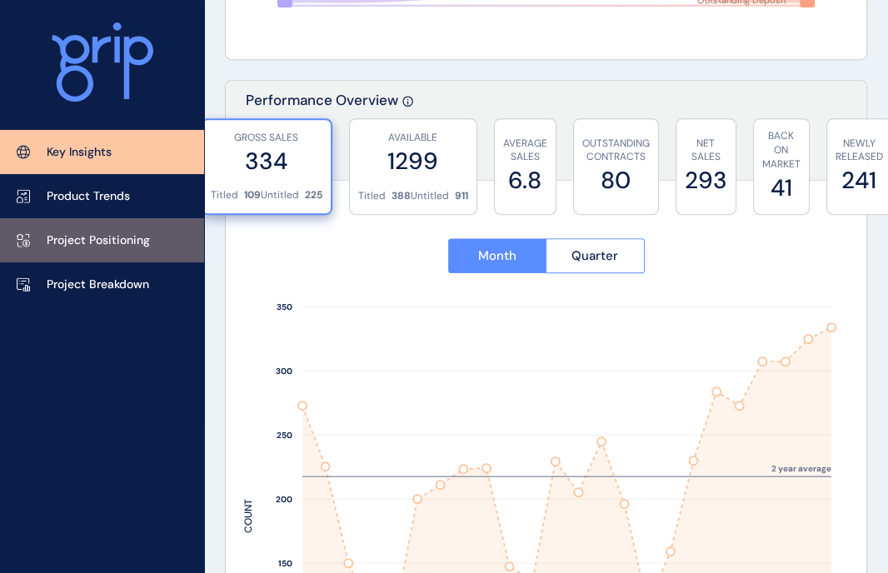
click at [150, 242] on p "Project Positioning" at bounding box center [98, 240] width 103 height 17
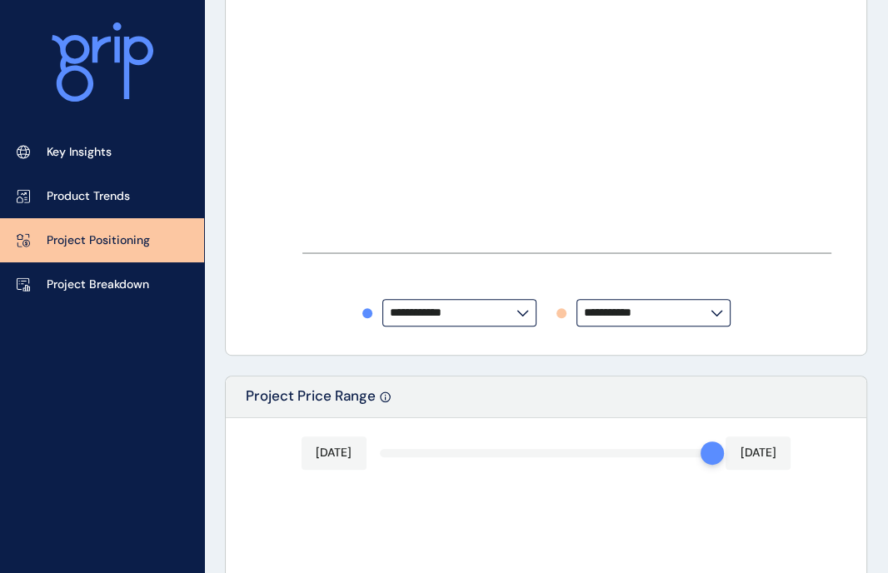
type input "*********"
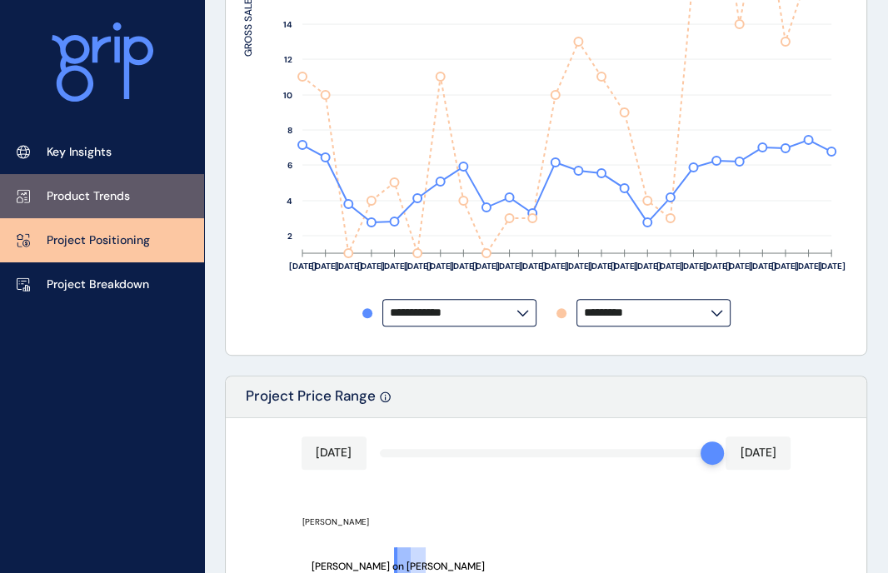
click at [130, 201] on p "Product Trends" at bounding box center [88, 196] width 83 height 17
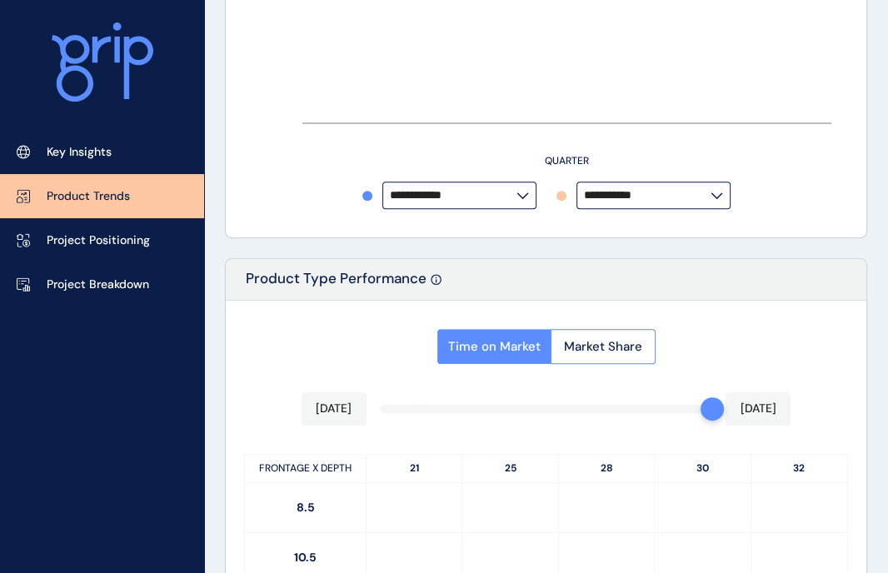
type input "**********"
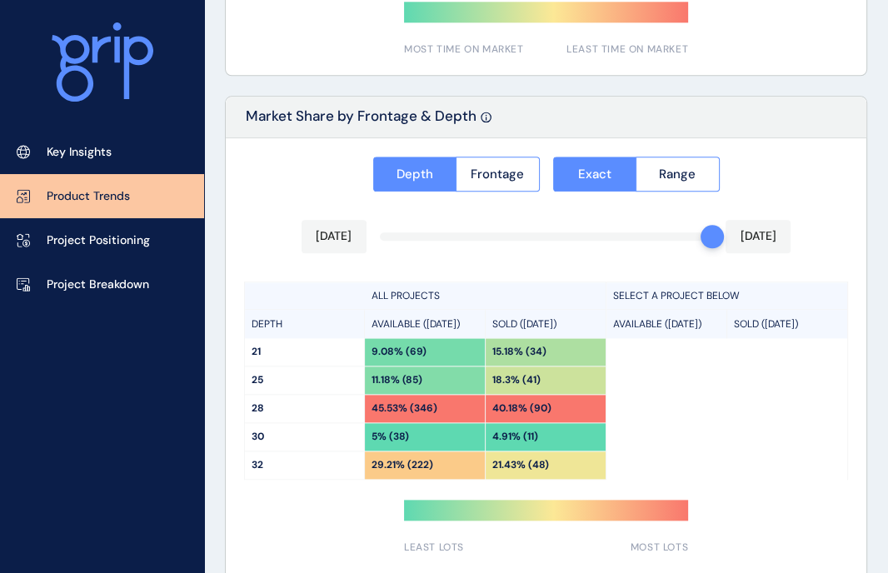
scroll to position [1315, 0]
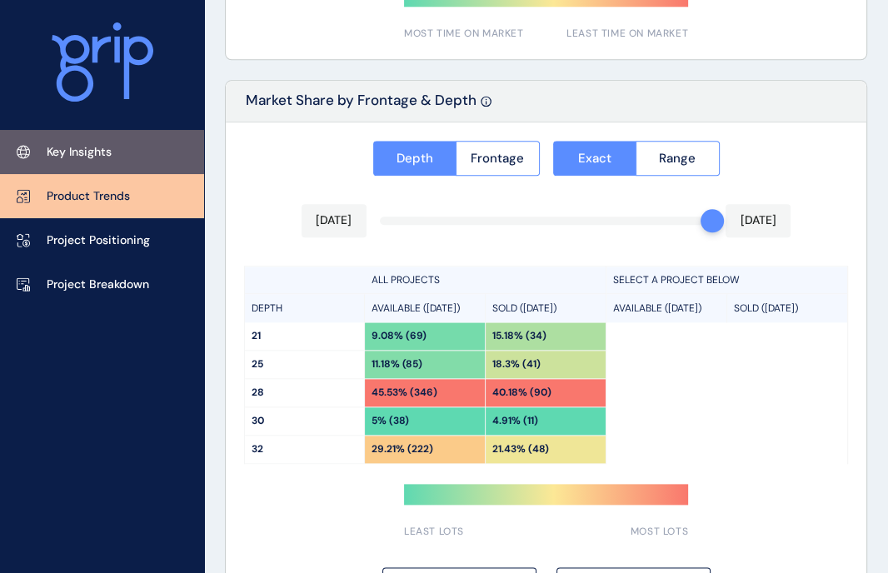
click at [62, 151] on p "Key Insights" at bounding box center [79, 152] width 65 height 17
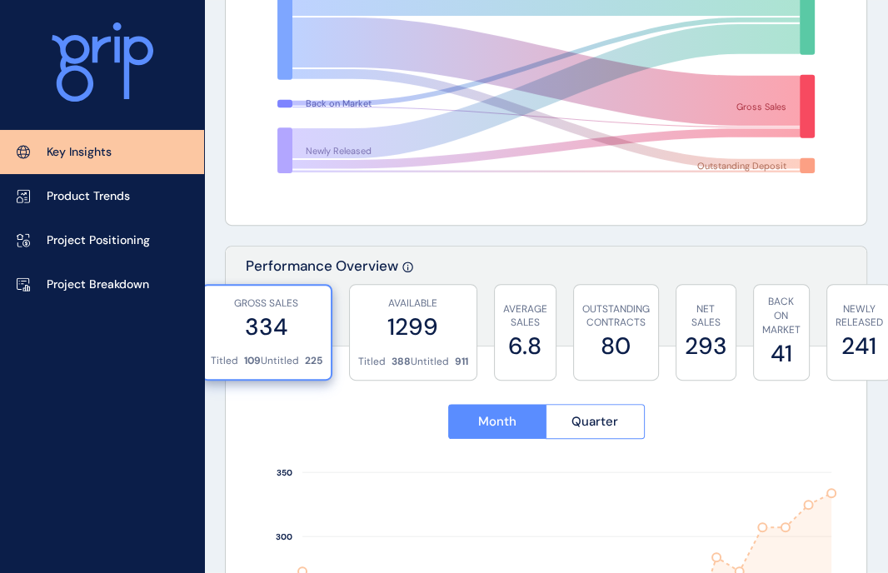
scroll to position [353, 0]
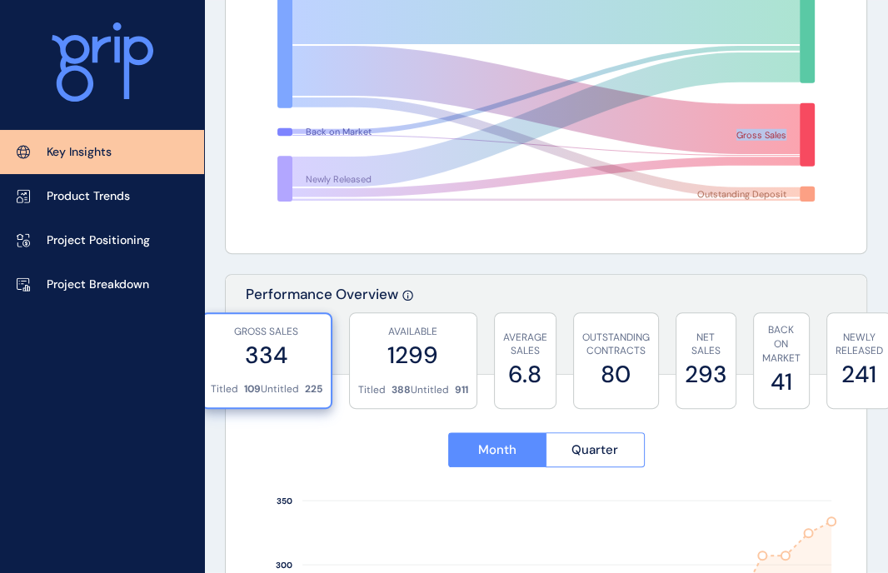
drag, startPoint x: 880, startPoint y: 138, endPoint x: 866, endPoint y: 5, distance: 133.9
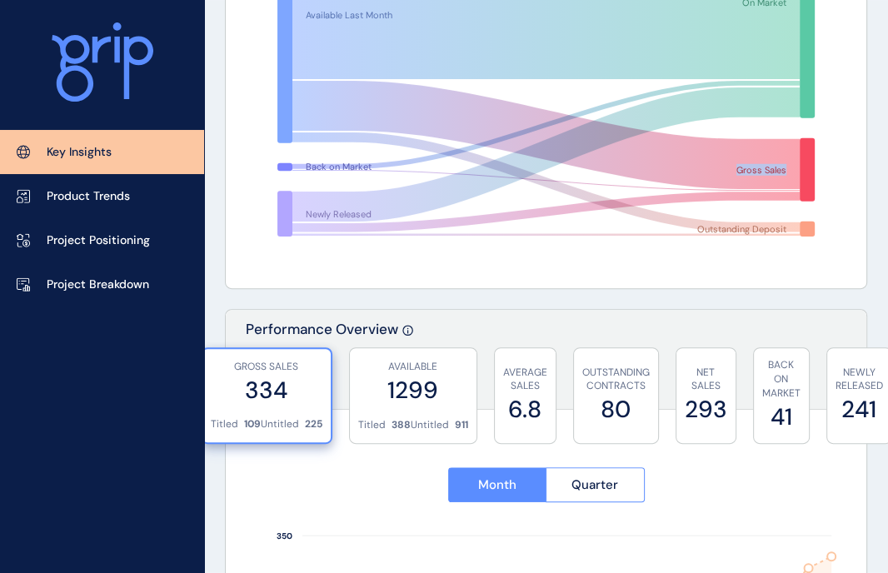
scroll to position [0, 0]
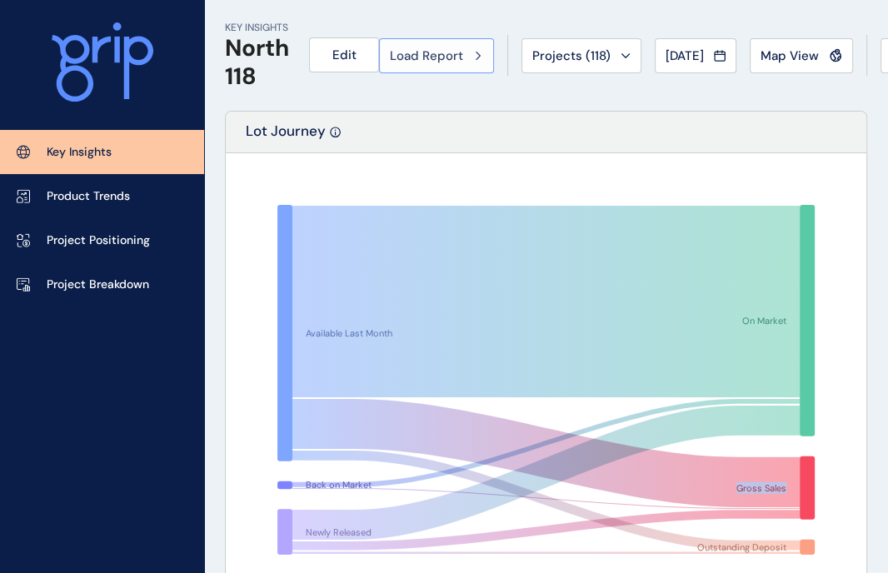
click at [447, 62] on span "Load Report" at bounding box center [426, 55] width 73 height 17
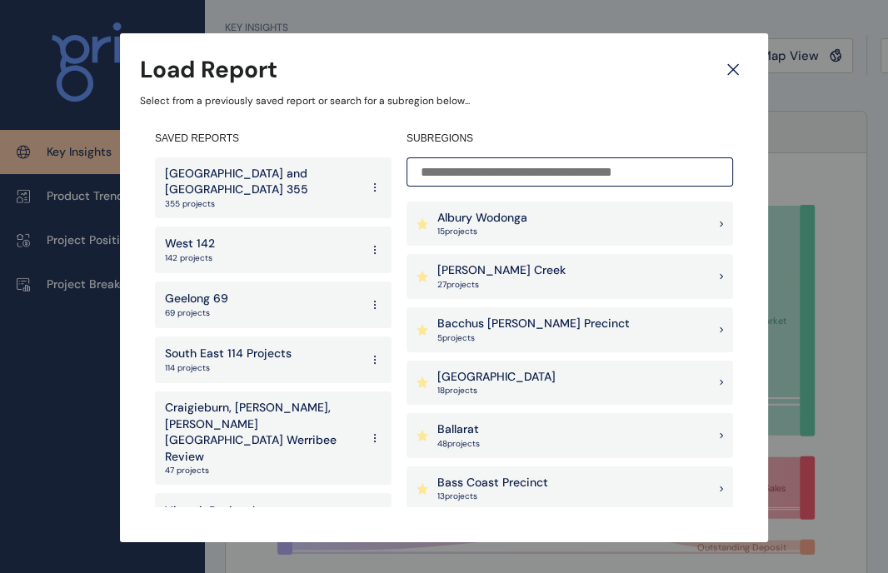
click at [290, 174] on p "Melbourne and Geelong 355" at bounding box center [262, 182] width 195 height 32
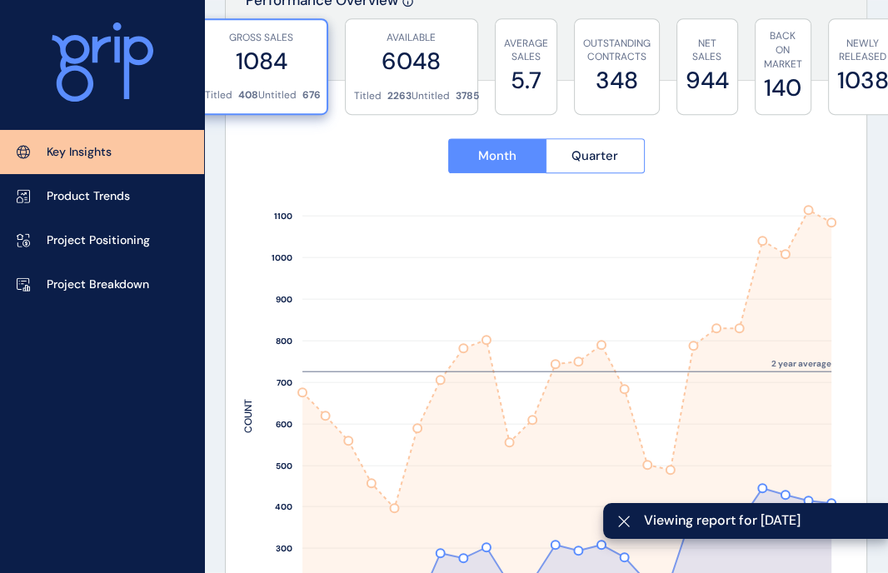
scroll to position [661, 0]
